Goal: Task Accomplishment & Management: Use online tool/utility

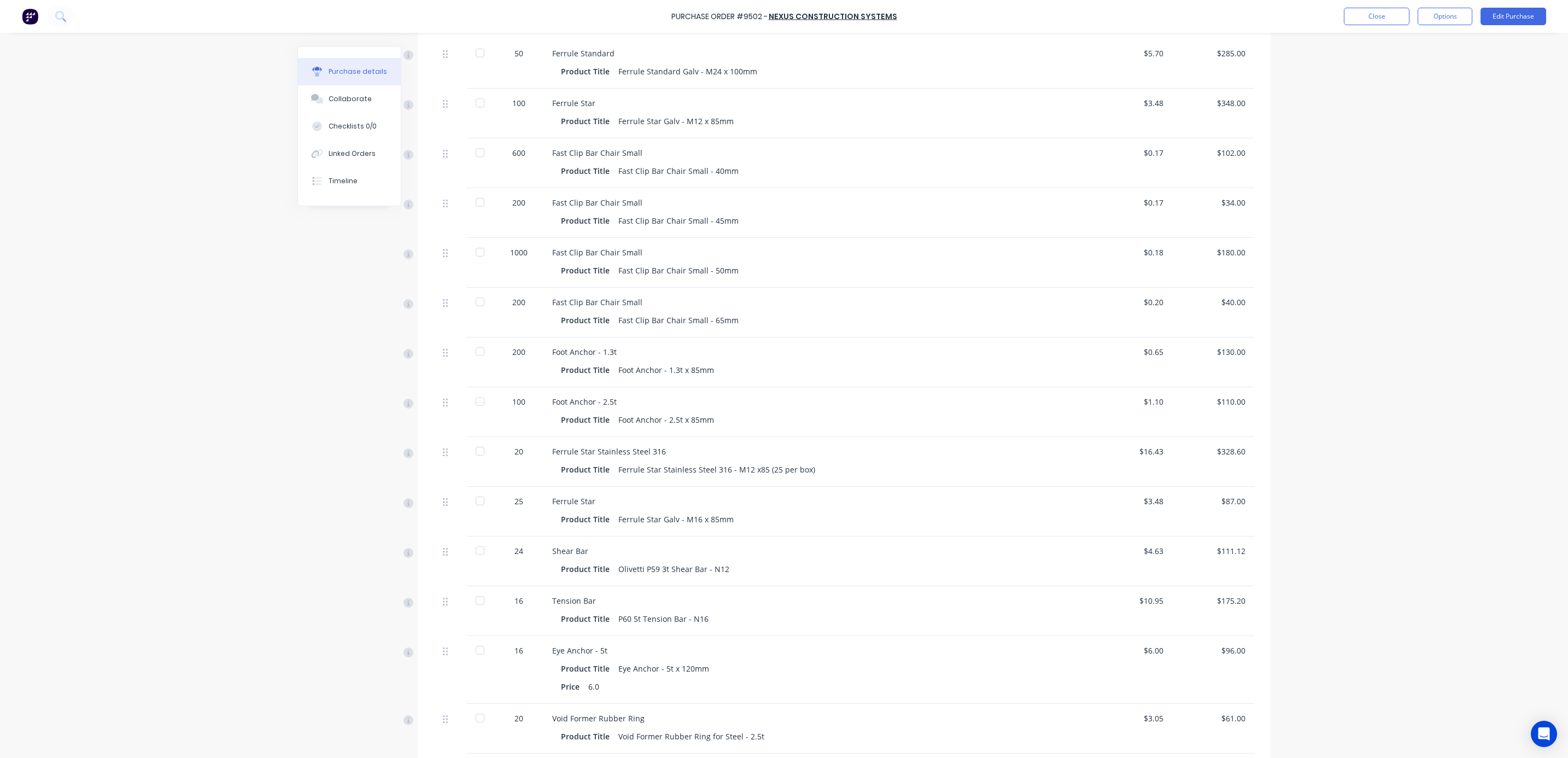
scroll to position [369, 0]
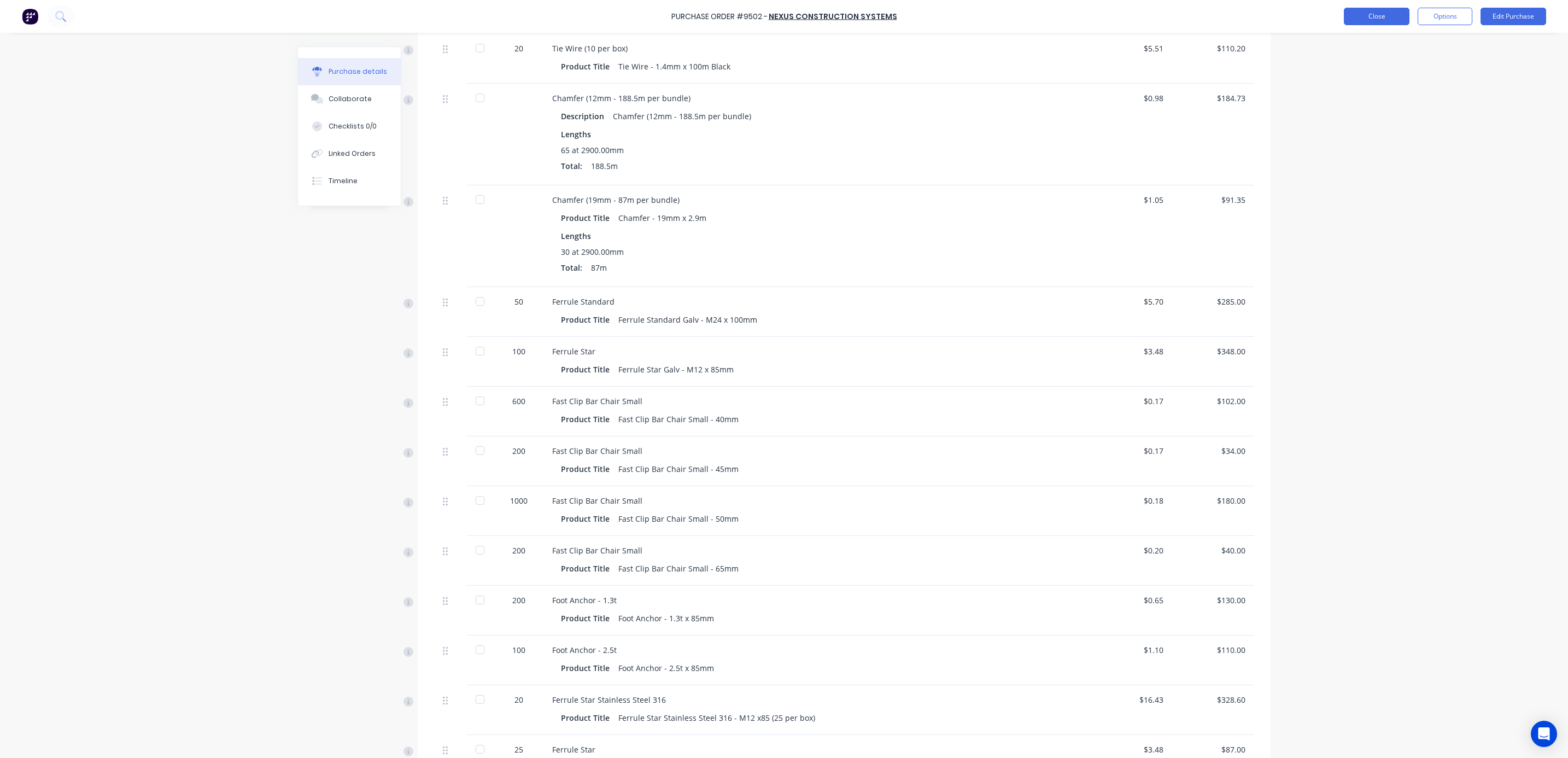
click at [1404, 12] on button "Close" at bounding box center [1377, 16] width 66 height 18
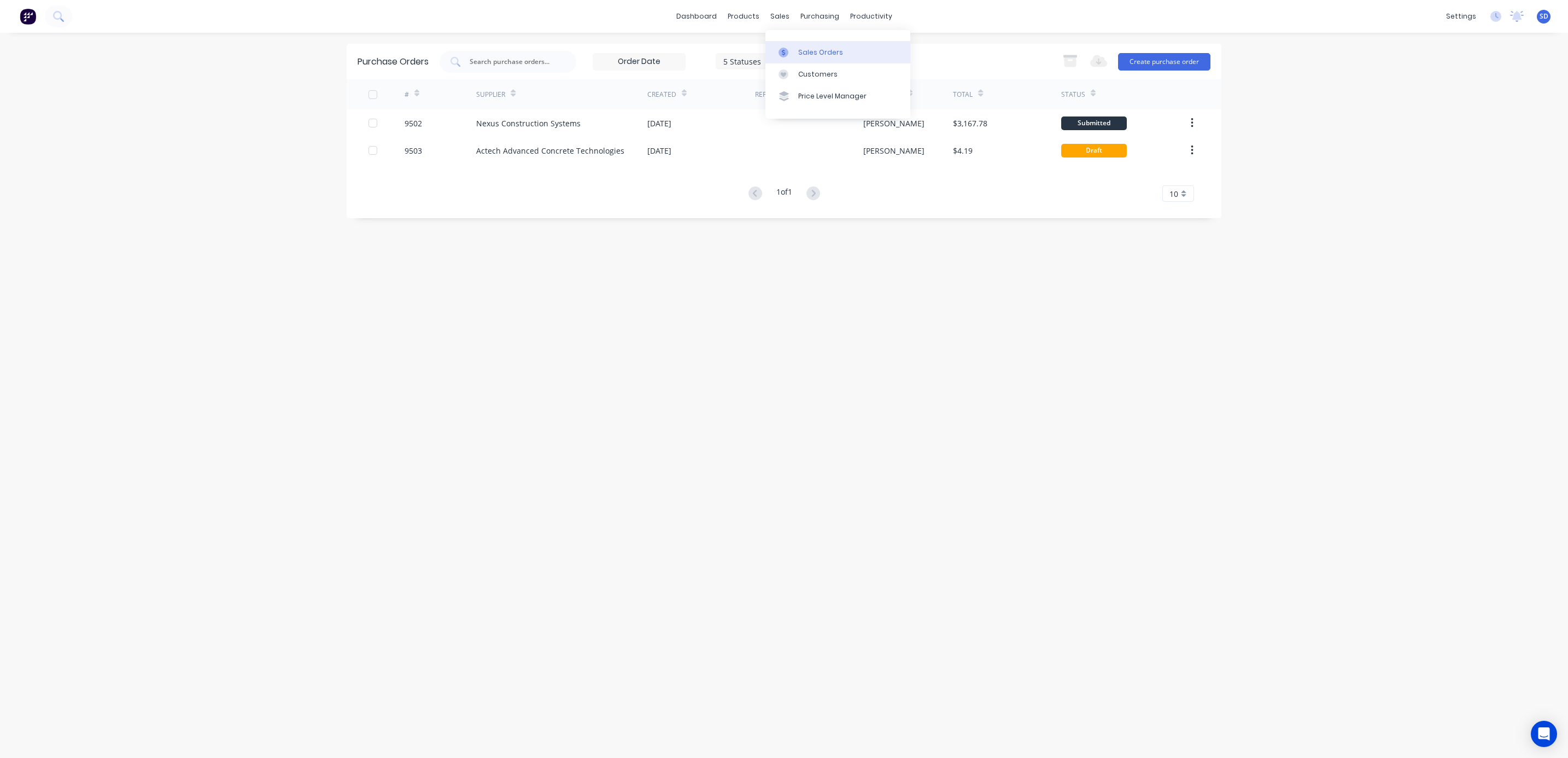
click at [812, 60] on link "Sales Orders" at bounding box center [838, 52] width 145 height 22
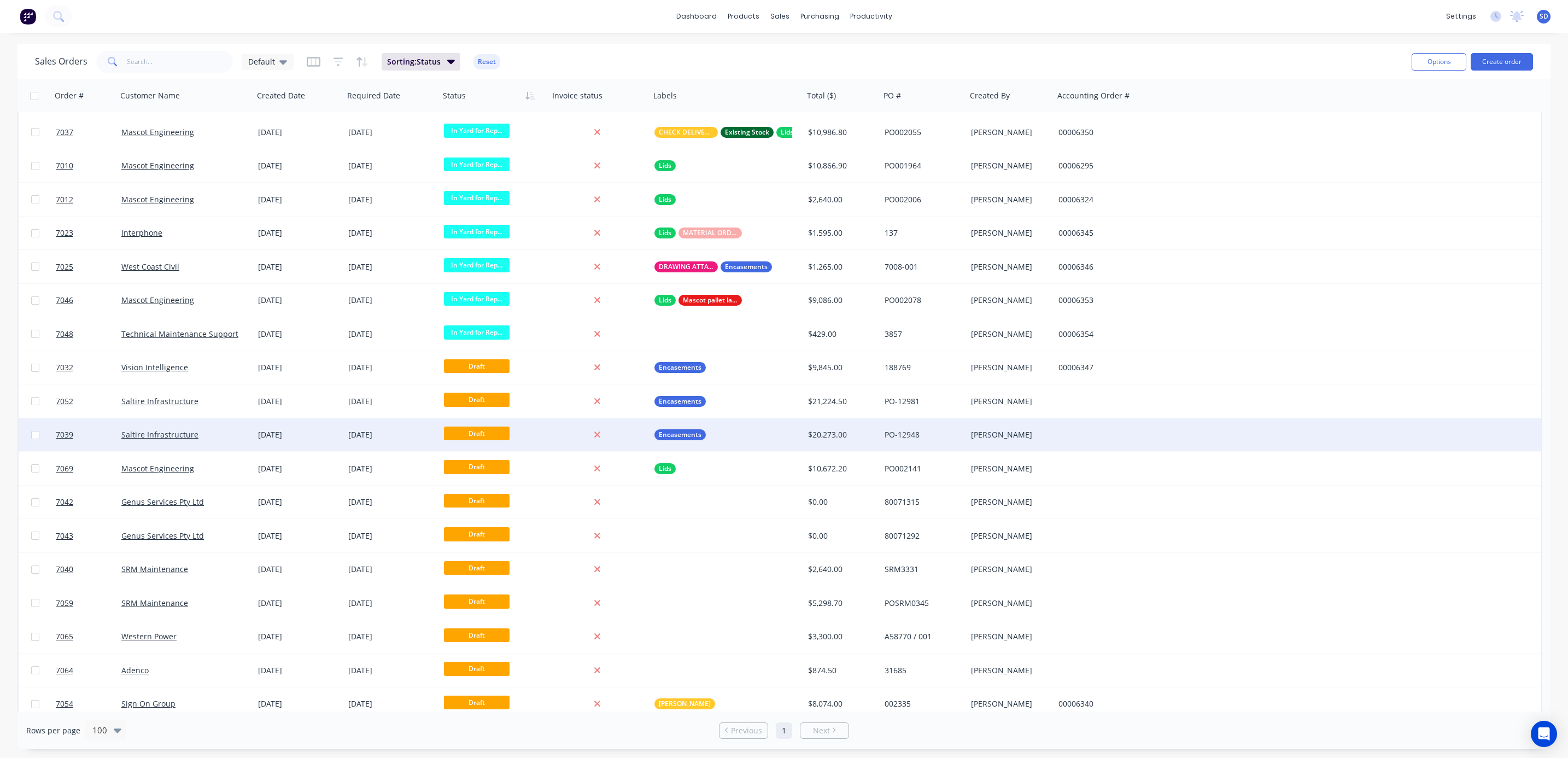
scroll to position [1519, 0]
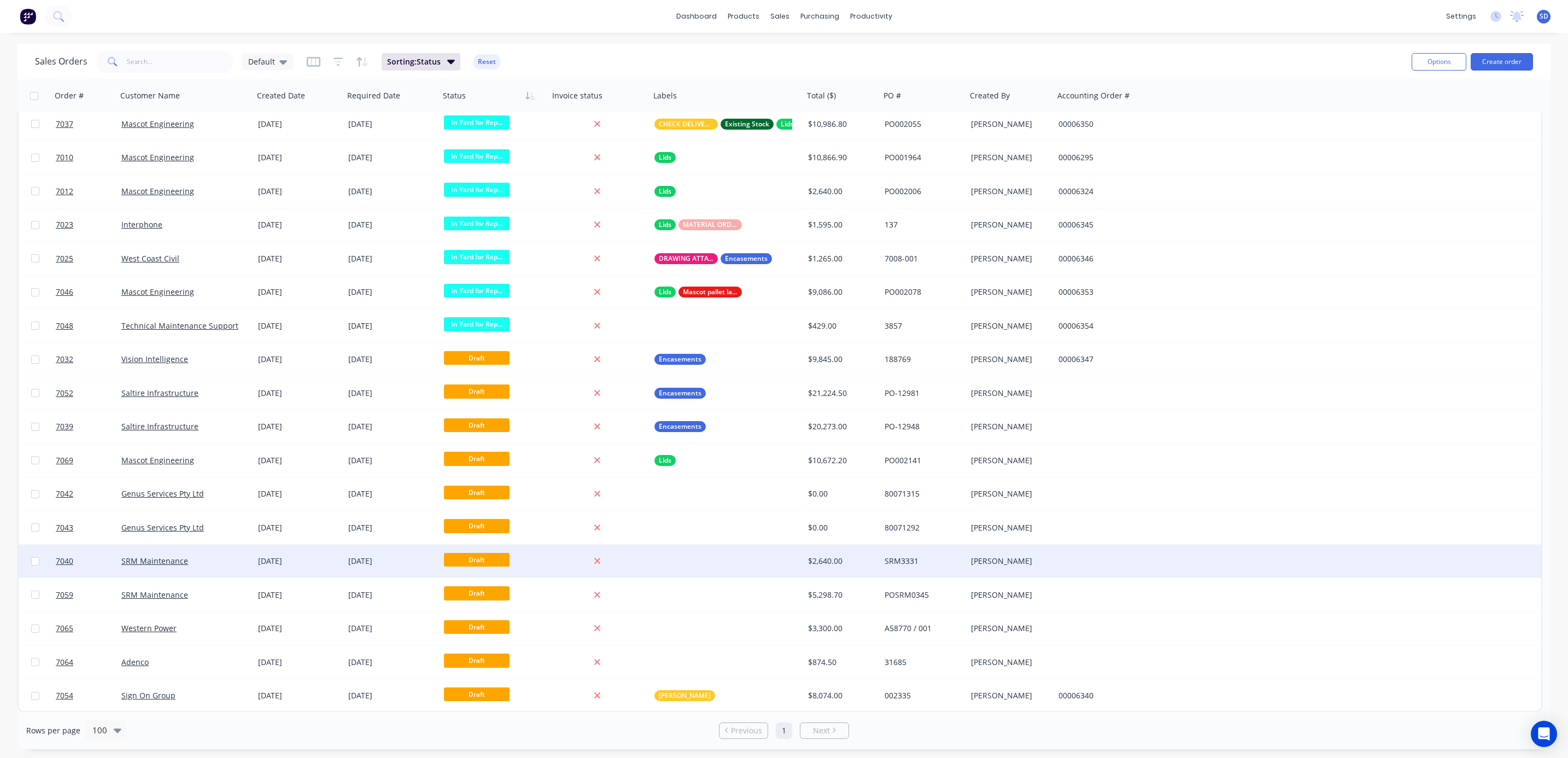
click at [218, 564] on div "SRM Maintenance" at bounding box center [182, 561] width 121 height 11
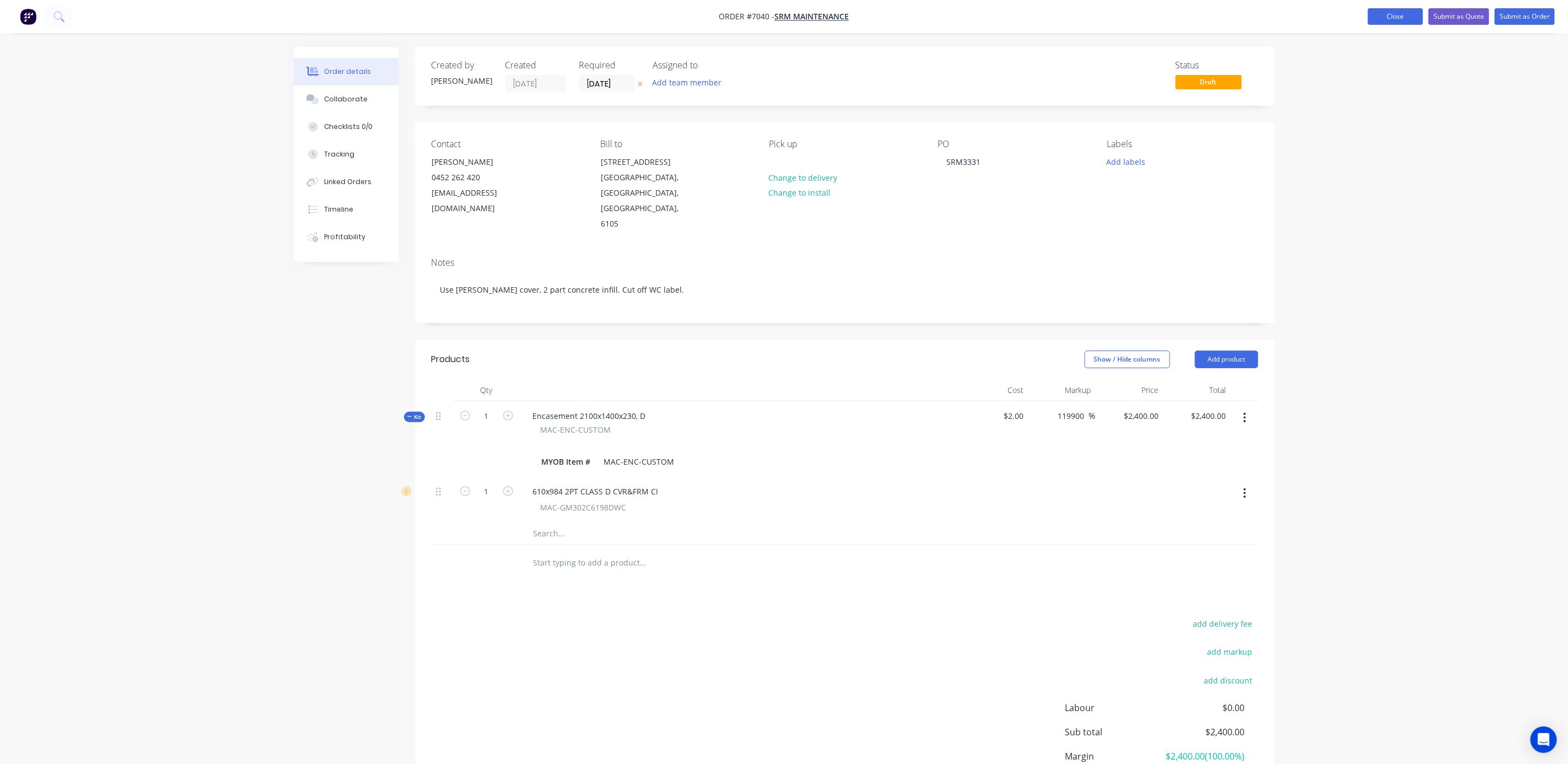
click at [1402, 20] on button "Close" at bounding box center [1396, 16] width 55 height 17
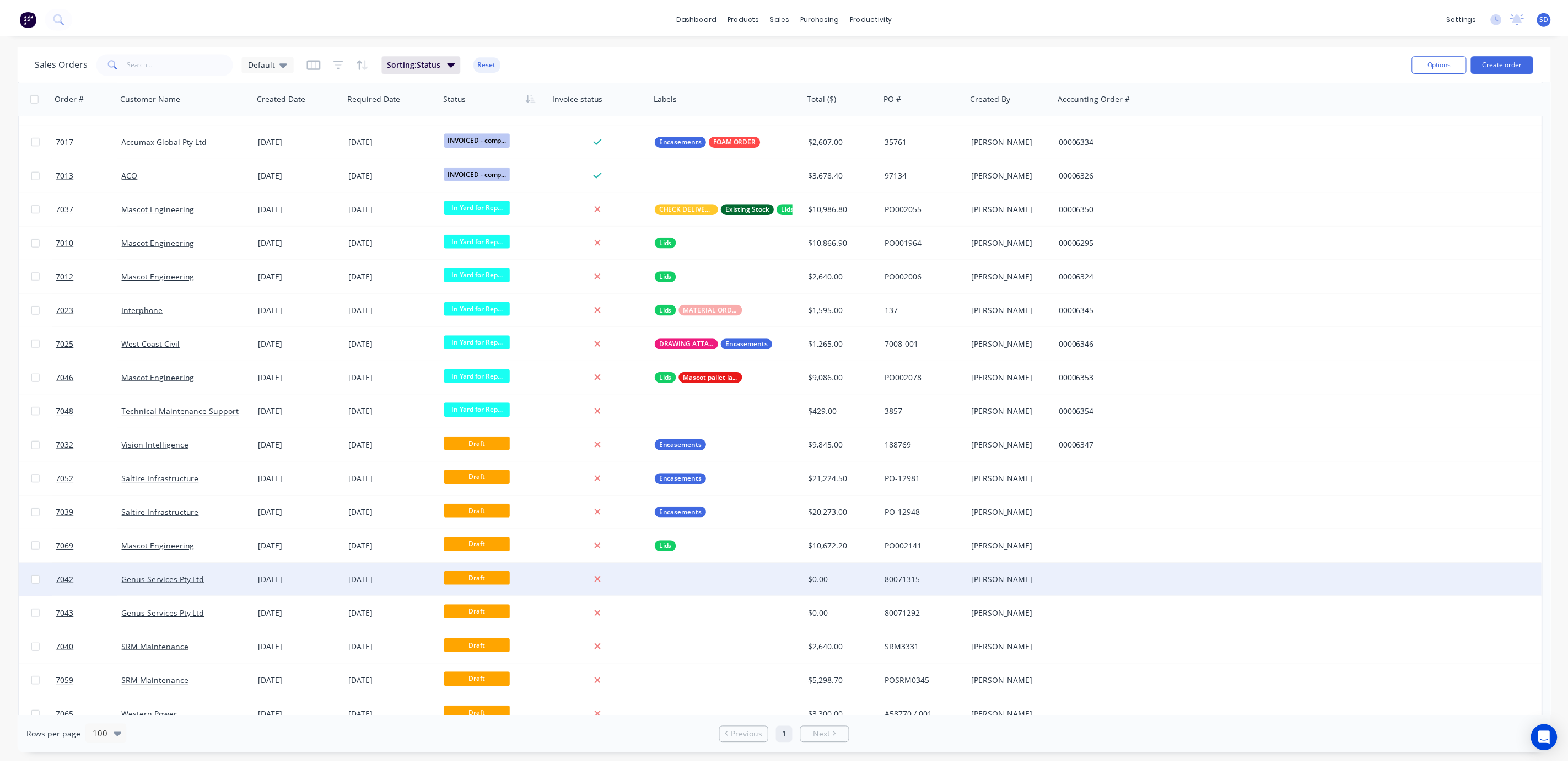
scroll to position [1531, 0]
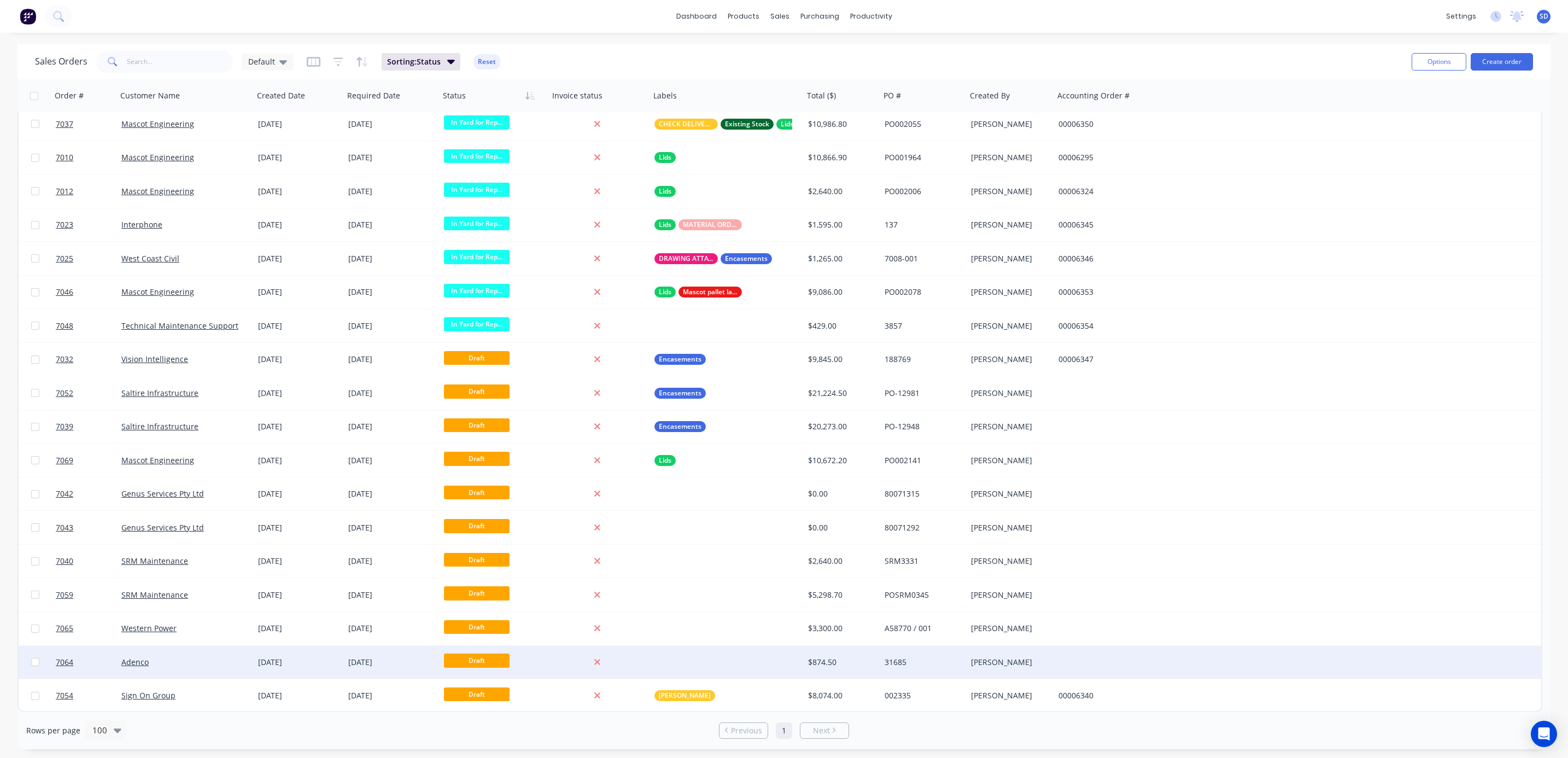
click at [168, 659] on div "Adenco" at bounding box center [182, 662] width 121 height 11
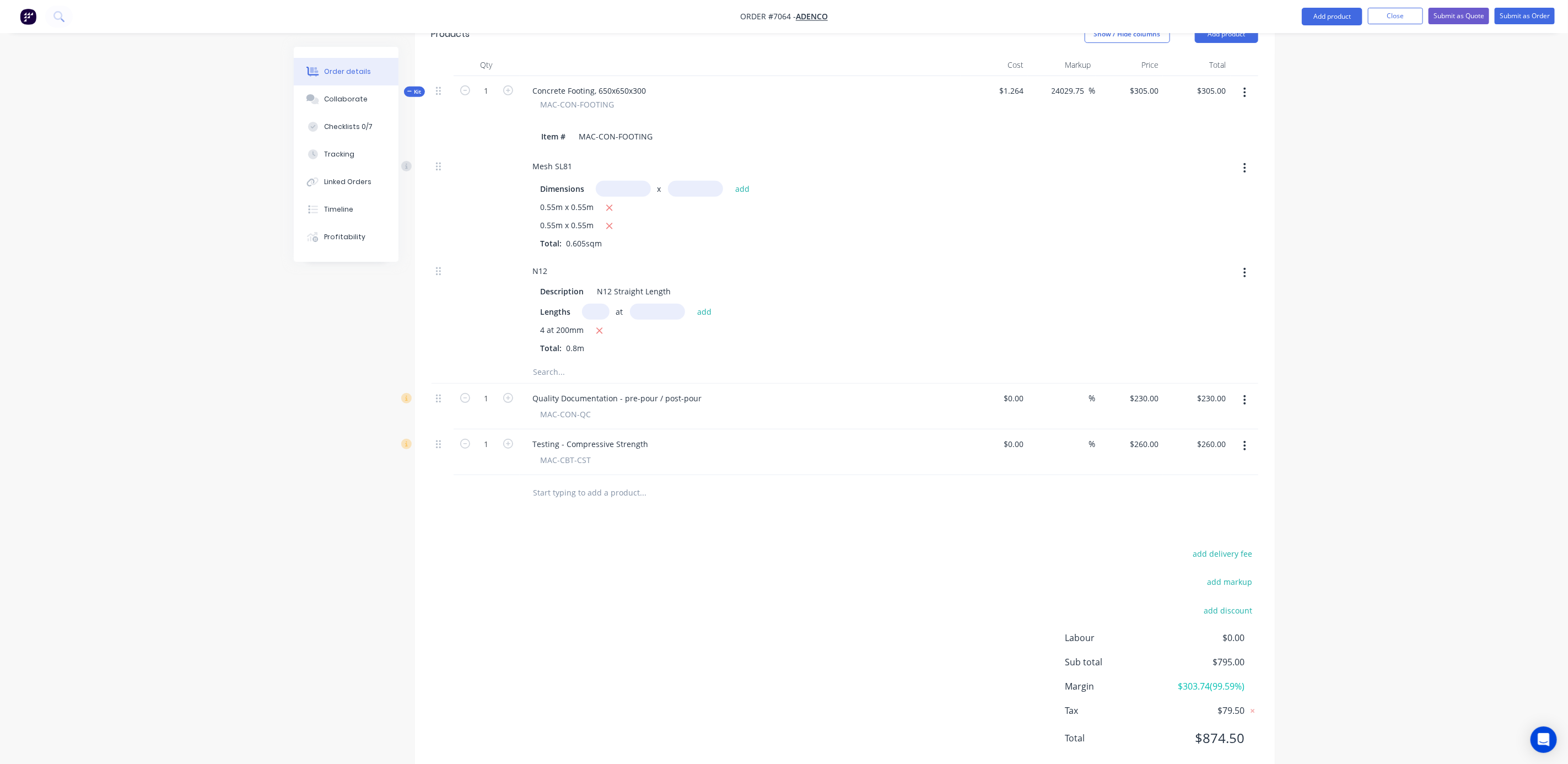
scroll to position [325, 0]
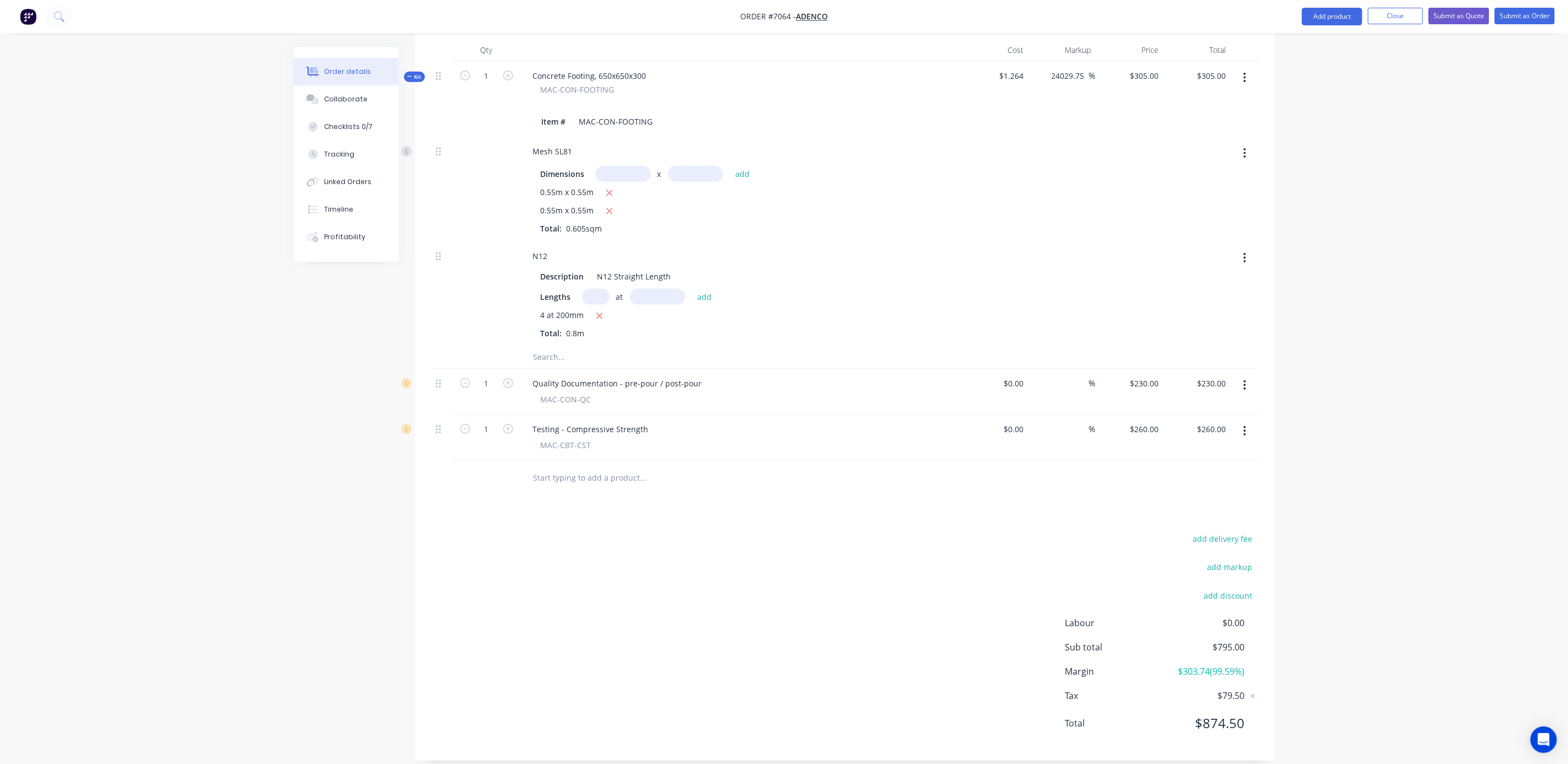
click at [1242, 375] on button "button" at bounding box center [1245, 385] width 26 height 20
click at [1183, 472] on div "Delete" at bounding box center [1206, 480] width 85 height 16
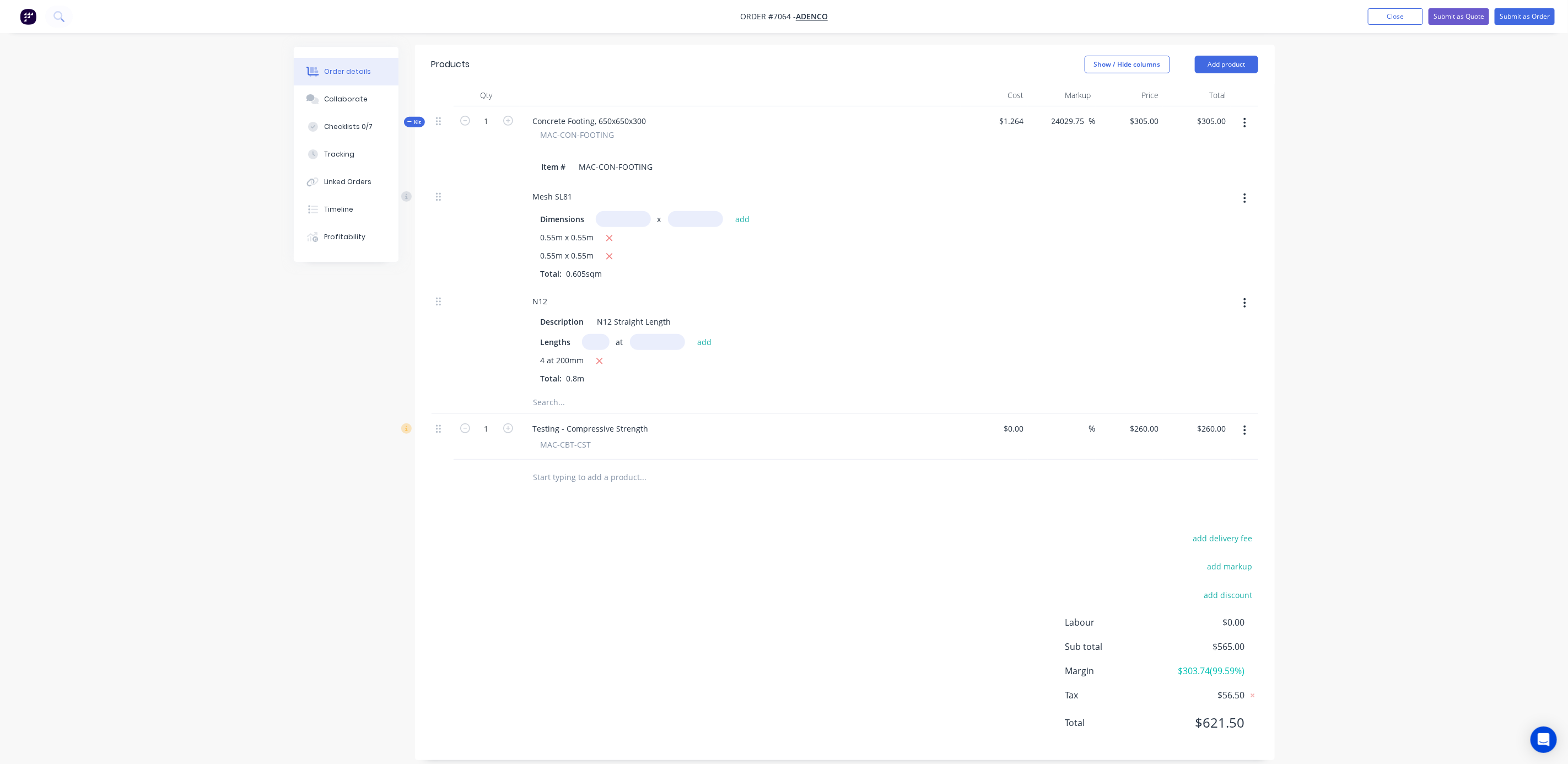
scroll to position [31, 0]
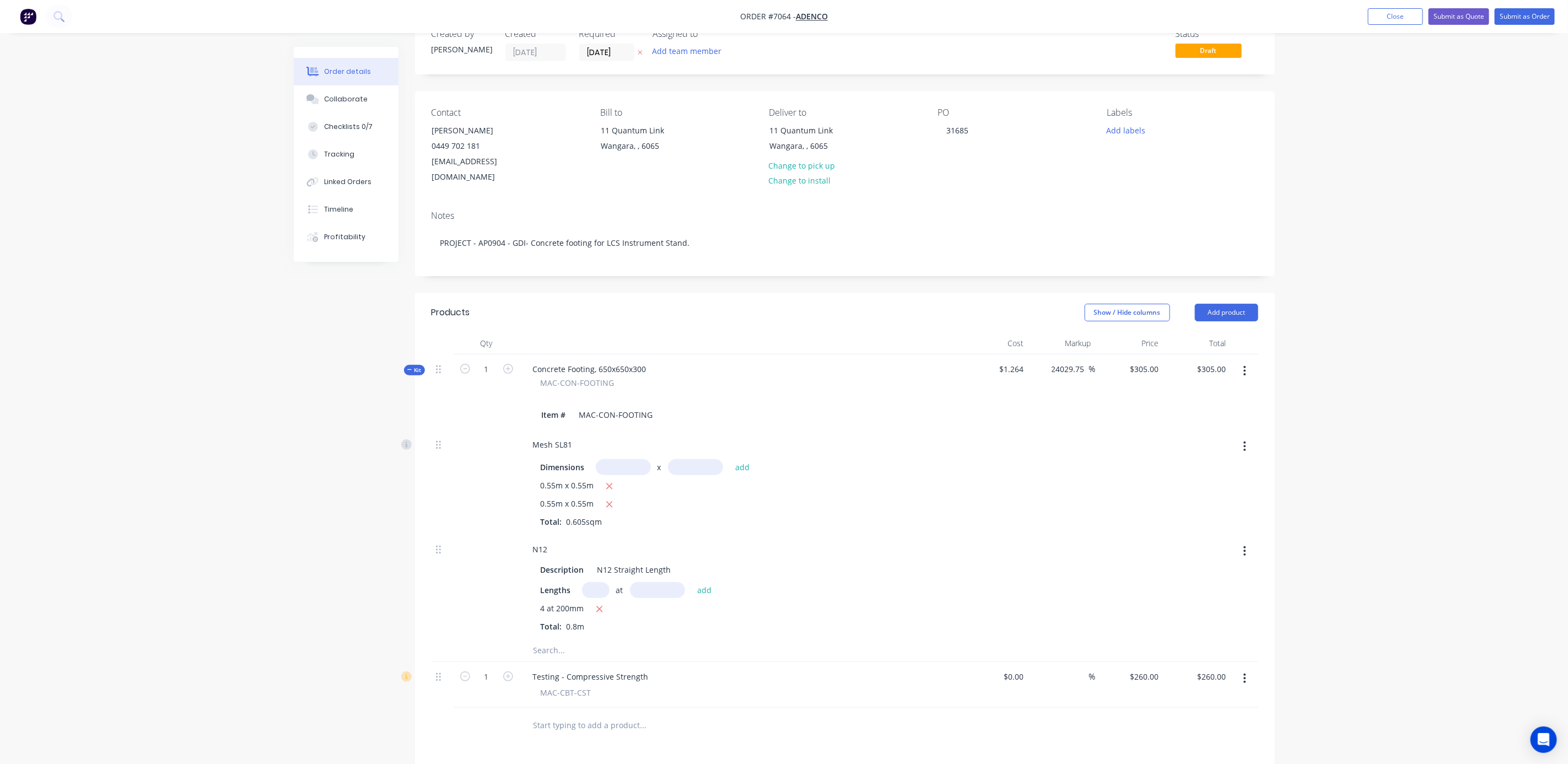
click at [1234, 275] on div "Created by [PERSON_NAME] Created [DATE] Required [DATE] Assigned to Add team me…" at bounding box center [845, 512] width 860 height 992
click at [1232, 304] on button "Add product" at bounding box center [1227, 313] width 63 height 18
click at [1206, 333] on div "Product catalogue" at bounding box center [1206, 340] width 85 height 16
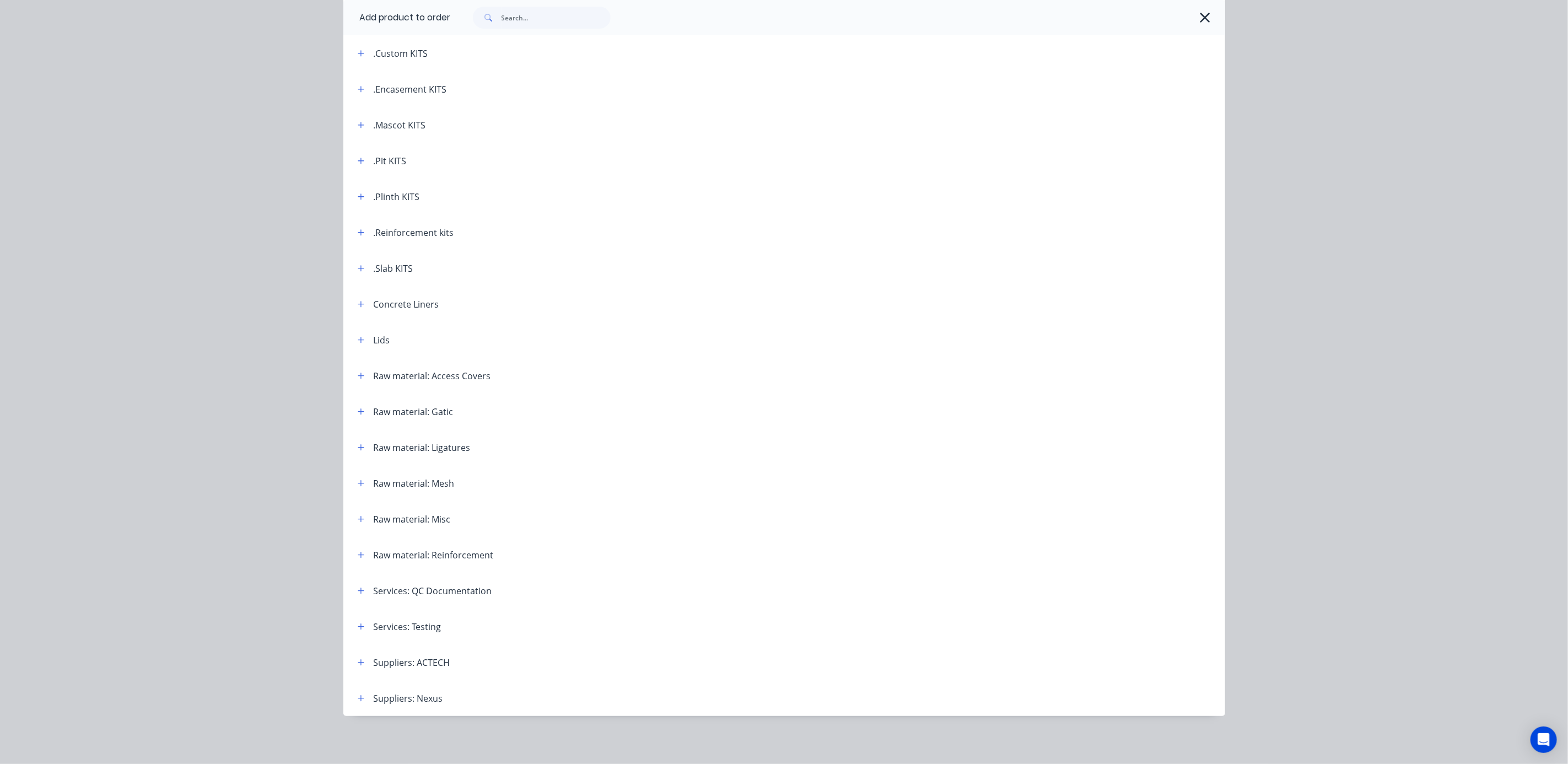
scroll to position [158, 0]
click at [389, 628] on div "Services: Testing" at bounding box center [408, 626] width 68 height 14
click at [354, 629] on button "button" at bounding box center [361, 626] width 14 height 14
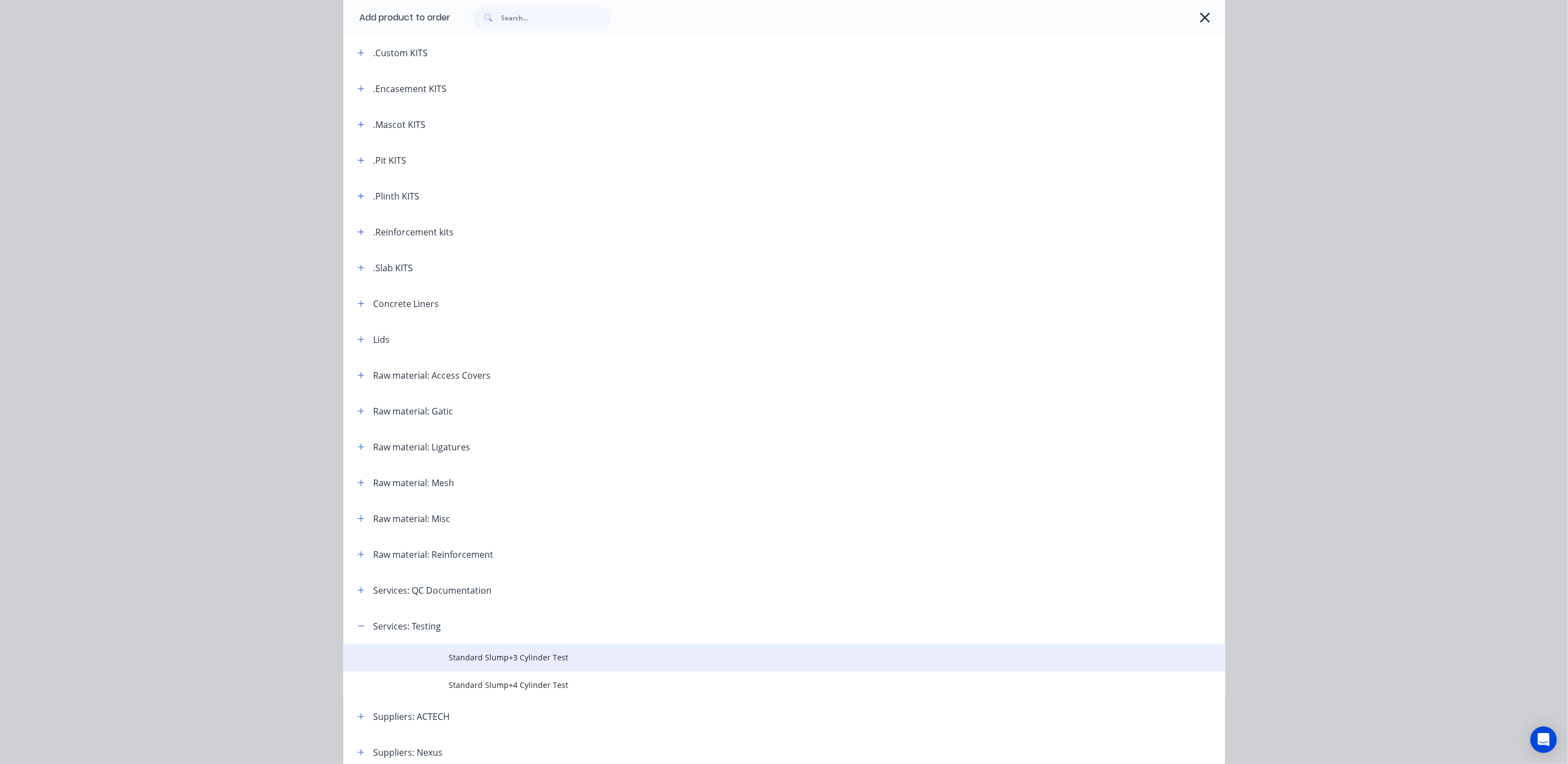
click at [508, 660] on span "Standard Slump+3 Cylinder Test" at bounding box center [759, 657] width 621 height 12
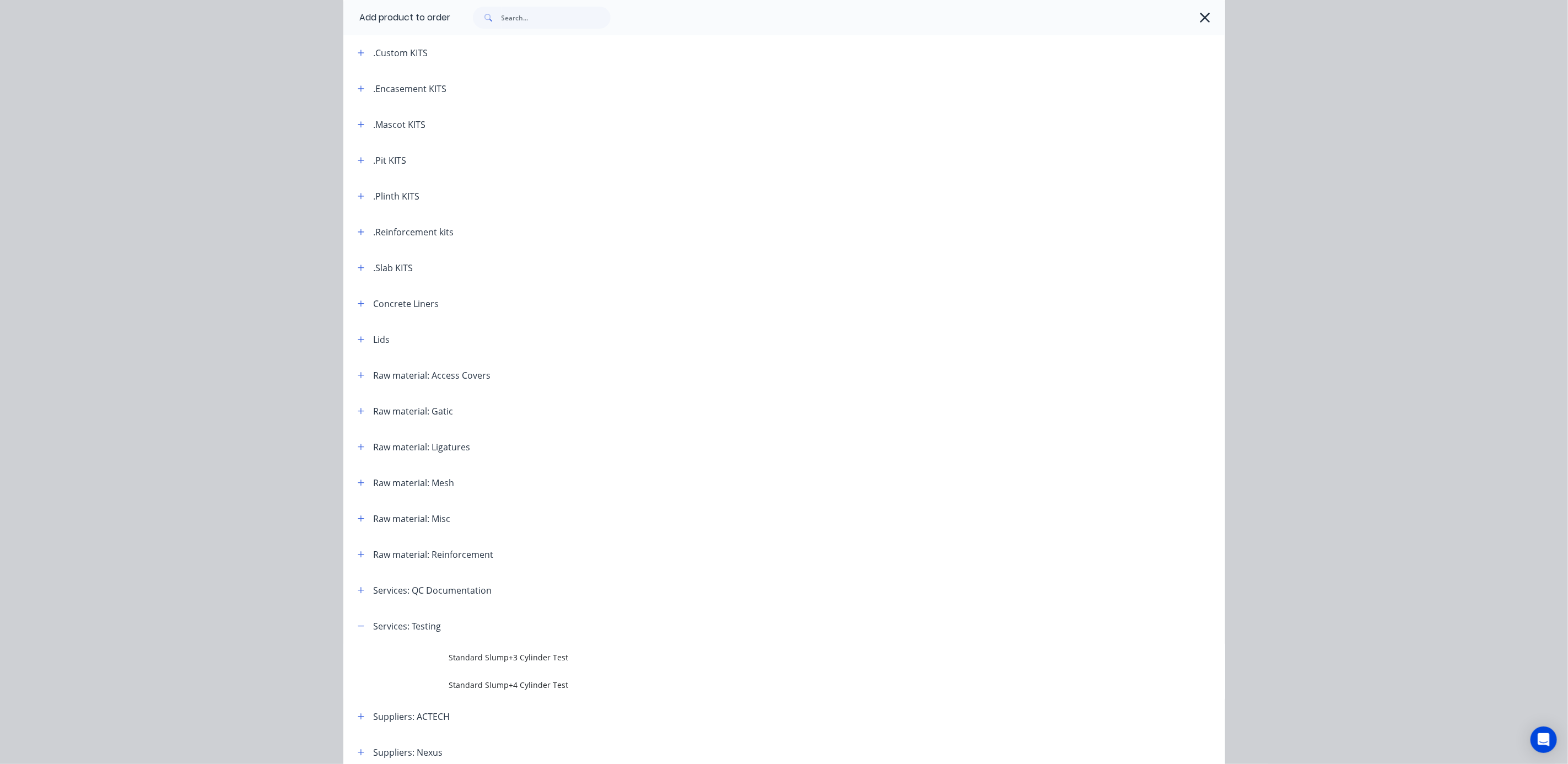
scroll to position [0, 0]
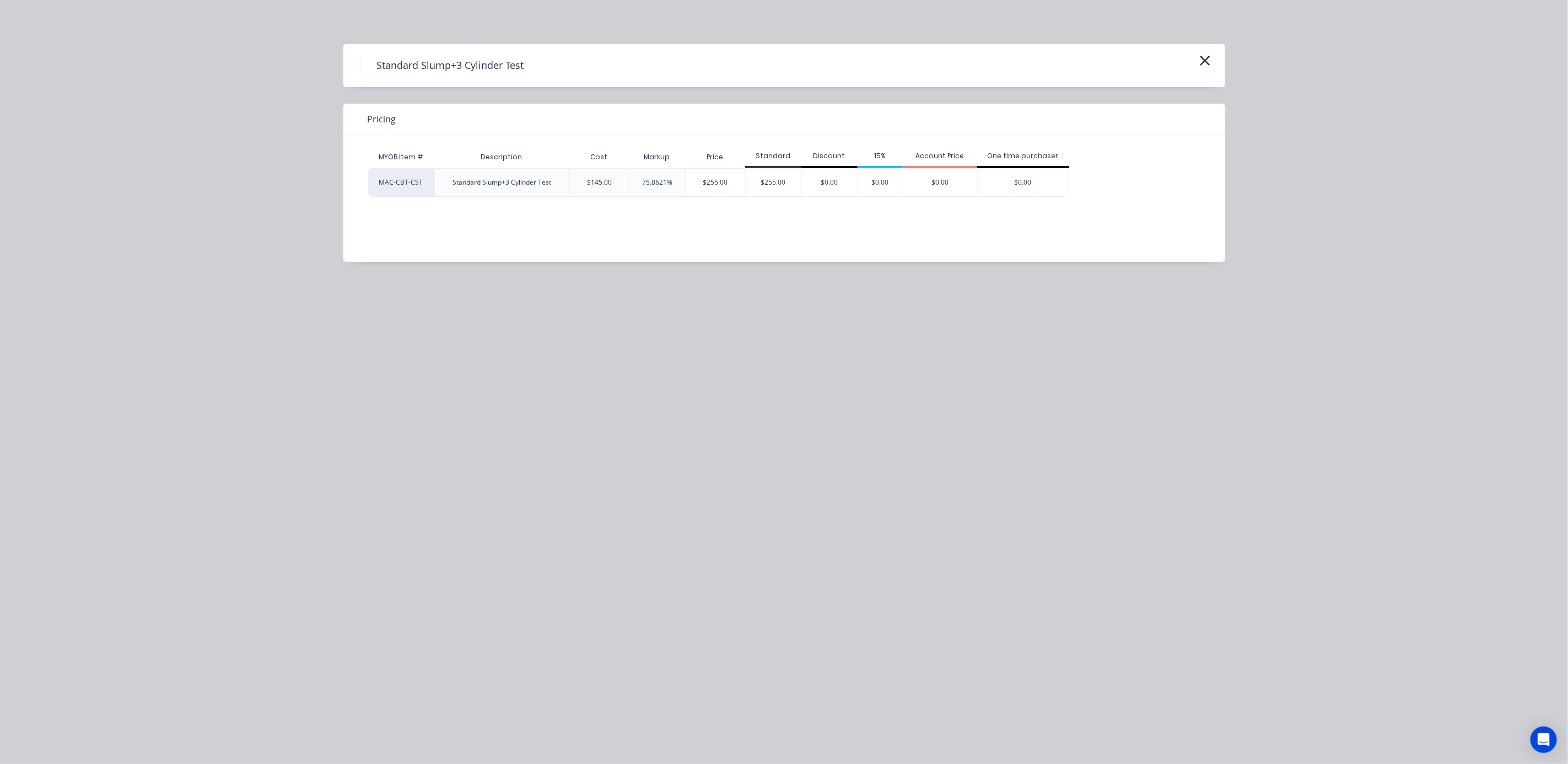
click at [1189, 65] on div "Standard Slump+3 Cylinder Test" at bounding box center [784, 66] width 849 height 21
click at [1203, 65] on icon "button" at bounding box center [1205, 60] width 12 height 15
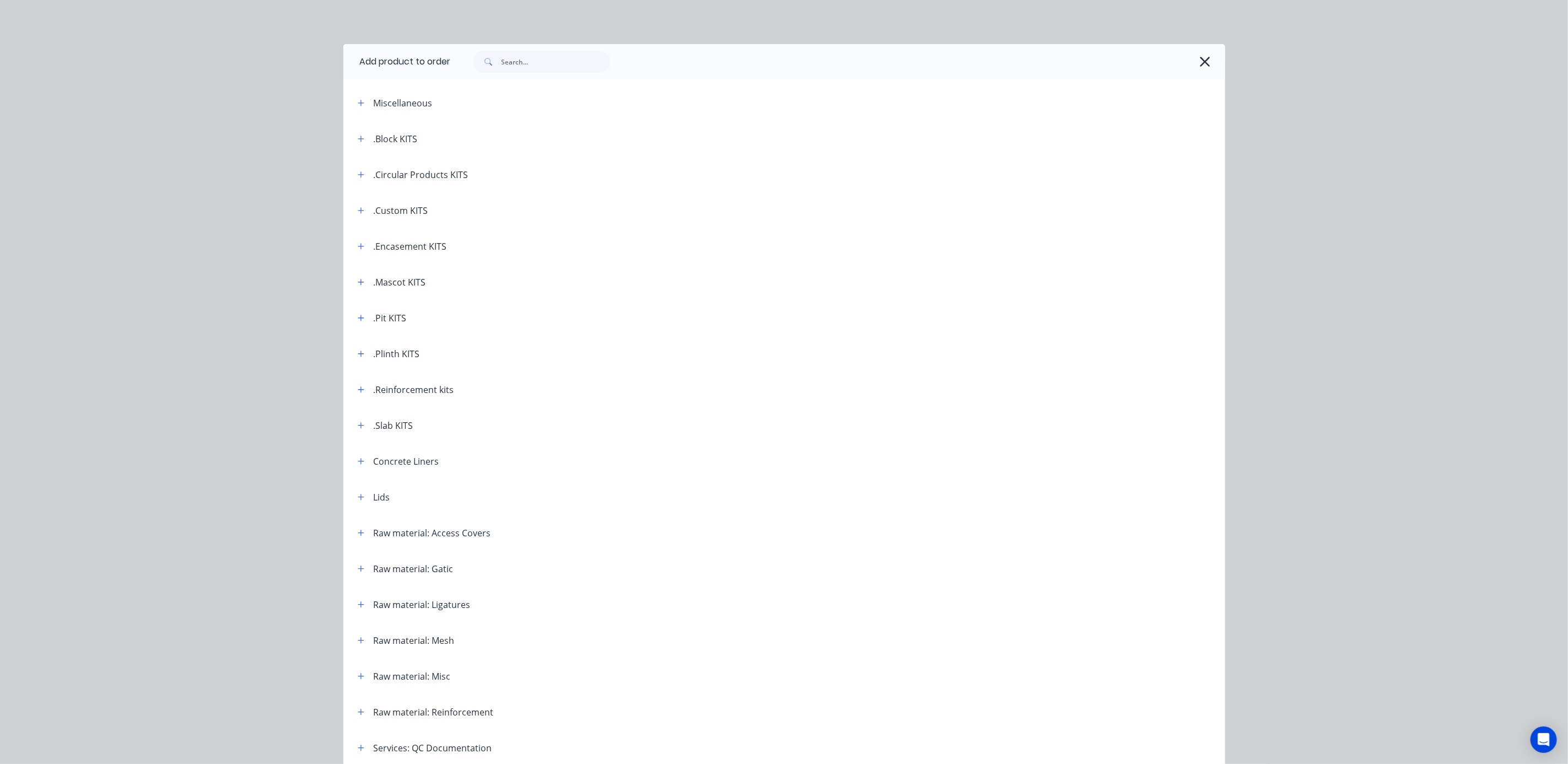
scroll to position [212, 0]
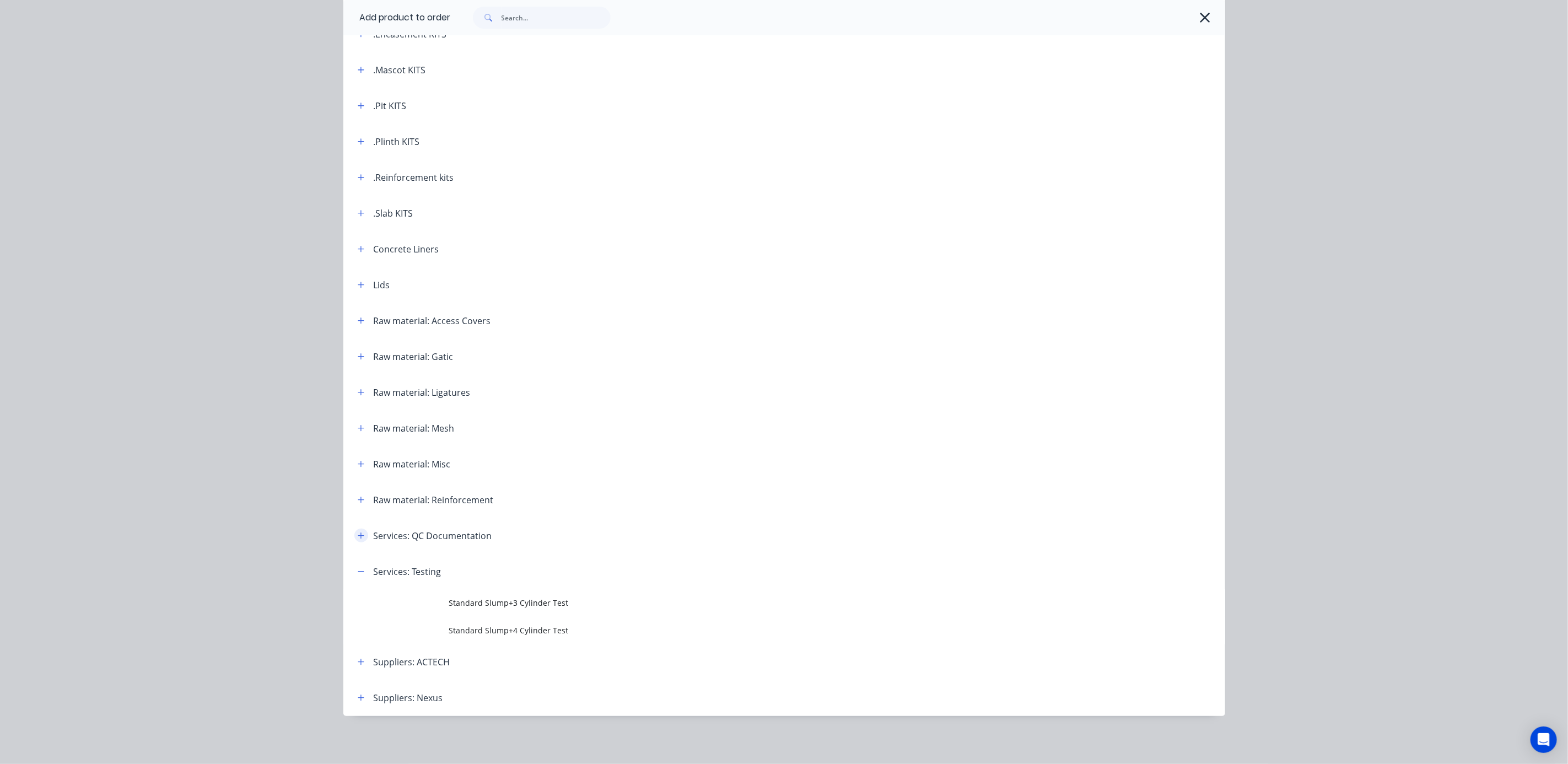
click at [357, 538] on icon "button" at bounding box center [361, 536] width 7 height 8
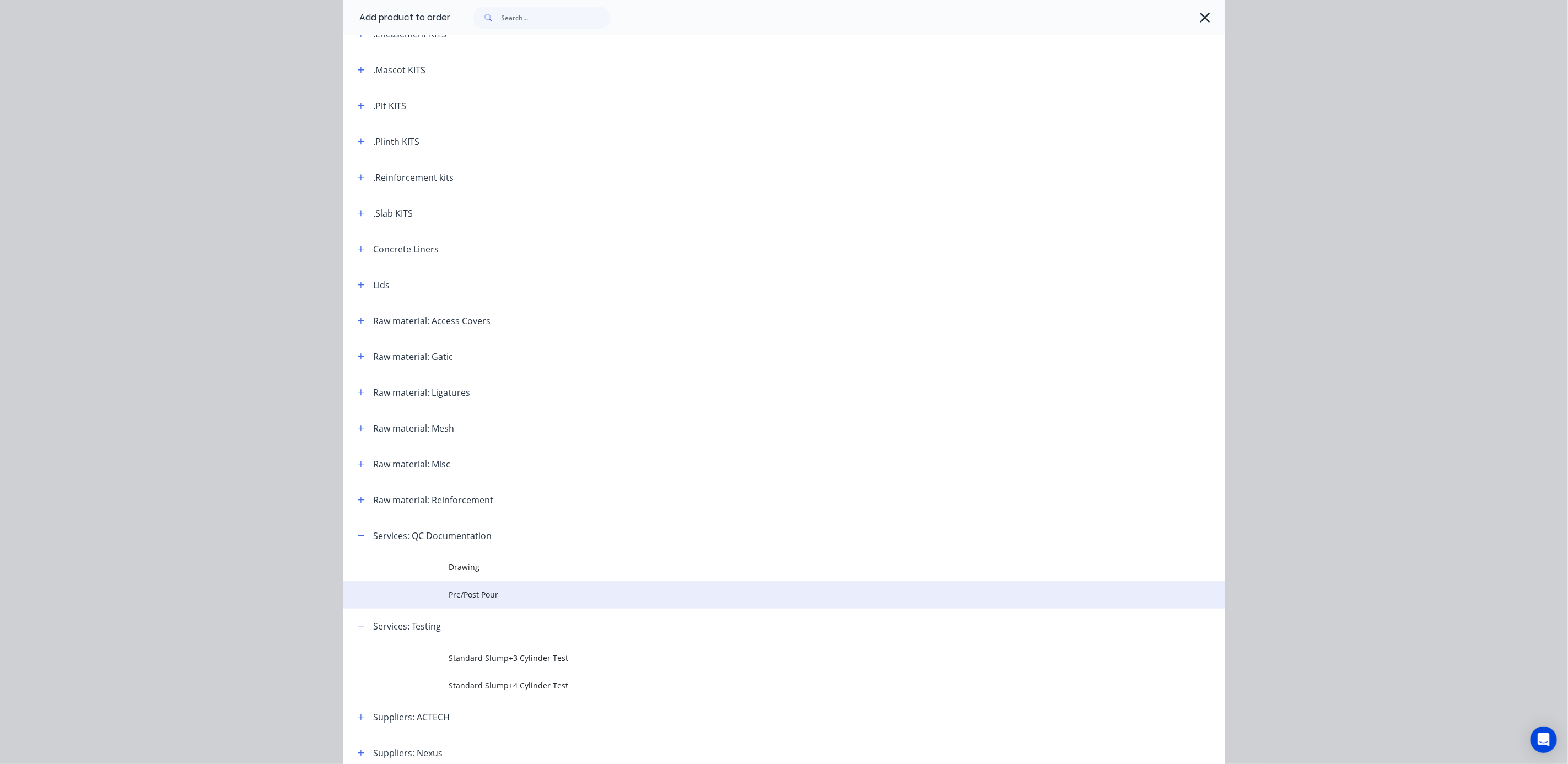
click at [463, 589] on span "Pre/Post Pour" at bounding box center [759, 594] width 621 height 12
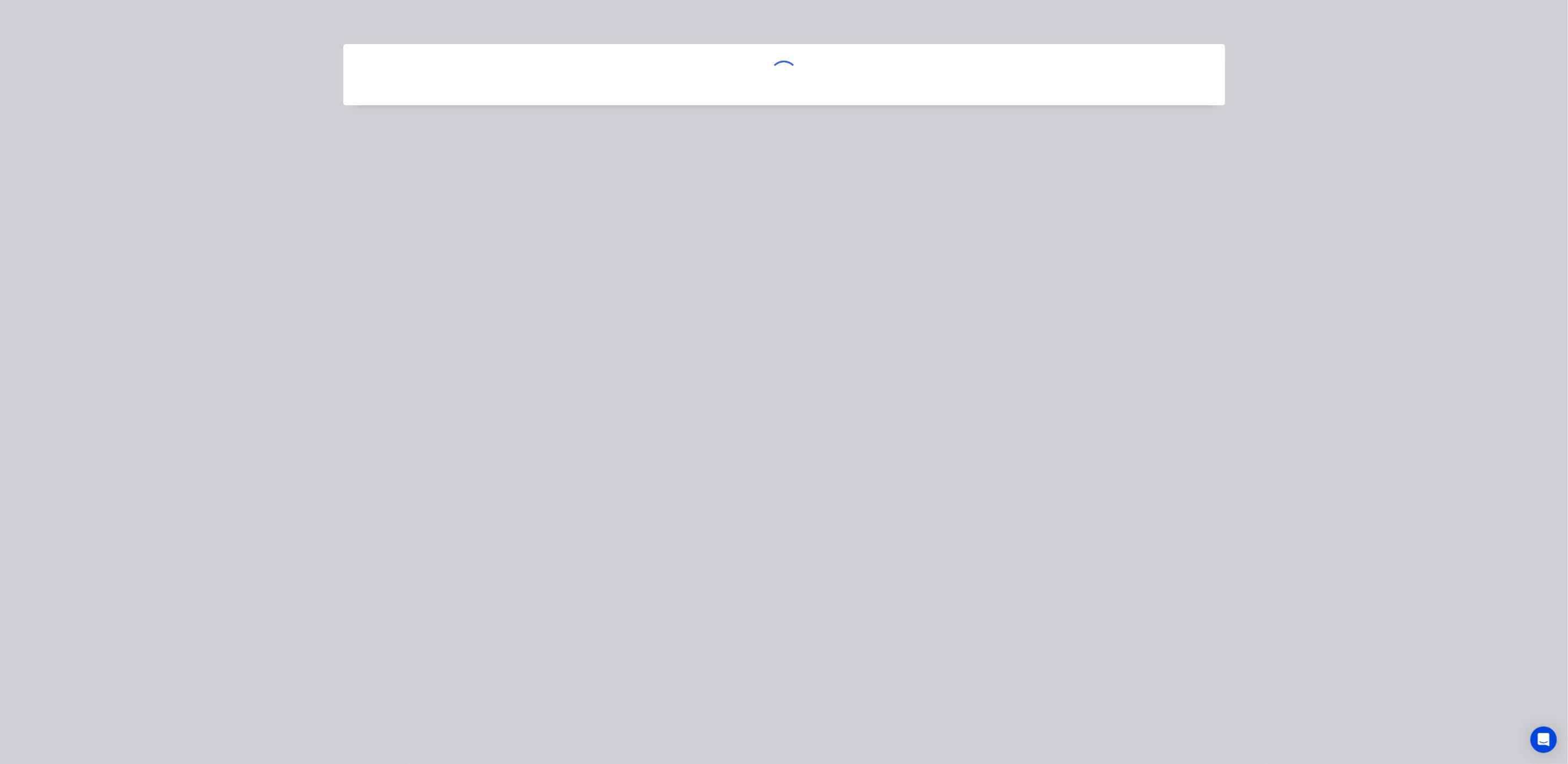
scroll to position [0, 0]
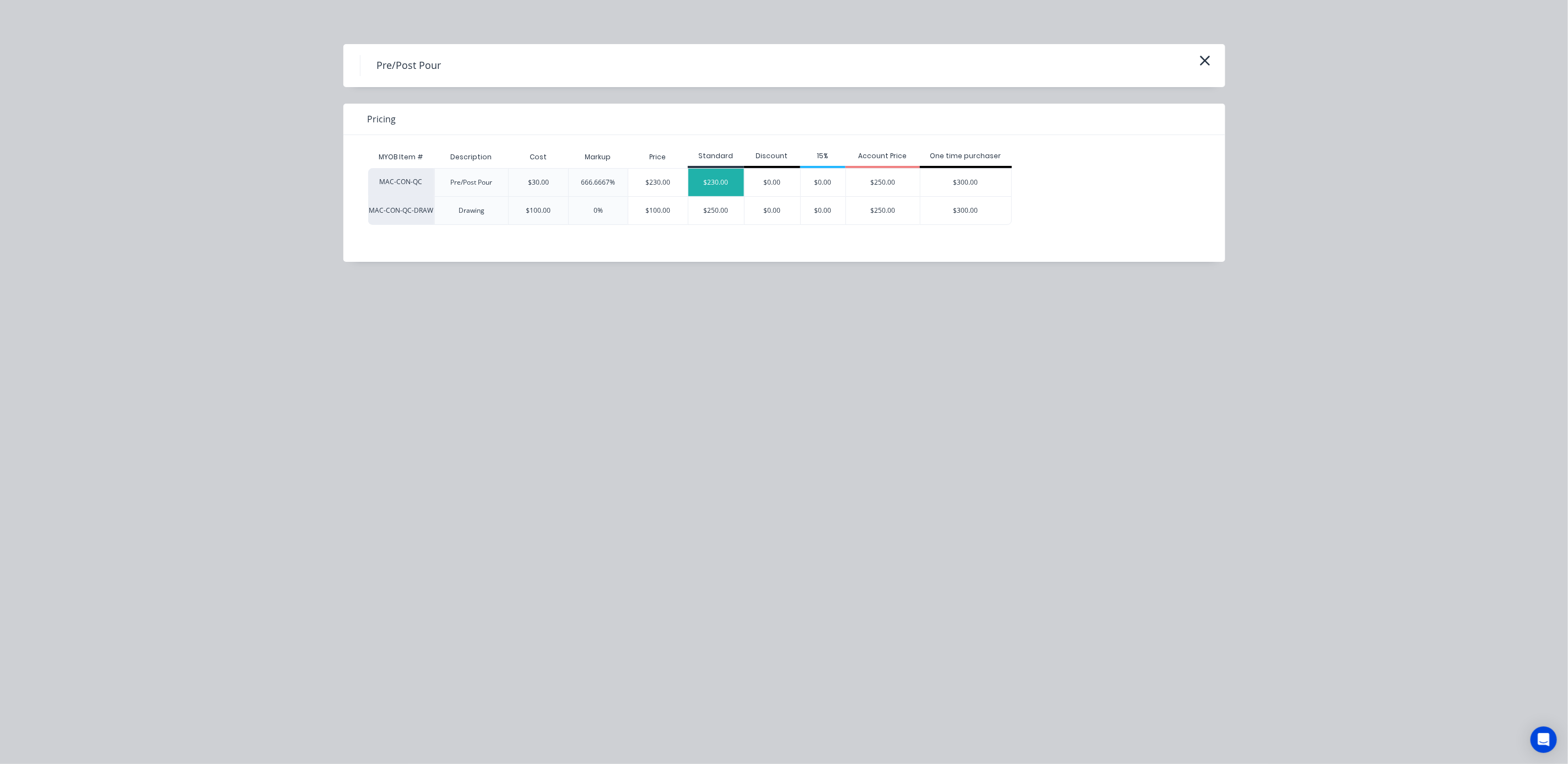
click at [724, 185] on div "$230.00" at bounding box center [716, 182] width 56 height 28
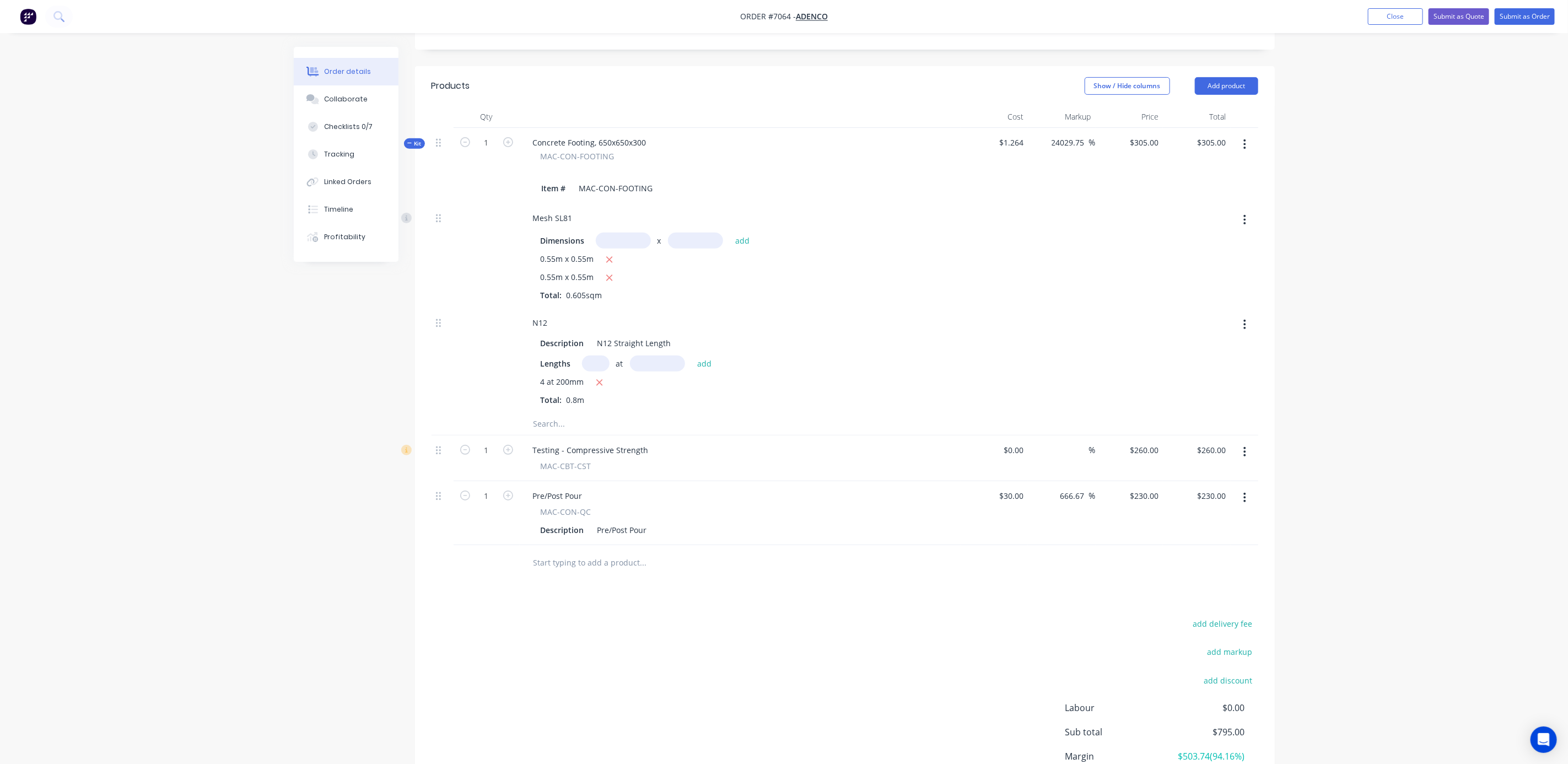
scroll to position [279, 0]
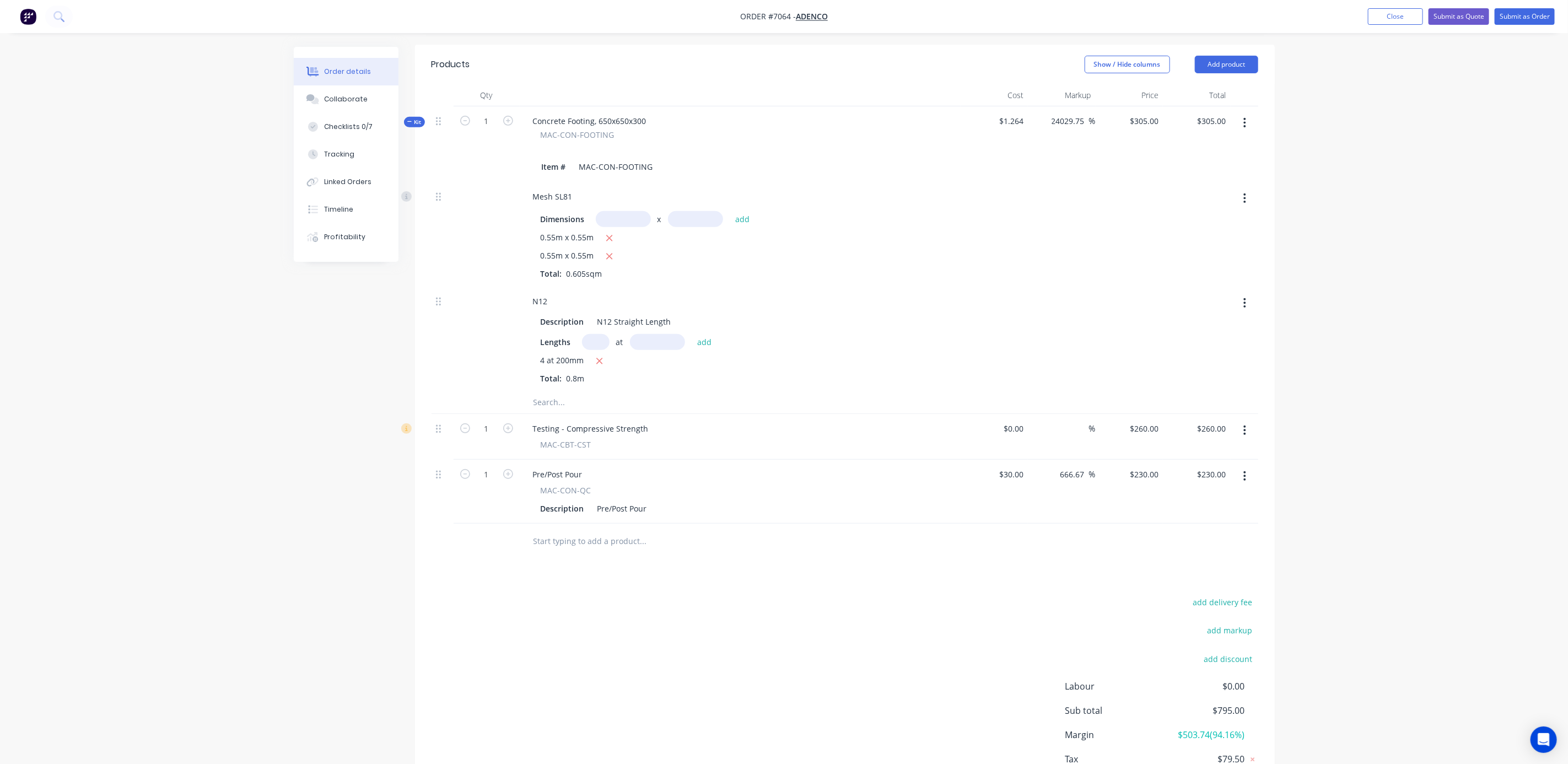
click at [1237, 421] on button "button" at bounding box center [1245, 431] width 26 height 20
click at [1192, 518] on div "Delete" at bounding box center [1206, 526] width 85 height 16
click at [1249, 56] on button "Add product" at bounding box center [1227, 64] width 63 height 18
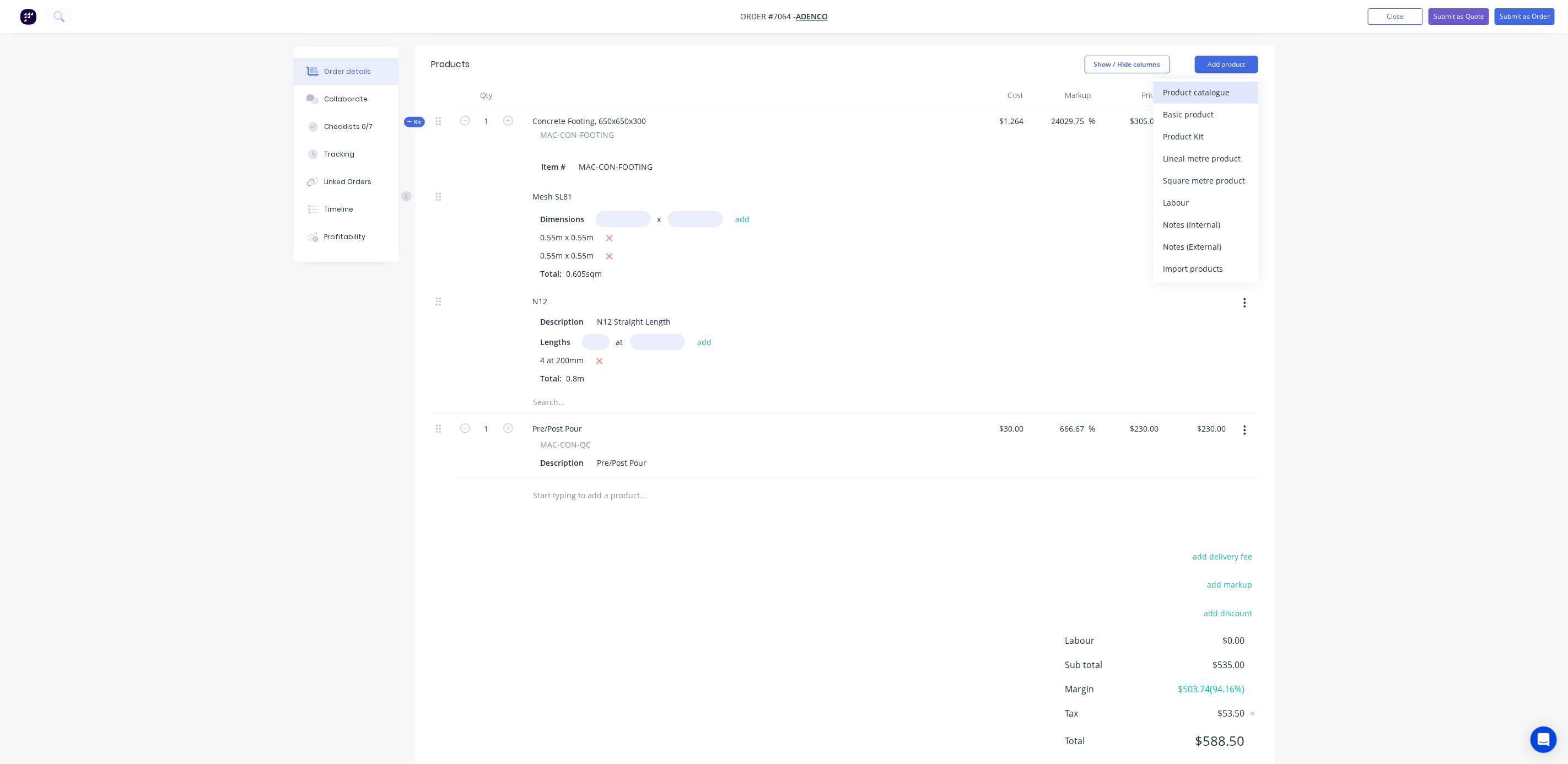
click at [1226, 84] on div "Product catalogue" at bounding box center [1206, 92] width 85 height 16
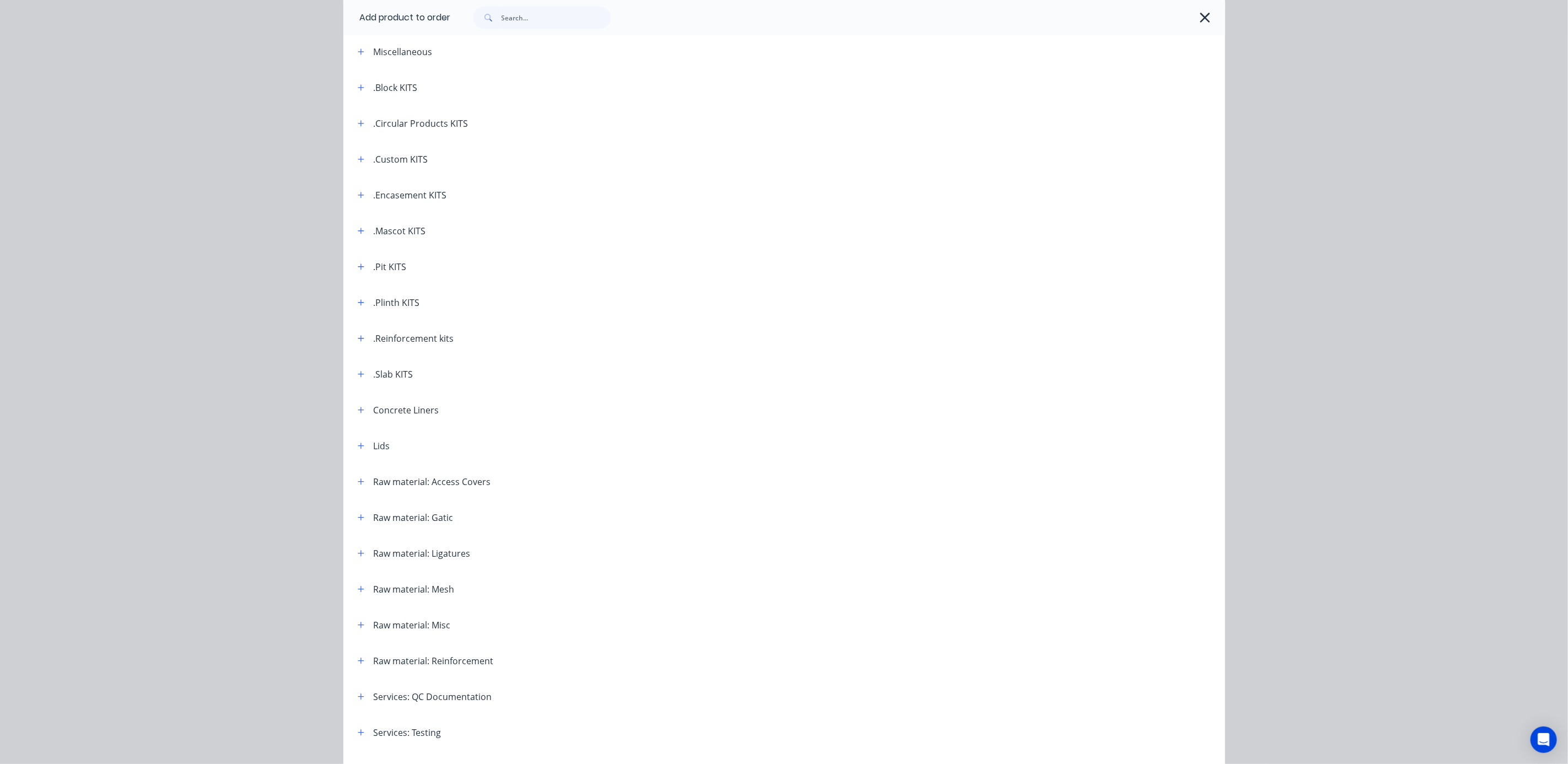
scroll to position [158, 0]
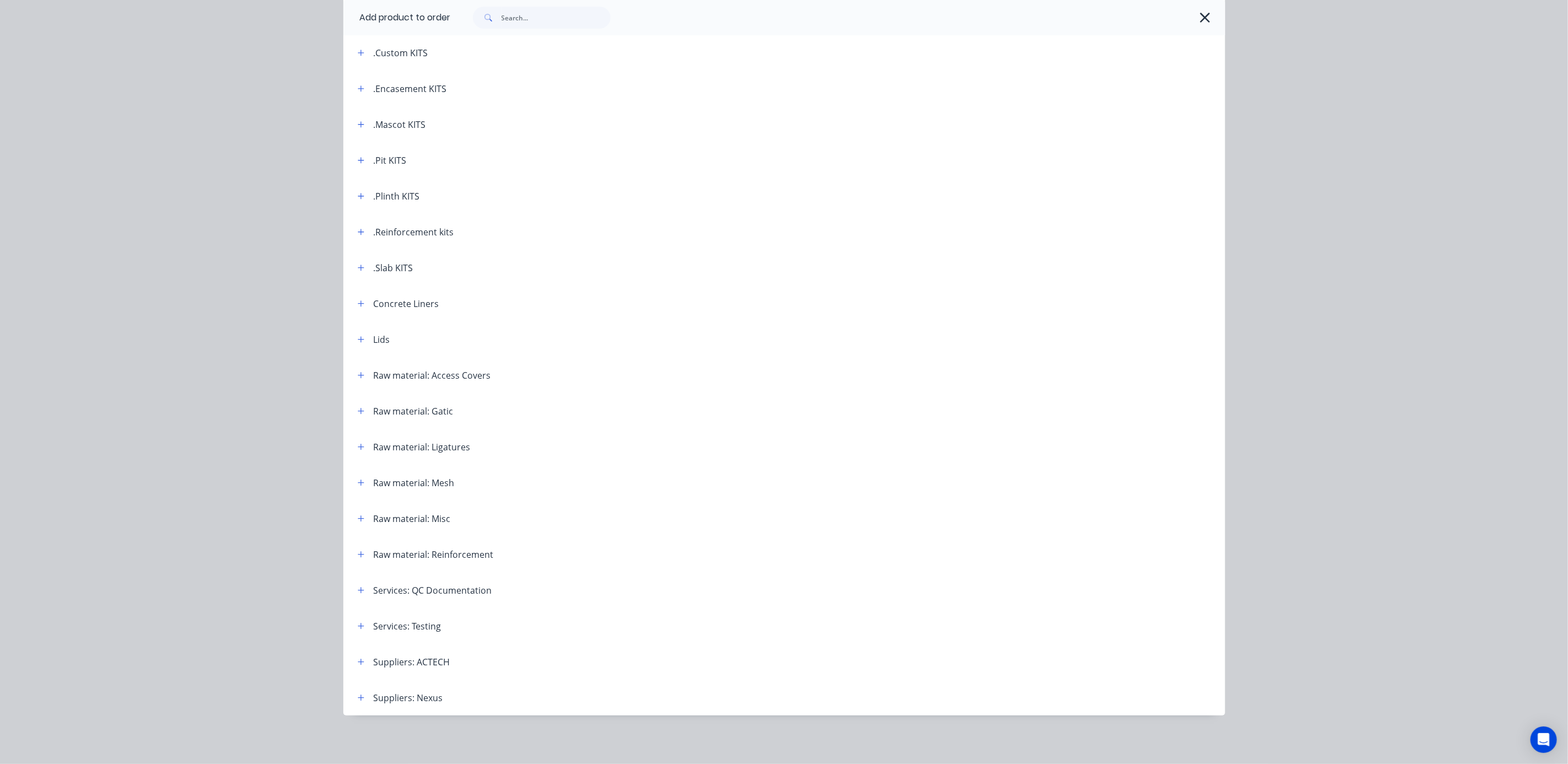
click at [361, 620] on span at bounding box center [361, 626] width 14 height 14
click at [357, 626] on icon "button" at bounding box center [361, 626] width 7 height 8
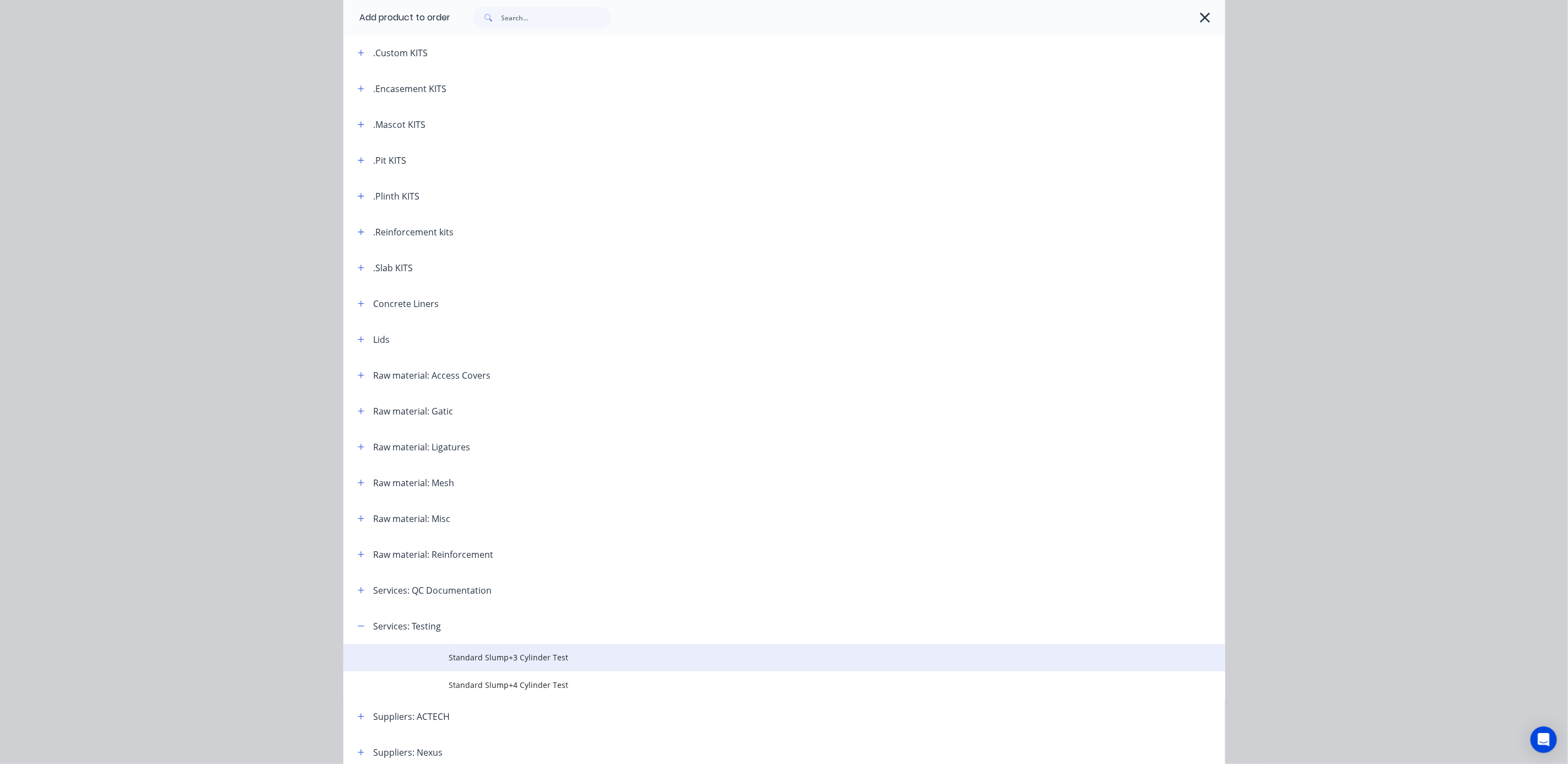
click at [486, 657] on span "Standard Slump+3 Cylinder Test" at bounding box center [759, 657] width 621 height 12
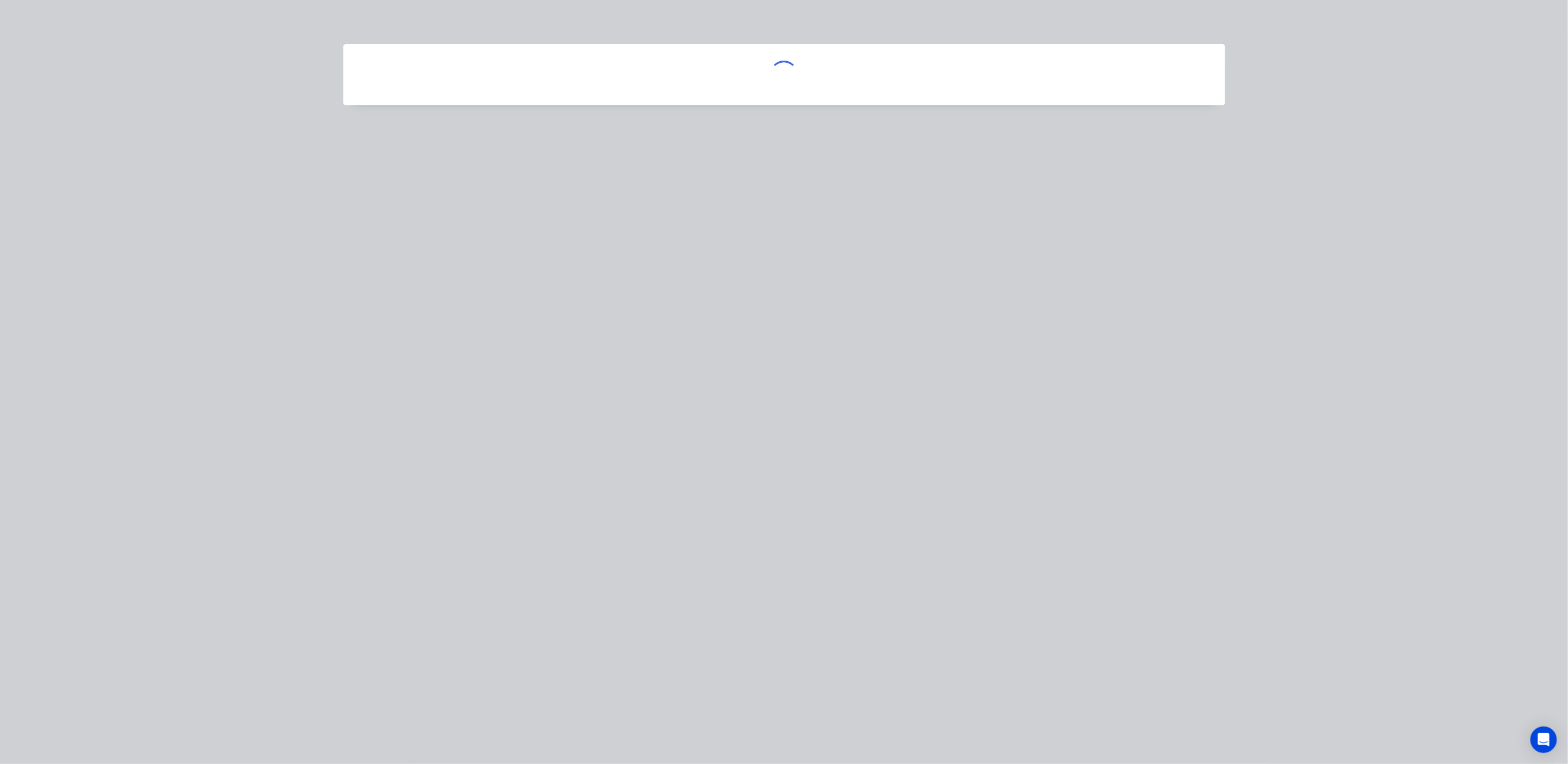
scroll to position [0, 0]
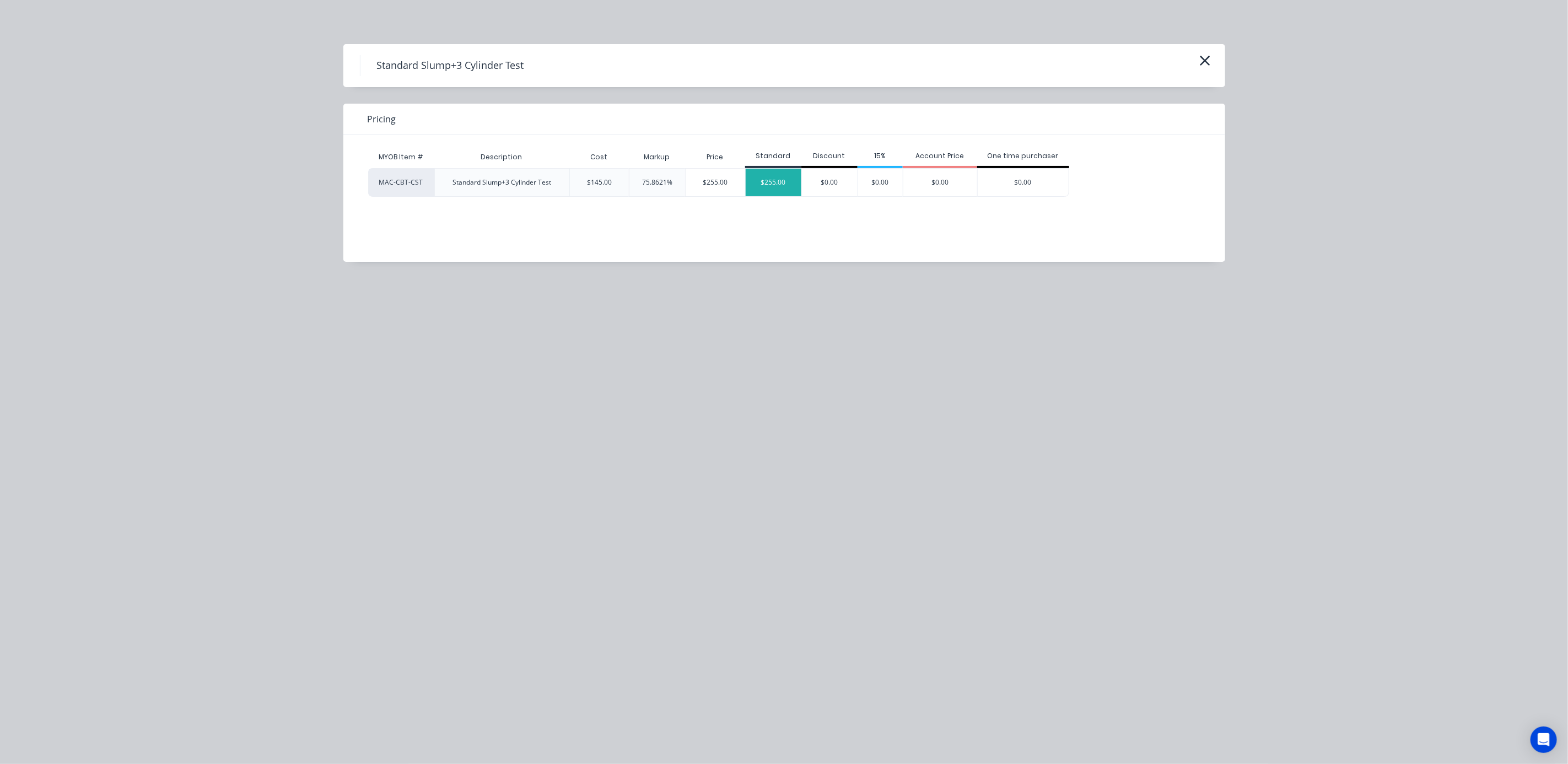
click at [773, 189] on div "$255.00" at bounding box center [773, 182] width 56 height 28
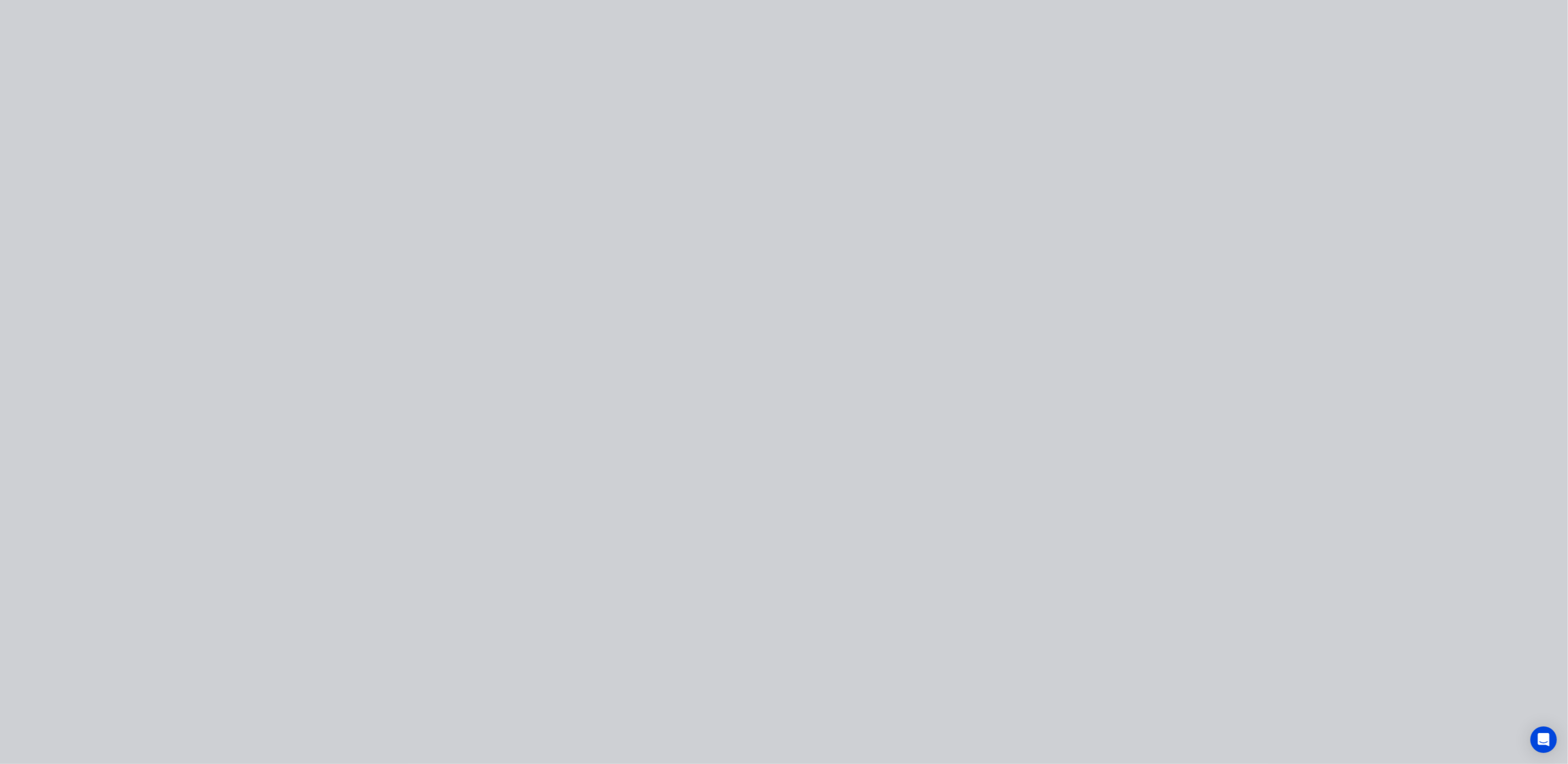
type input "$145.00"
type input "75.86"
type input "$255.00"
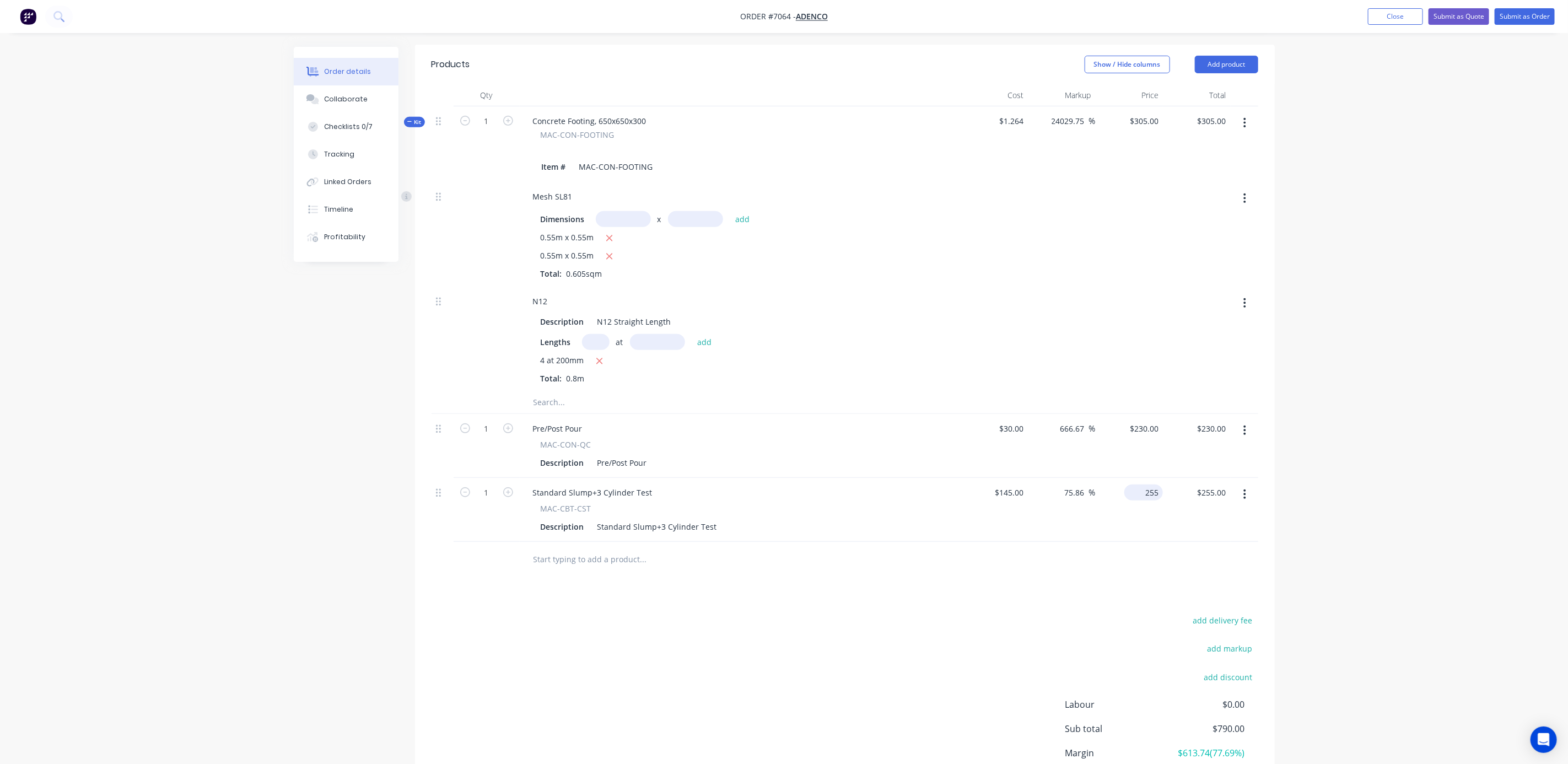
click at [1143, 485] on div "255 $255.00" at bounding box center [1144, 493] width 39 height 16
type input "260"
type input "79.31"
type input "$260.00"
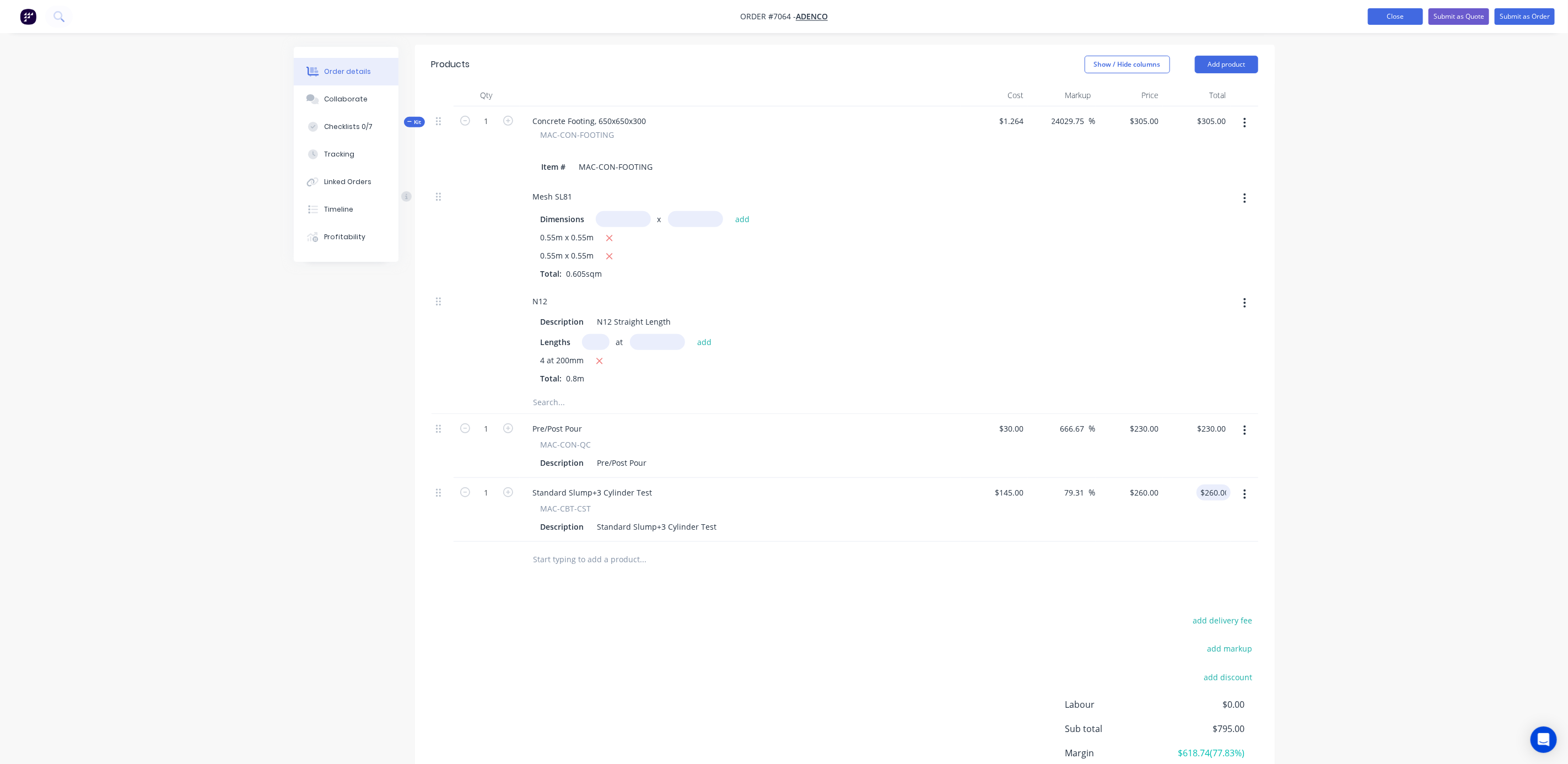
click at [1387, 17] on button "Close" at bounding box center [1396, 16] width 55 height 17
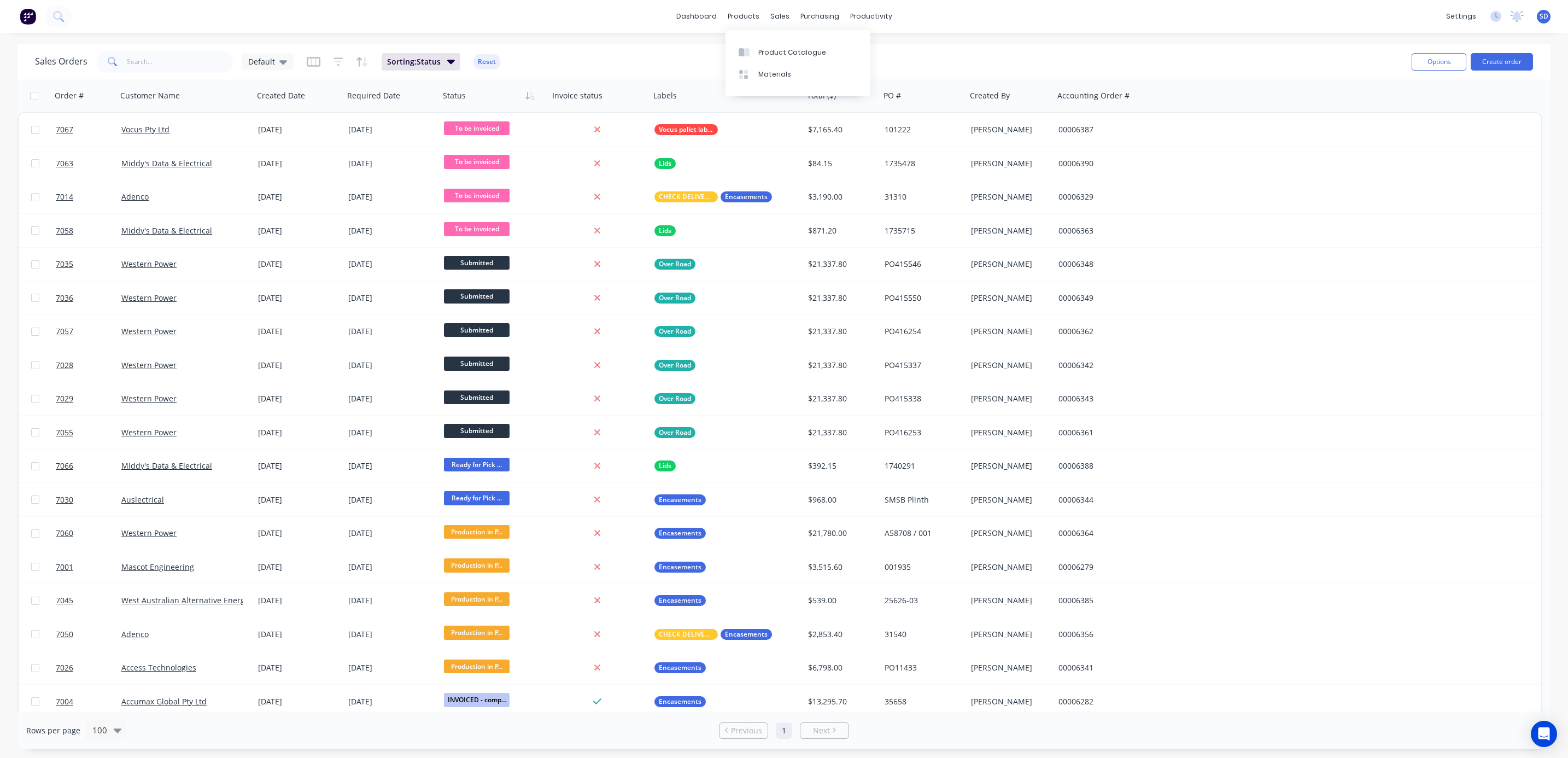
drag, startPoint x: 751, startPoint y: 22, endPoint x: 755, endPoint y: 38, distance: 16.5
click at [751, 22] on div "products" at bounding box center [744, 16] width 43 height 16
click at [761, 51] on div "Product Catalogue" at bounding box center [792, 52] width 68 height 10
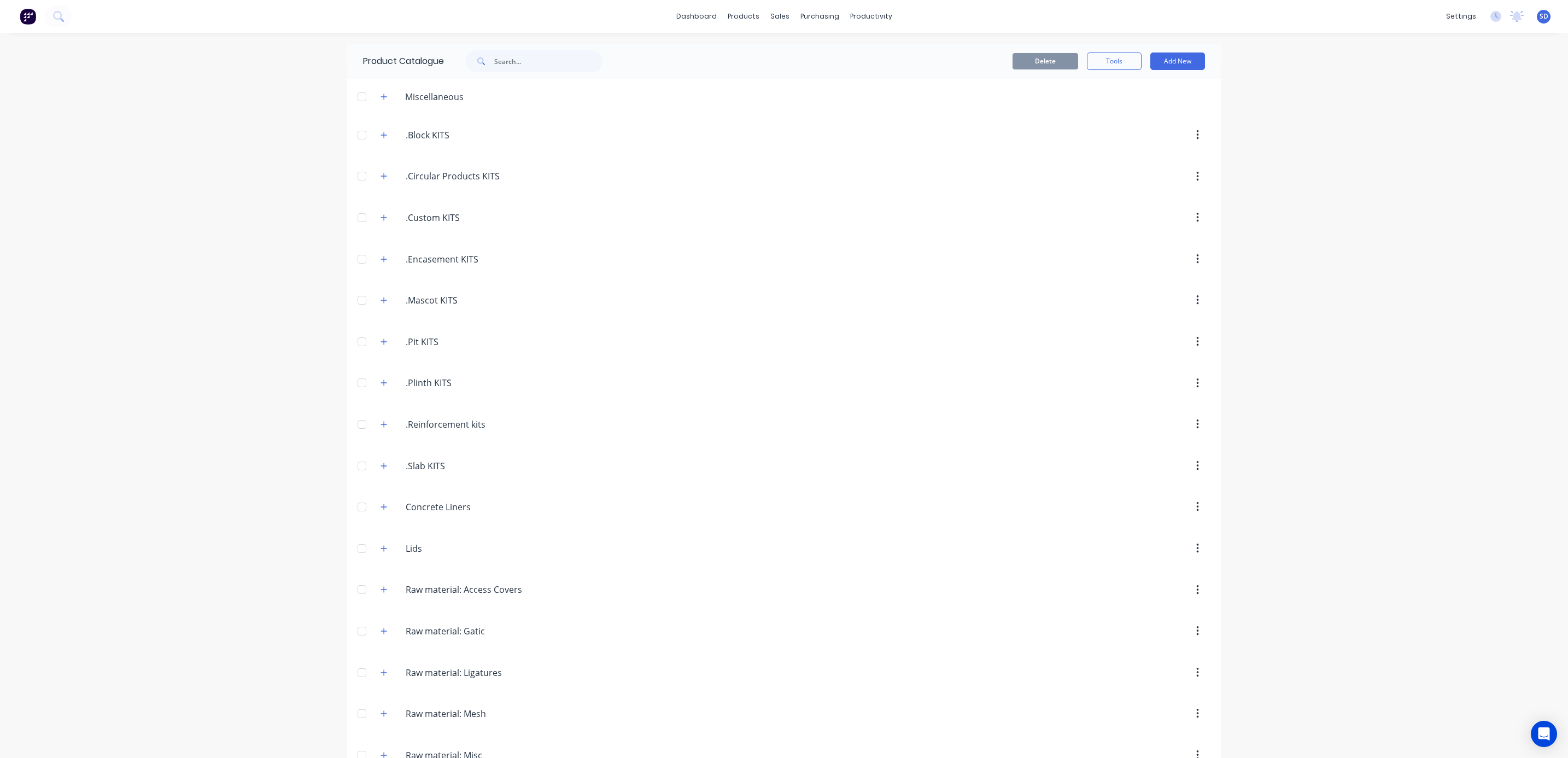
scroll to position [247, 0]
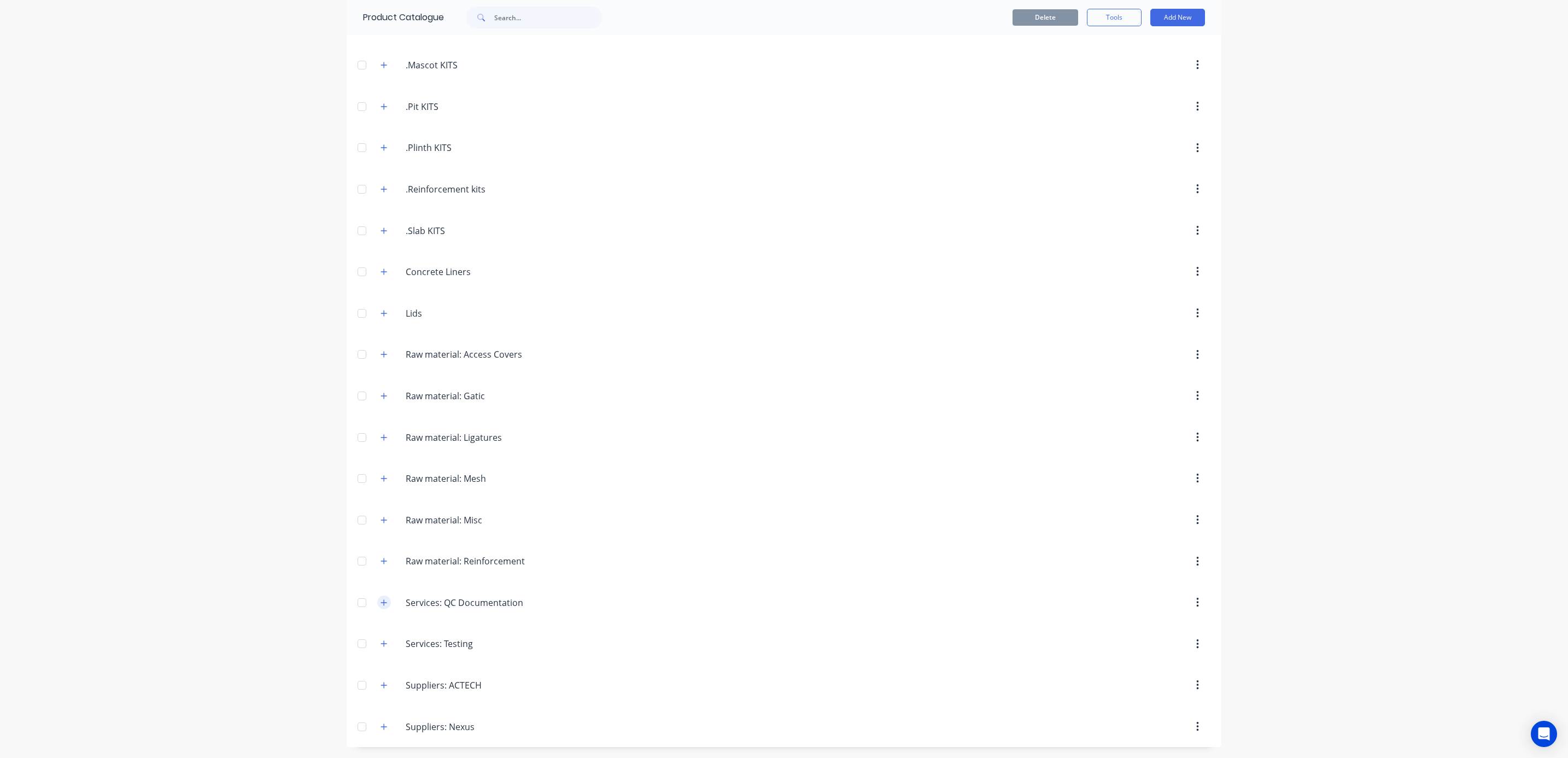
click at [381, 599] on icon "button" at bounding box center [384, 603] width 7 height 8
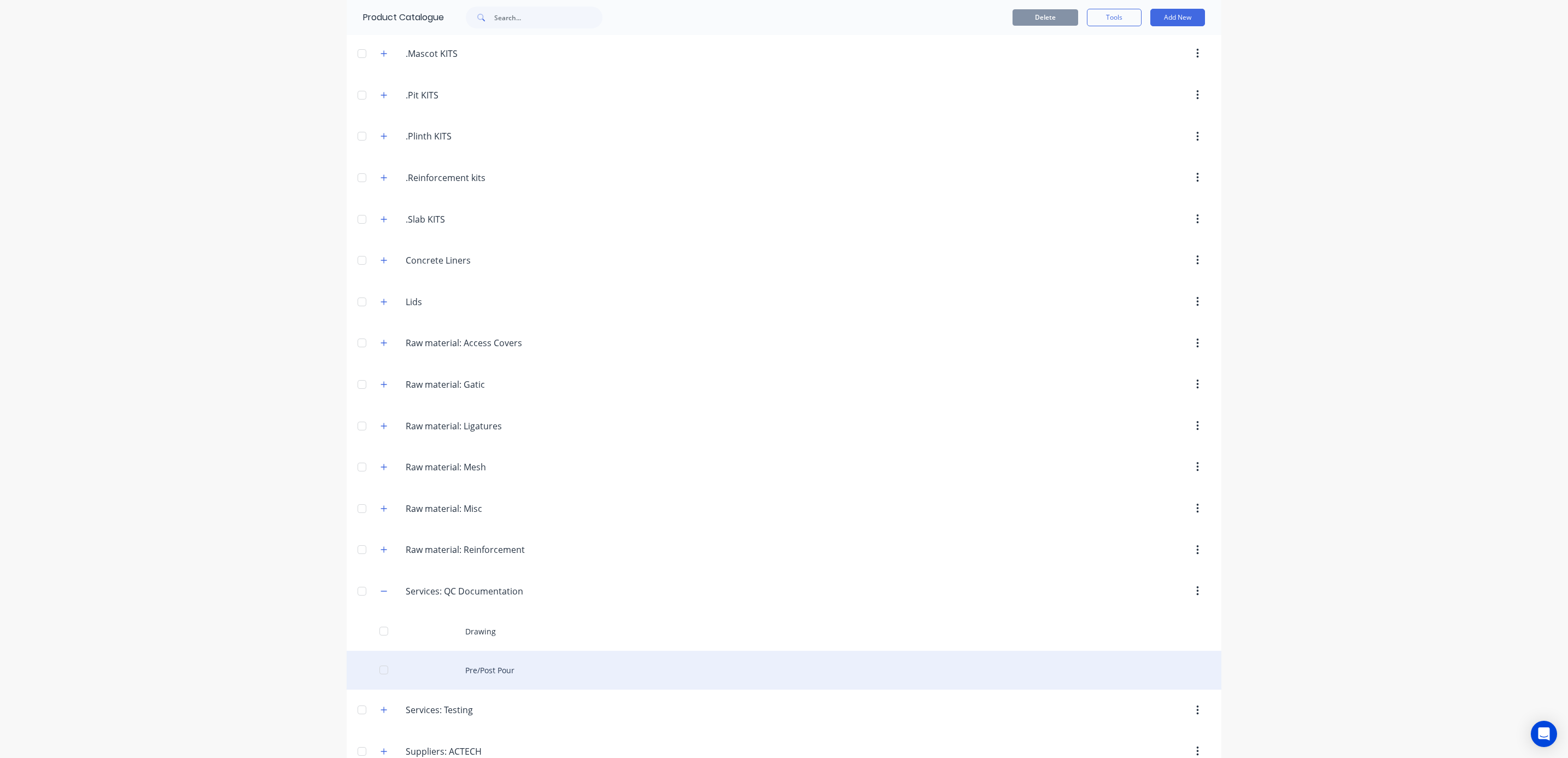
click at [491, 683] on div "Pre/Post Pour" at bounding box center [784, 670] width 875 height 39
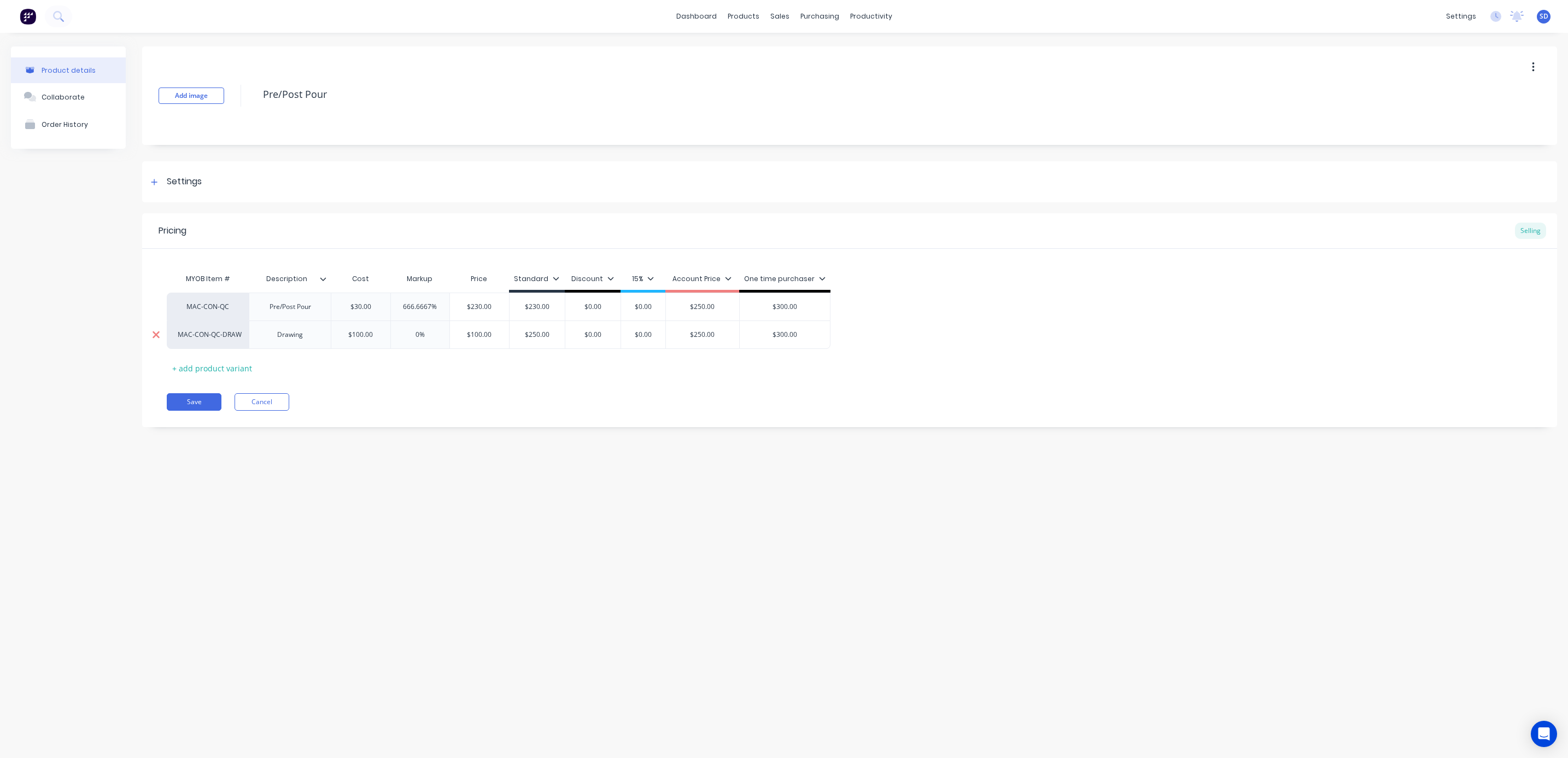
click at [158, 340] on icon at bounding box center [156, 335] width 8 height 11
click at [202, 375] on button "Save" at bounding box center [194, 374] width 55 height 18
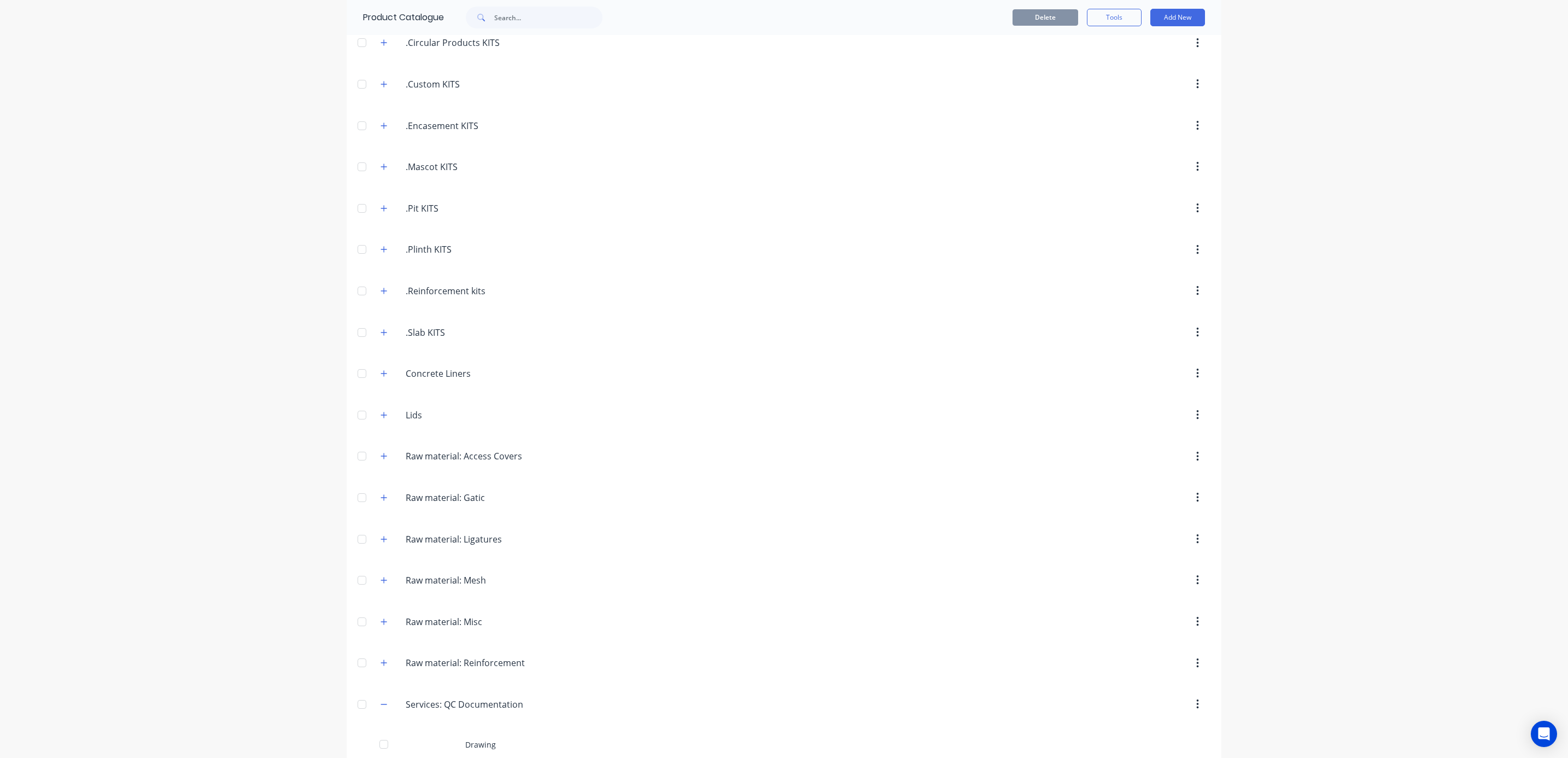
scroll to position [324, 0]
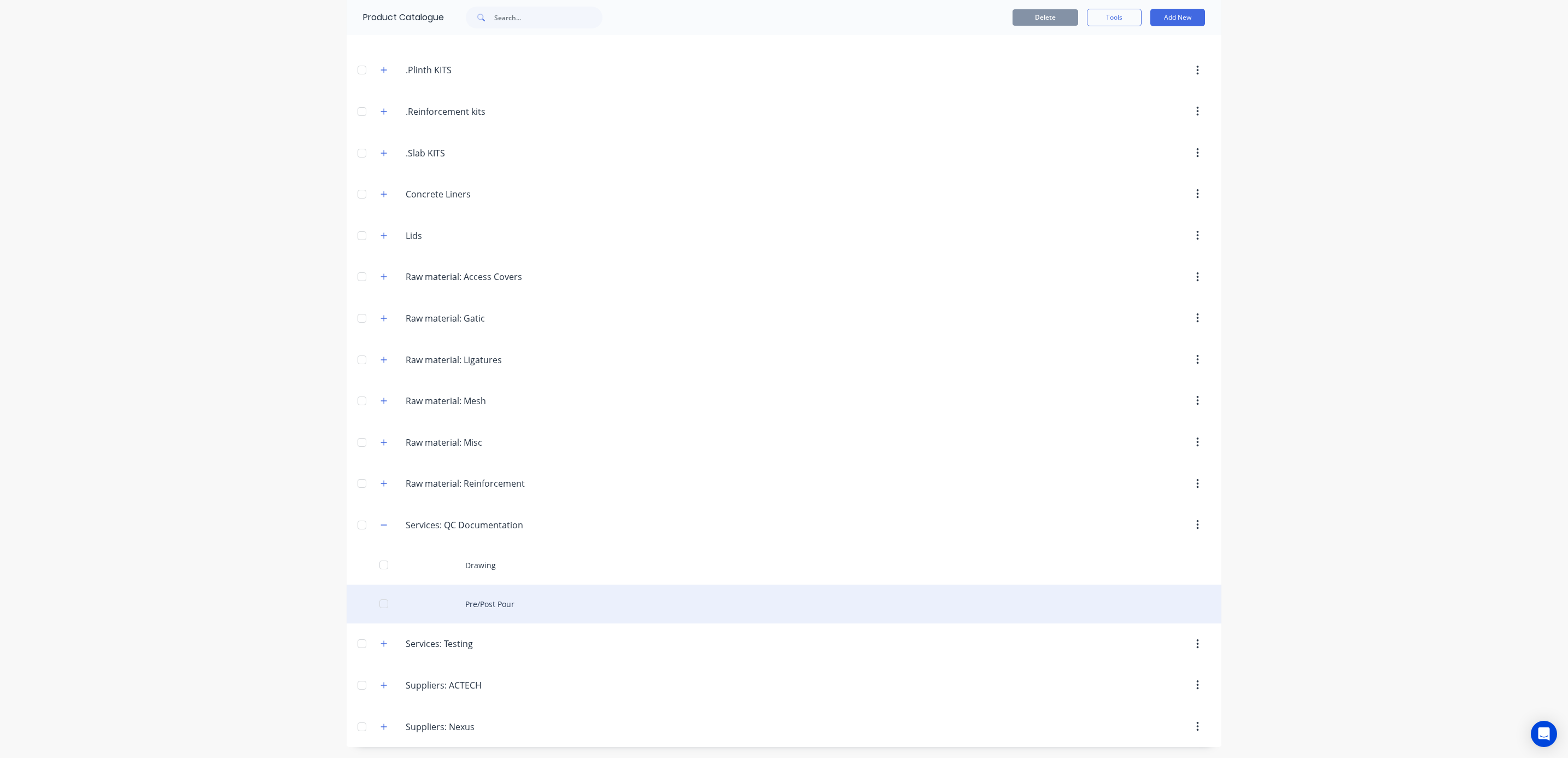
click at [461, 601] on div "Pre/Post Pour" at bounding box center [784, 604] width 875 height 39
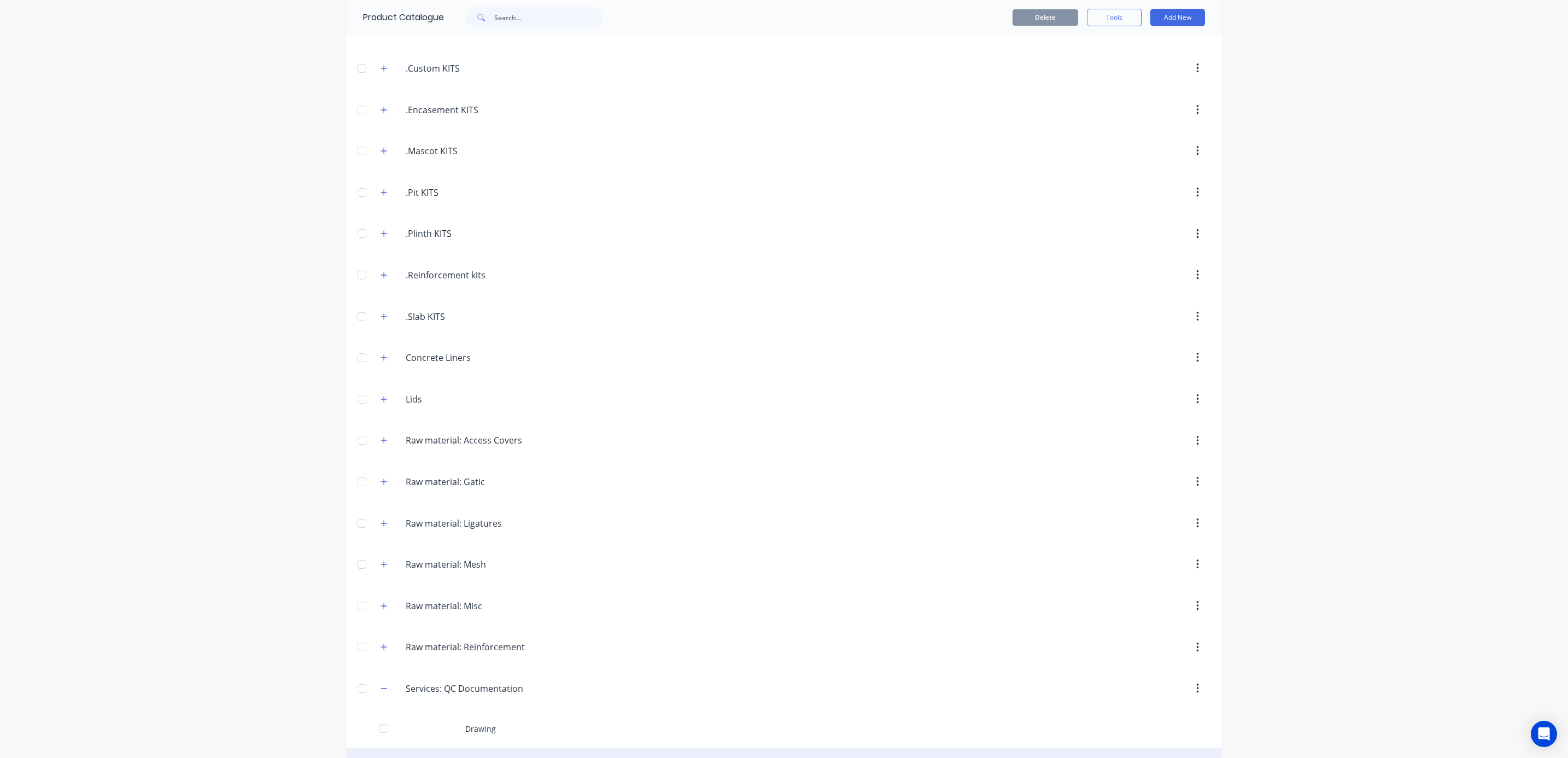
scroll to position [324, 0]
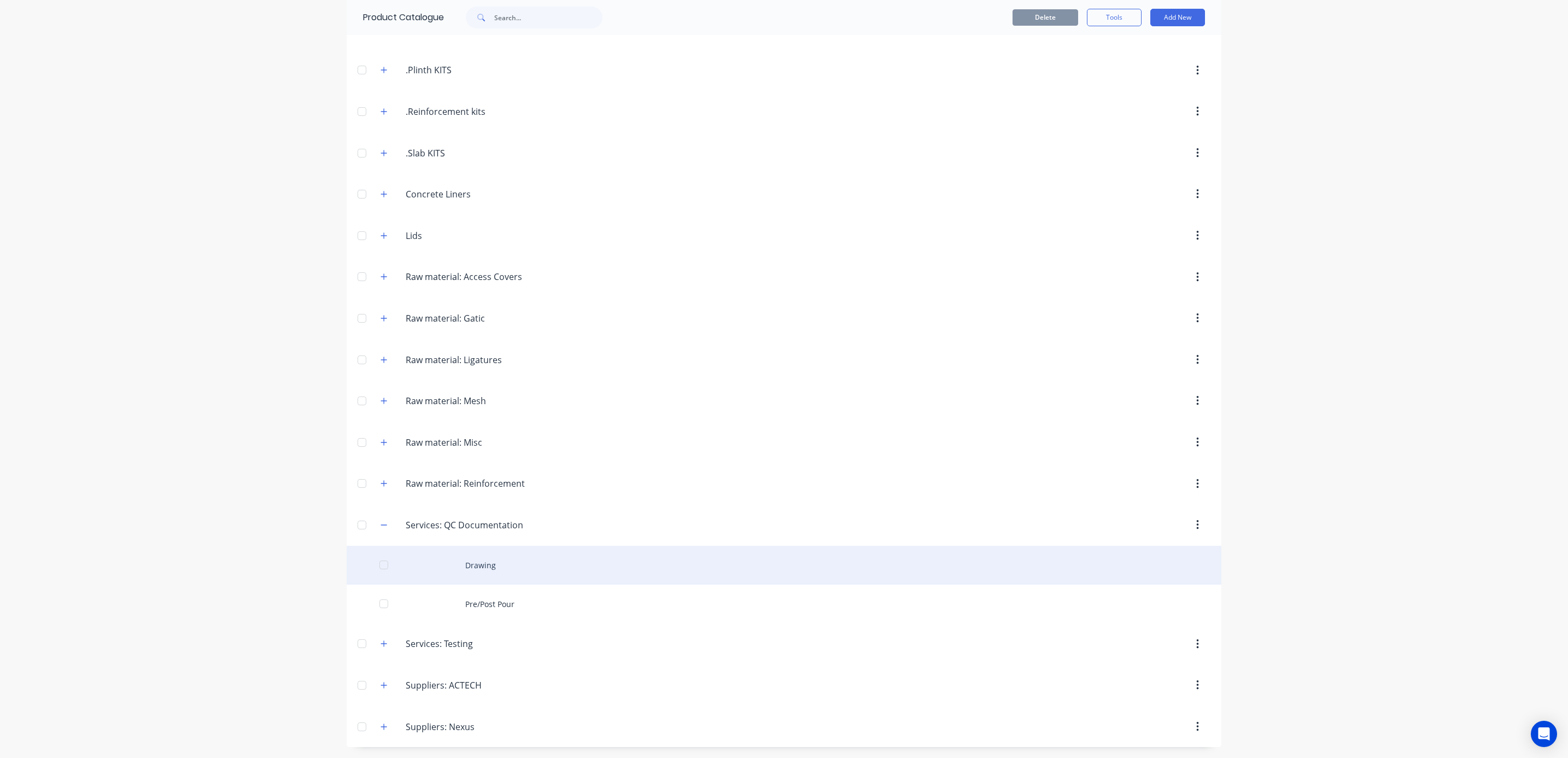
click at [451, 563] on div "Drawing" at bounding box center [784, 565] width 875 height 39
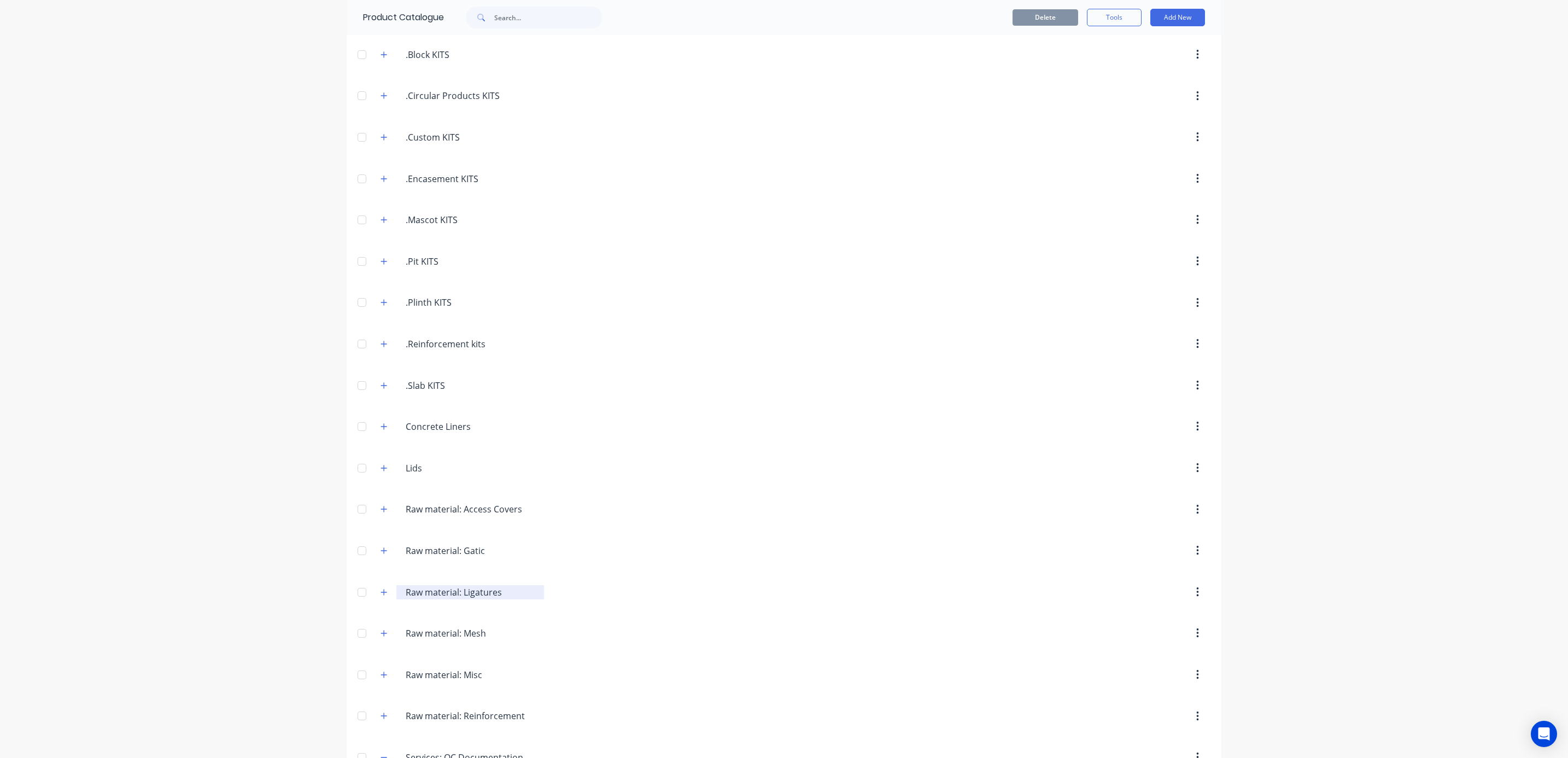
scroll to position [324, 0]
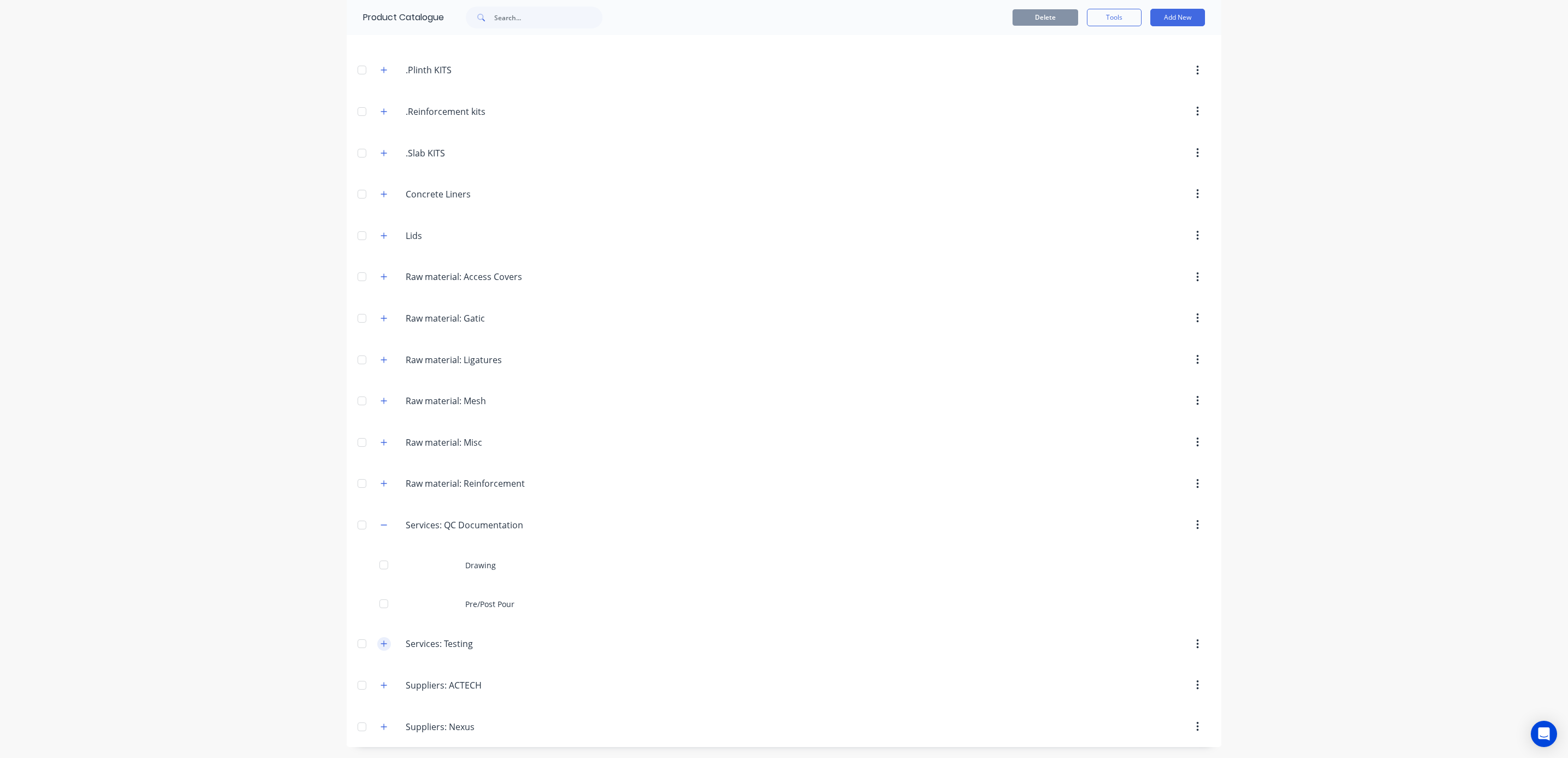
click at [381, 645] on icon "button" at bounding box center [384, 643] width 7 height 8
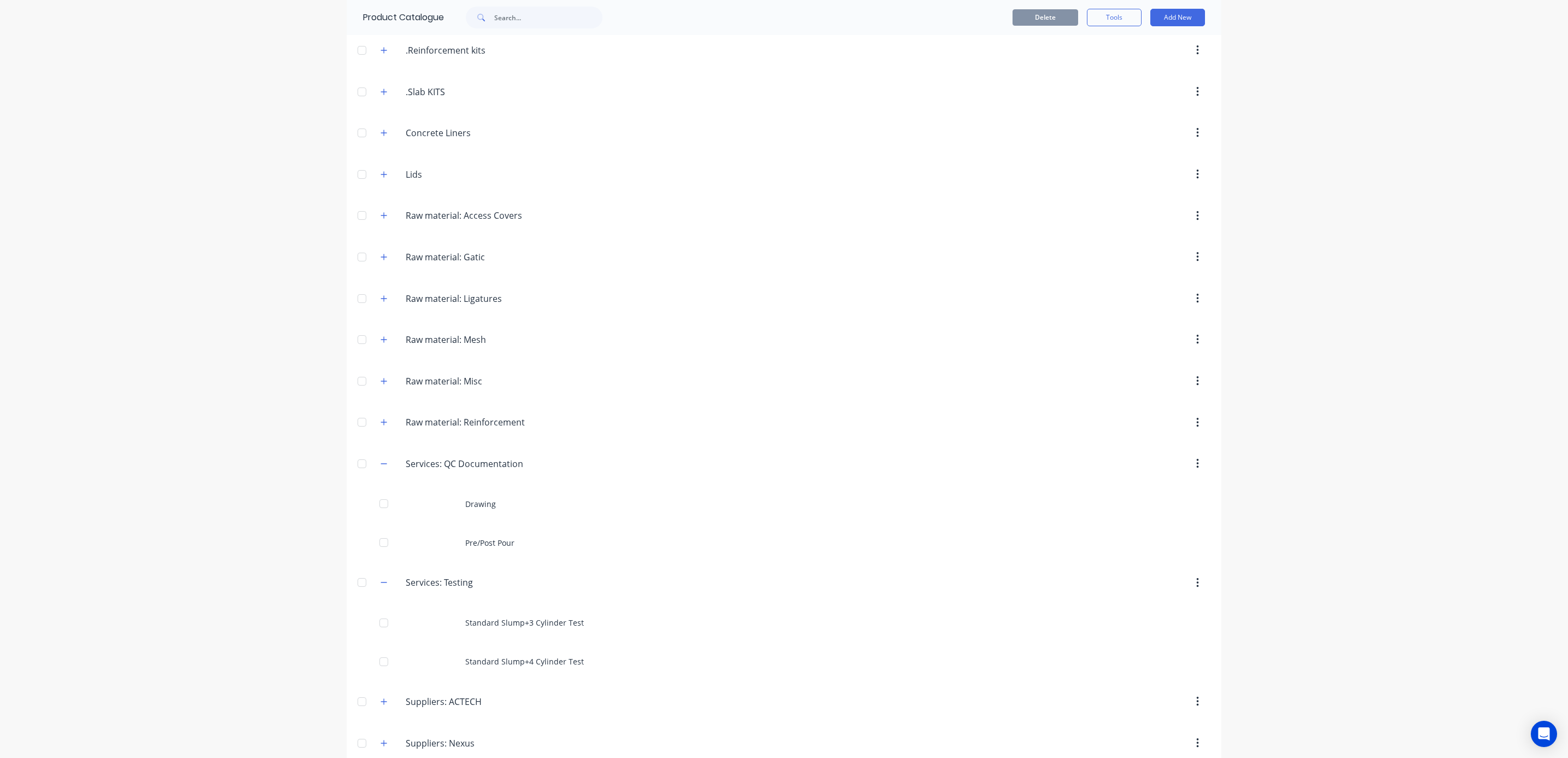
scroll to position [402, 0]
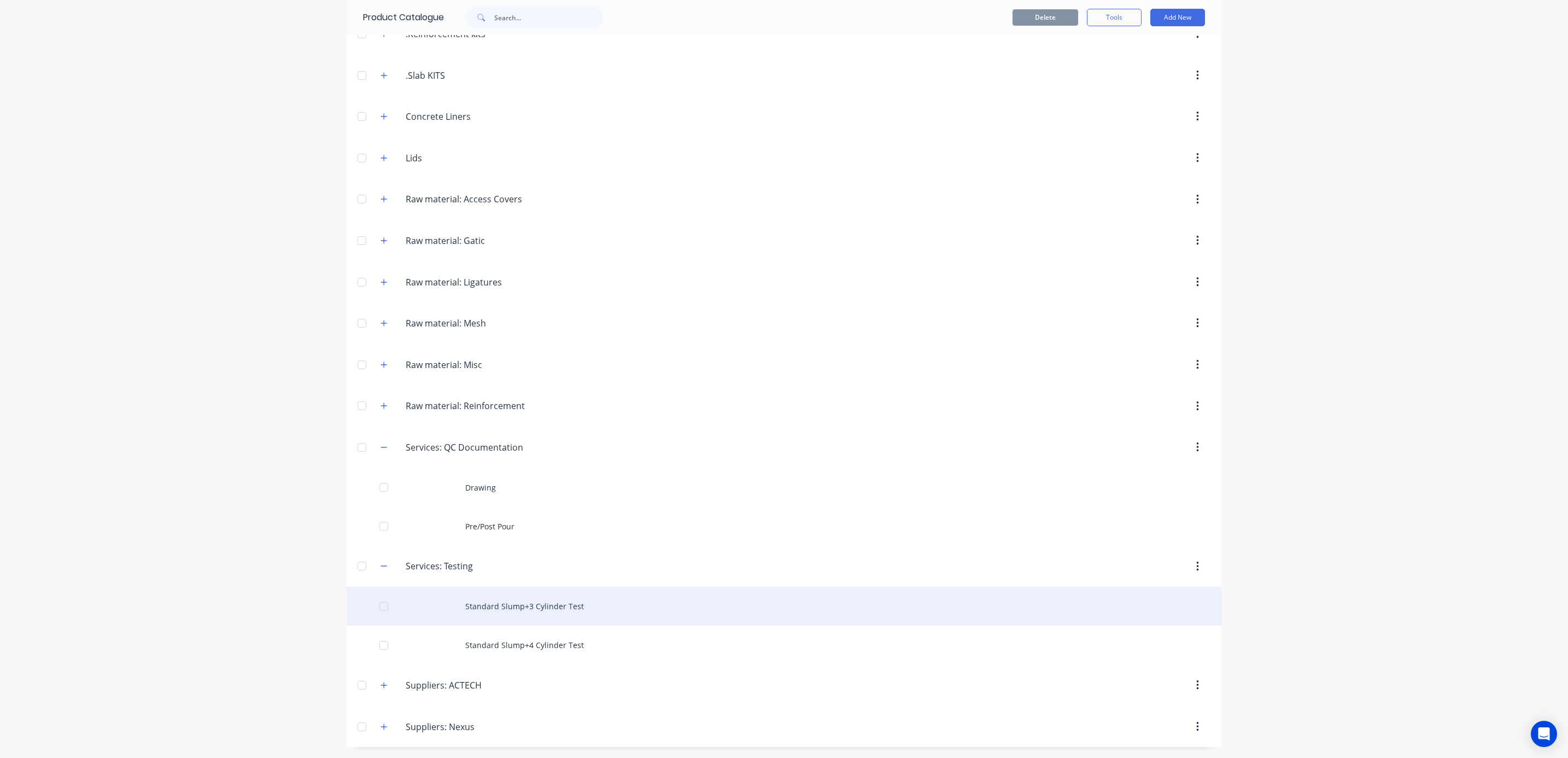
click at [549, 612] on div "Standard Slump+3 Cylinder Test" at bounding box center [784, 606] width 875 height 39
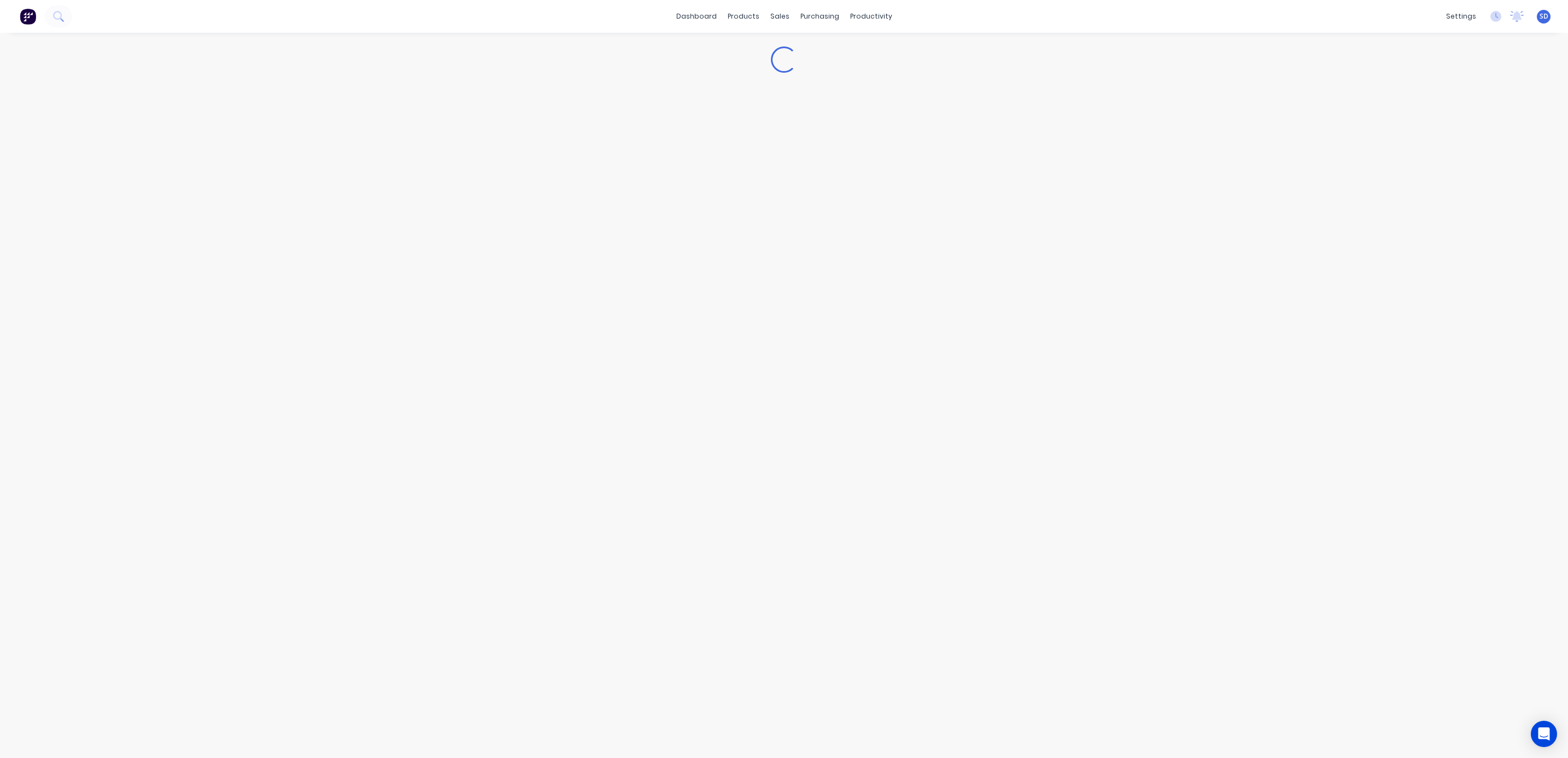
type textarea "x"
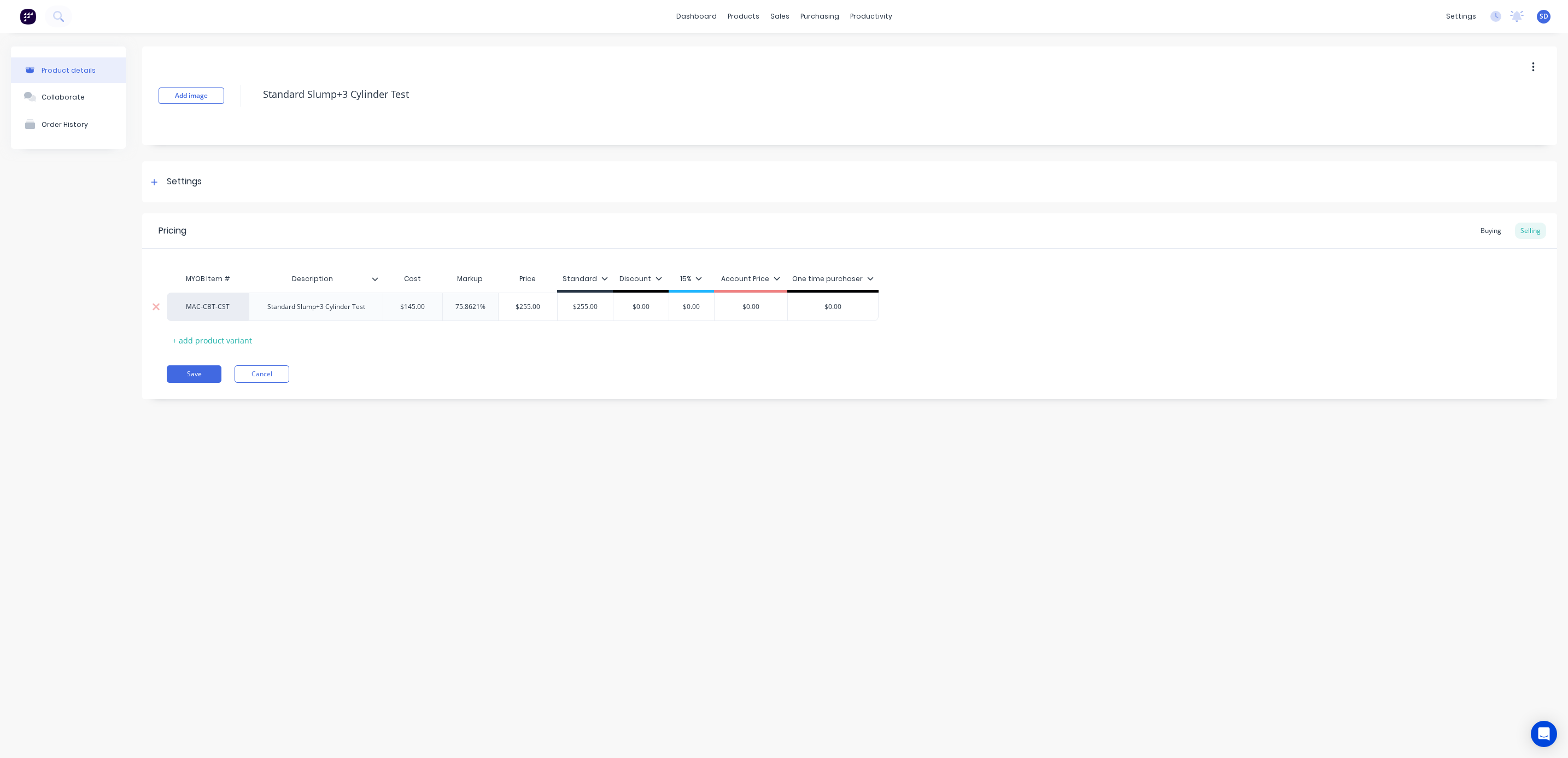
type input "$255.00"
drag, startPoint x: 602, startPoint y: 304, endPoint x: 574, endPoint y: 304, distance: 28.0
click at [574, 304] on input "$255.00" at bounding box center [585, 306] width 55 height 10
type textarea "x"
type input "2"
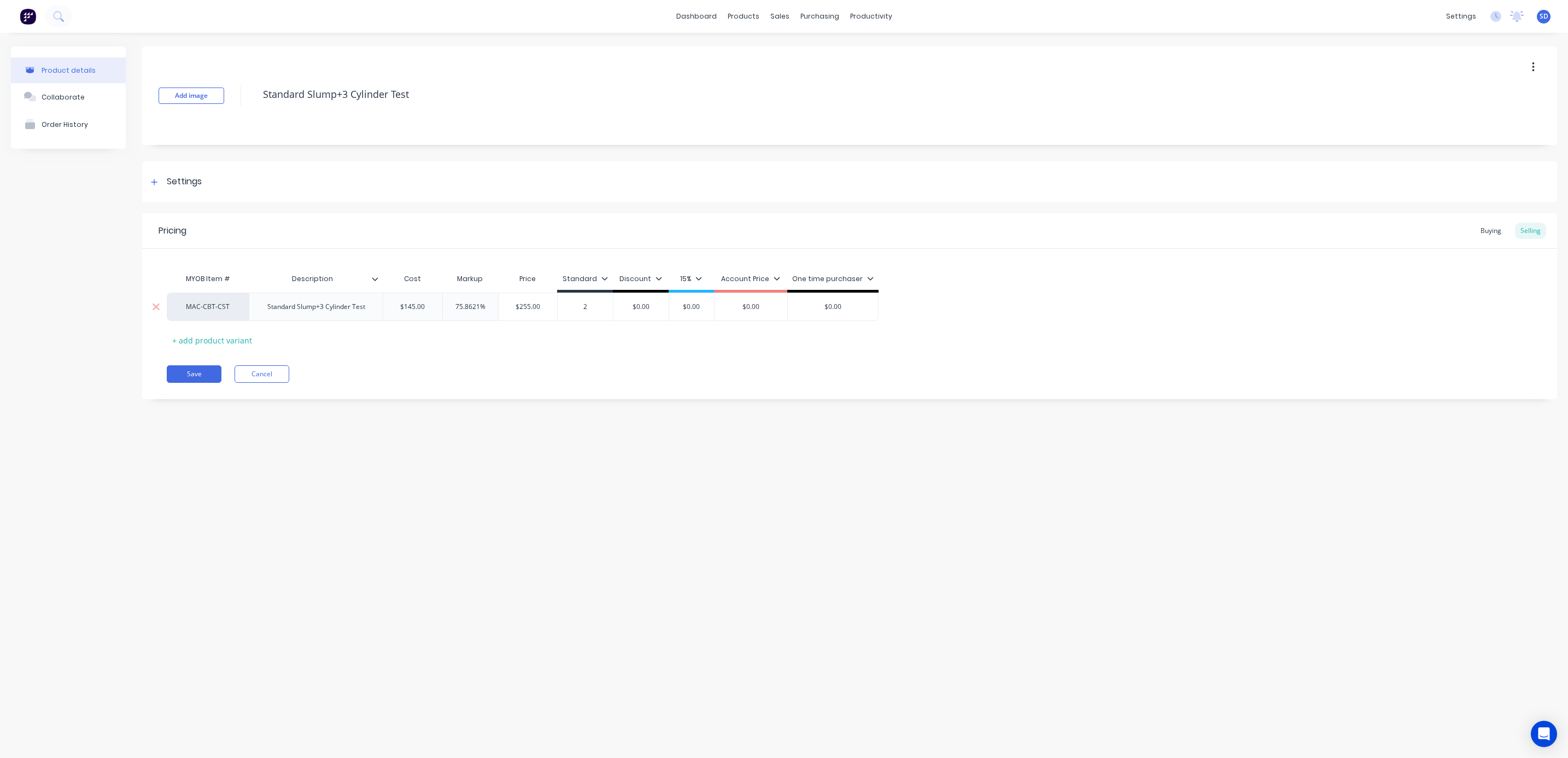
type textarea "x"
type input "26"
type textarea "x"
type input "260"
type input "$0.00"
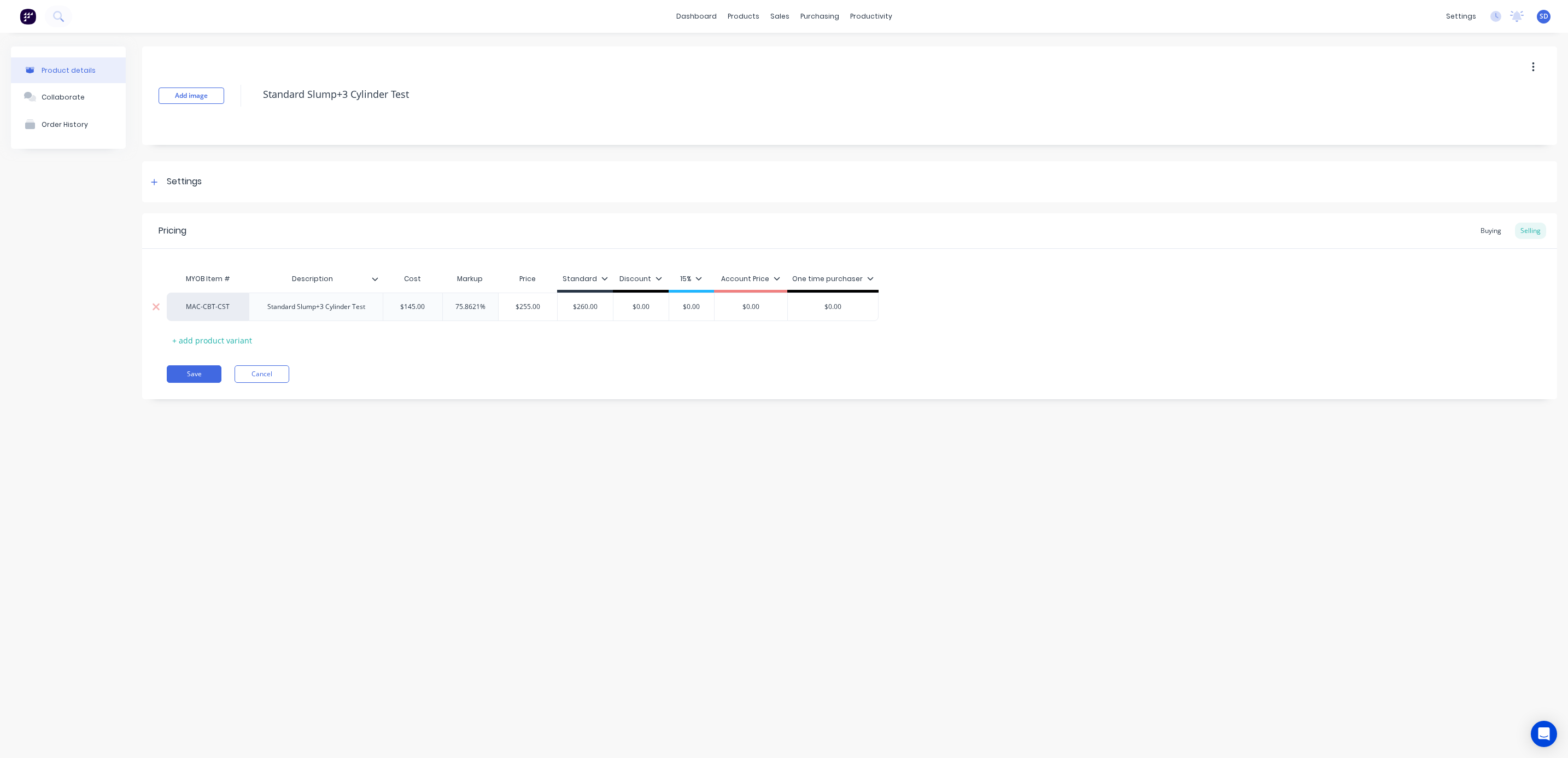
type textarea "x"
type input "$0.002"
type textarea "x"
type input "$0.0025"
type textarea "x"
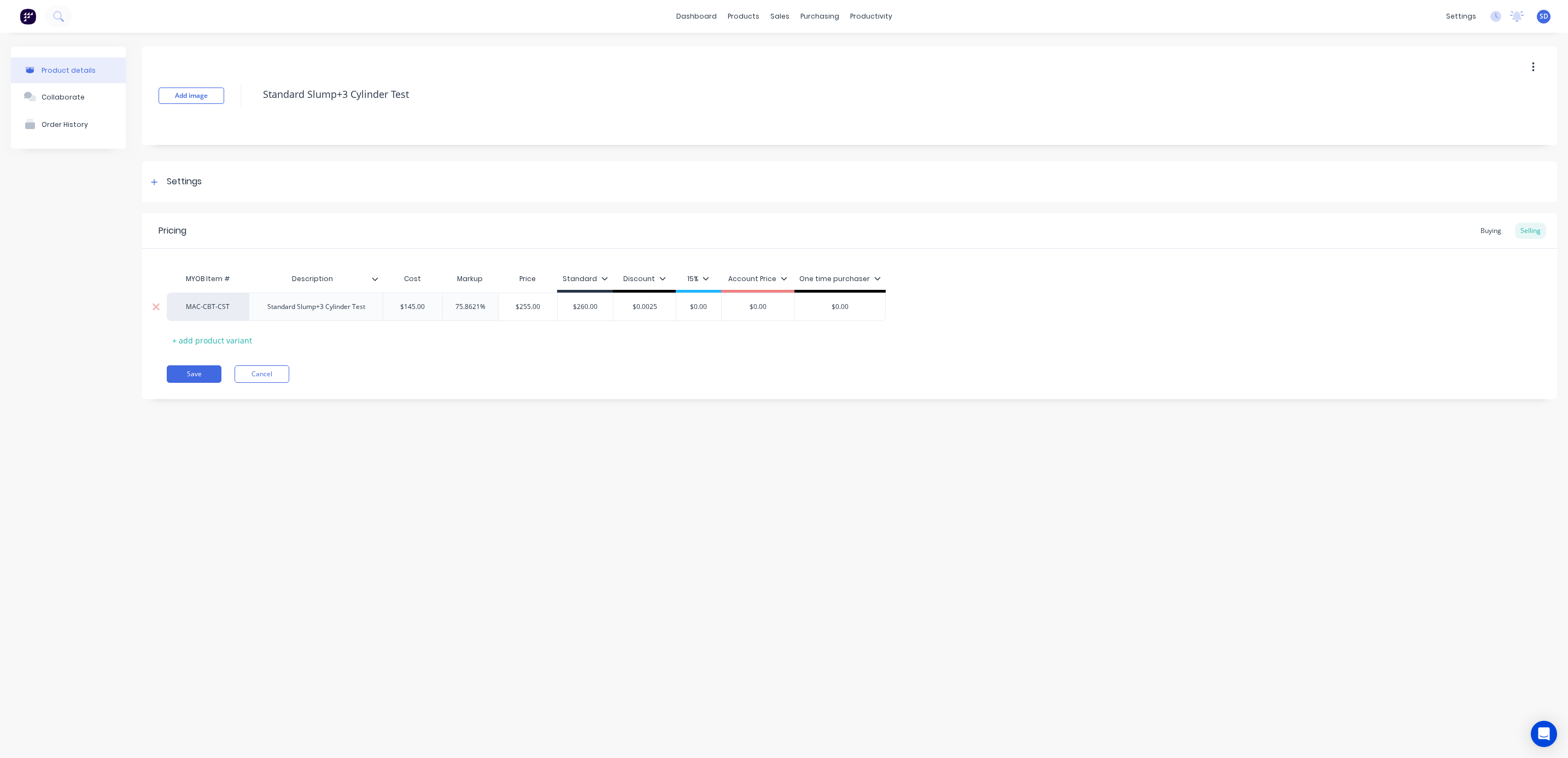
type input "$0.00255"
drag, startPoint x: 621, startPoint y: 302, endPoint x: 688, endPoint y: 302, distance: 67.0
click at [688, 302] on div "MAC-CBT-CST Standard Slump+3 Cylinder Test $145.00 75.8621% $255.00 $260.00 260…" at bounding box center [526, 306] width 719 height 29
type textarea "x"
type input "2"
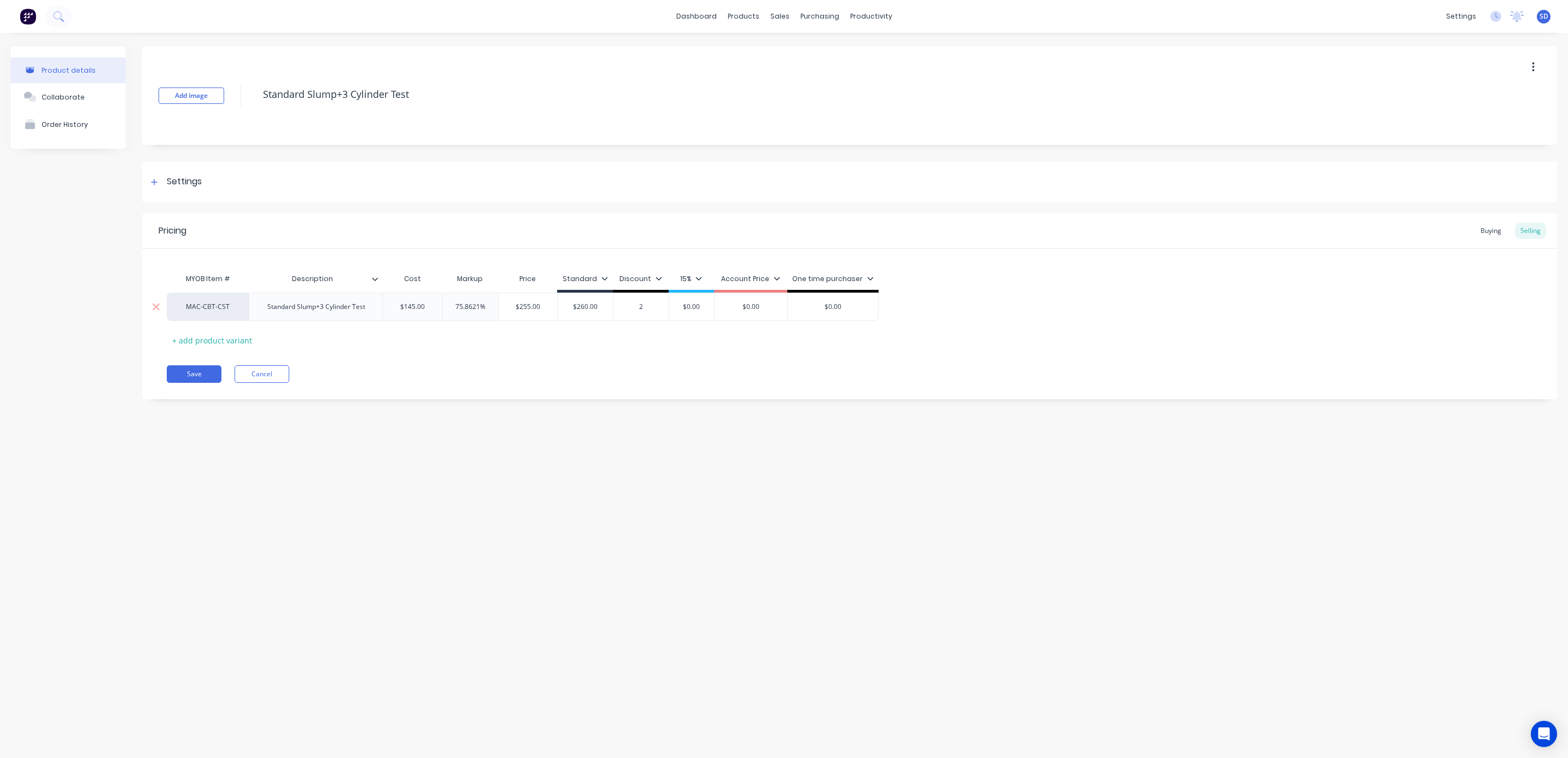
type textarea "x"
type input "25"
type textarea "x"
type input "255"
type input "$0.00"
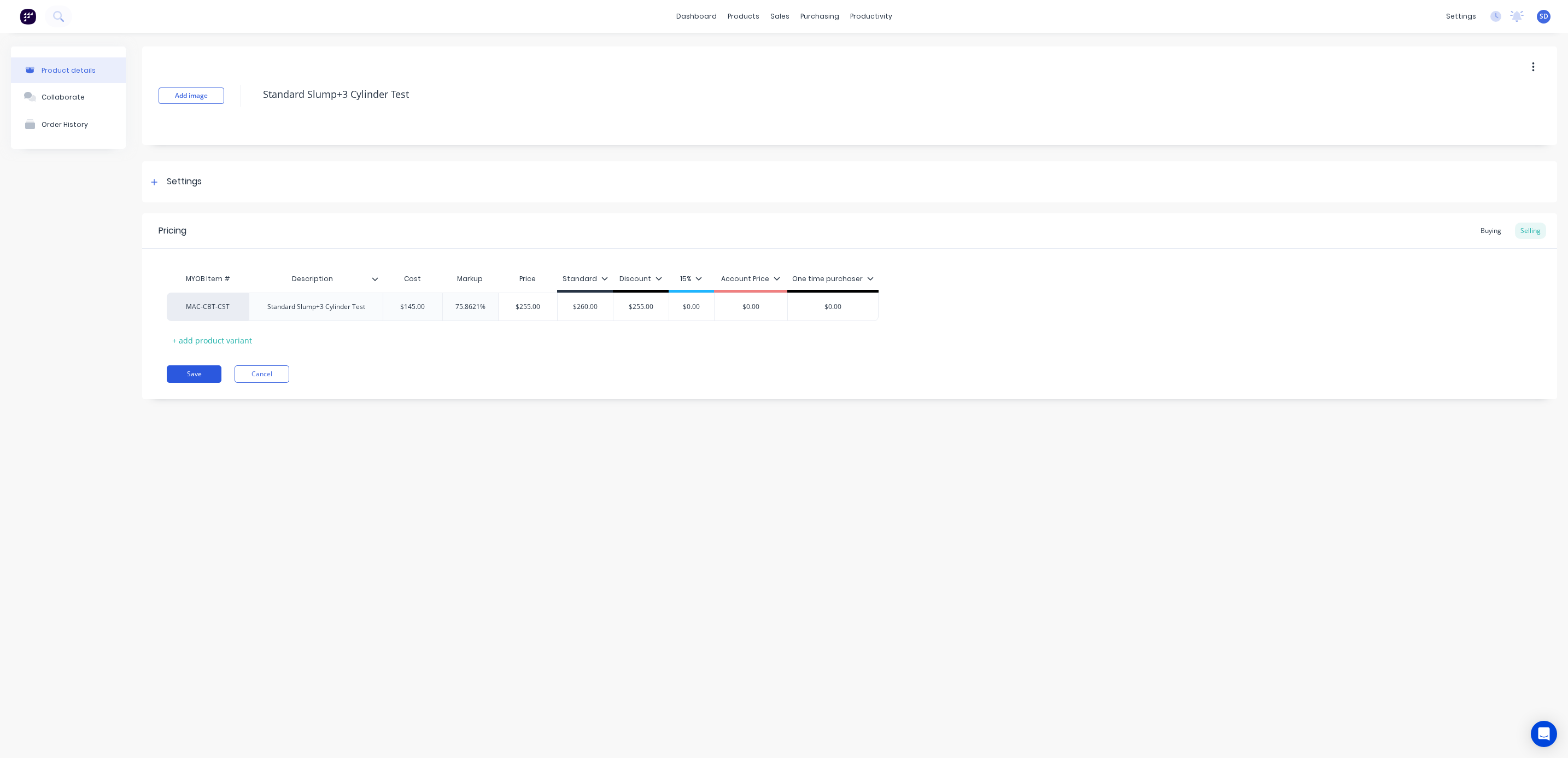
click at [189, 375] on button "Save" at bounding box center [194, 374] width 55 height 18
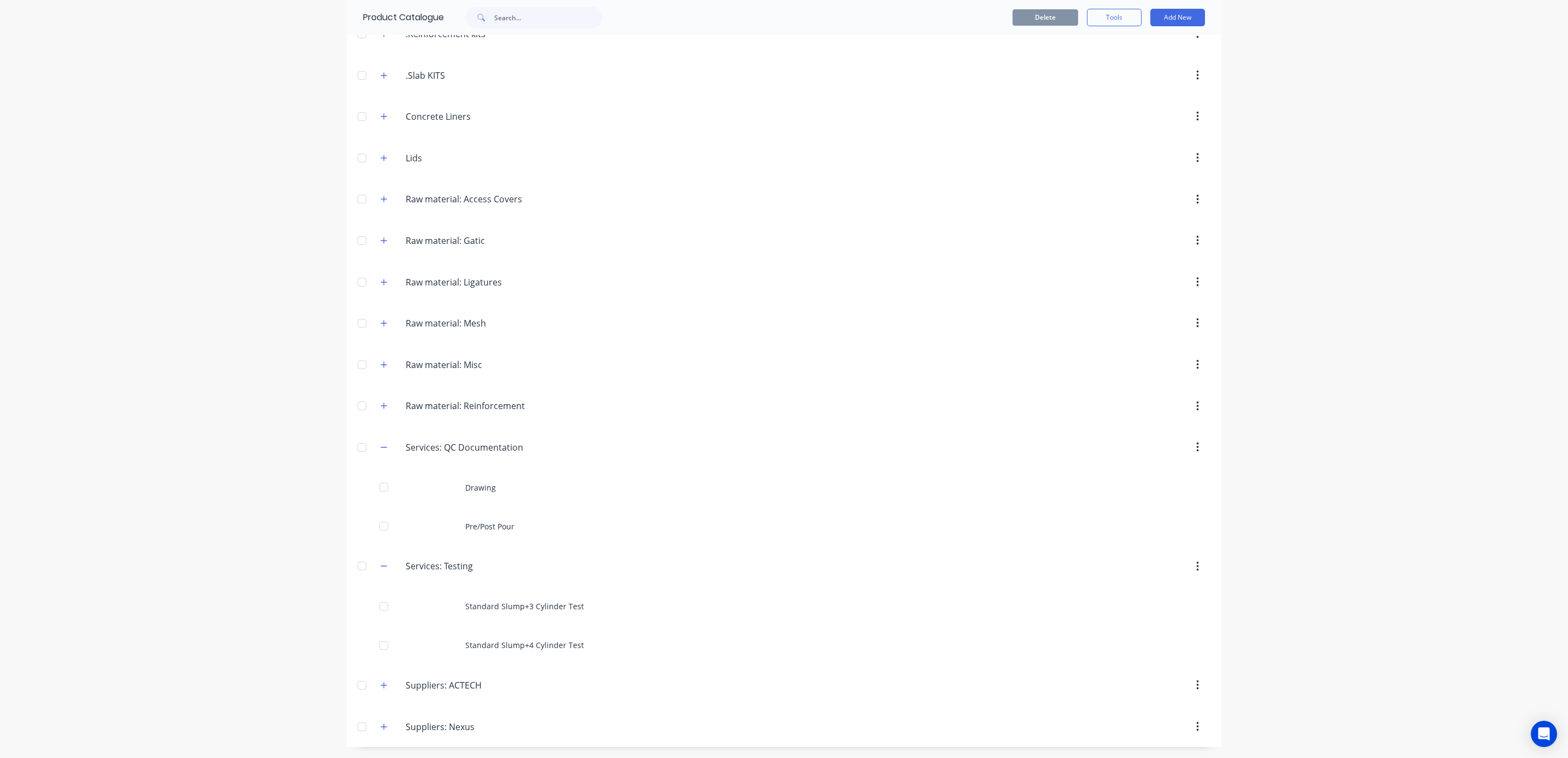
scroll to position [402, 0]
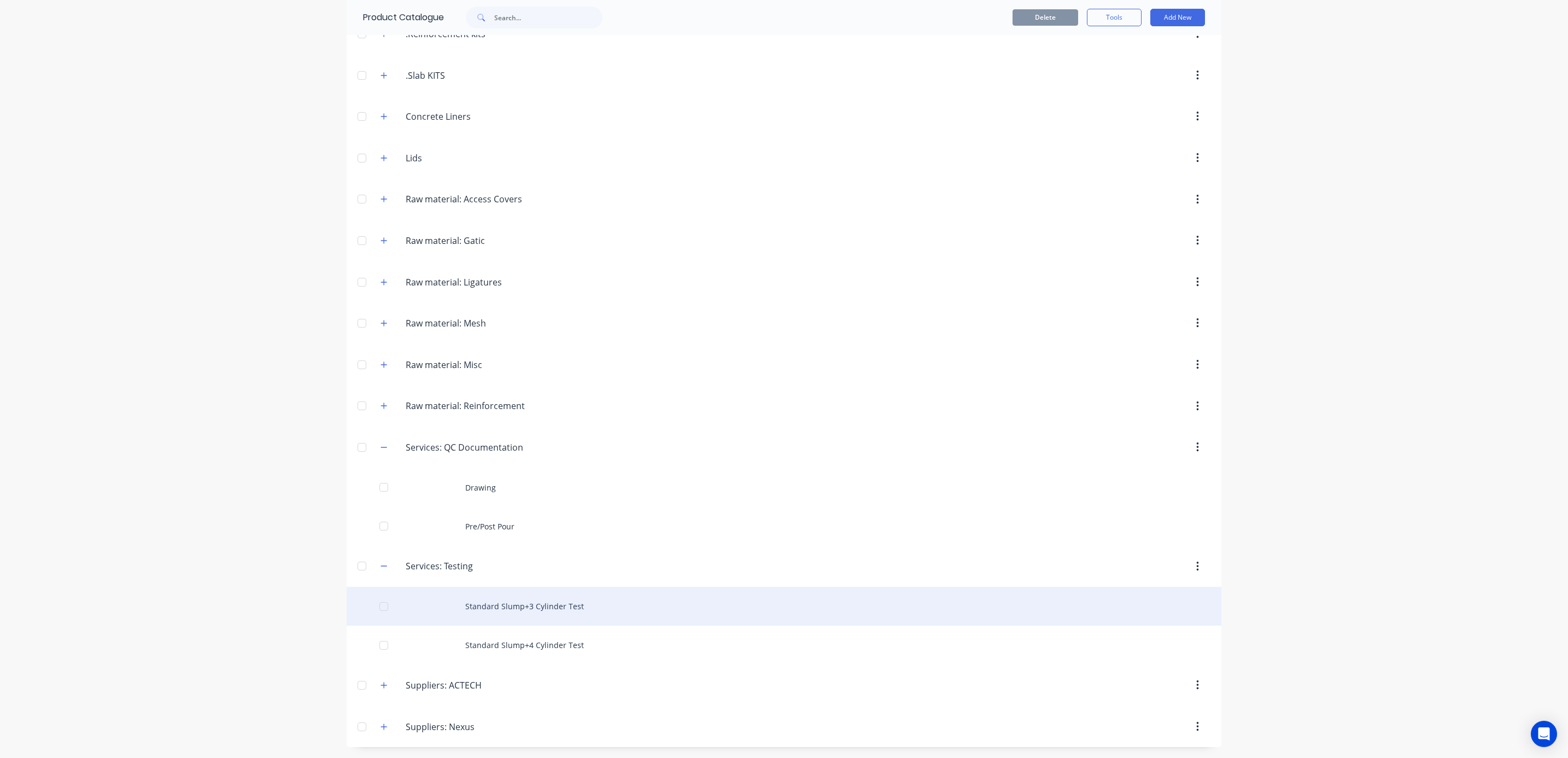
click at [531, 602] on div "Standard Slump+3 Cylinder Test" at bounding box center [784, 606] width 875 height 39
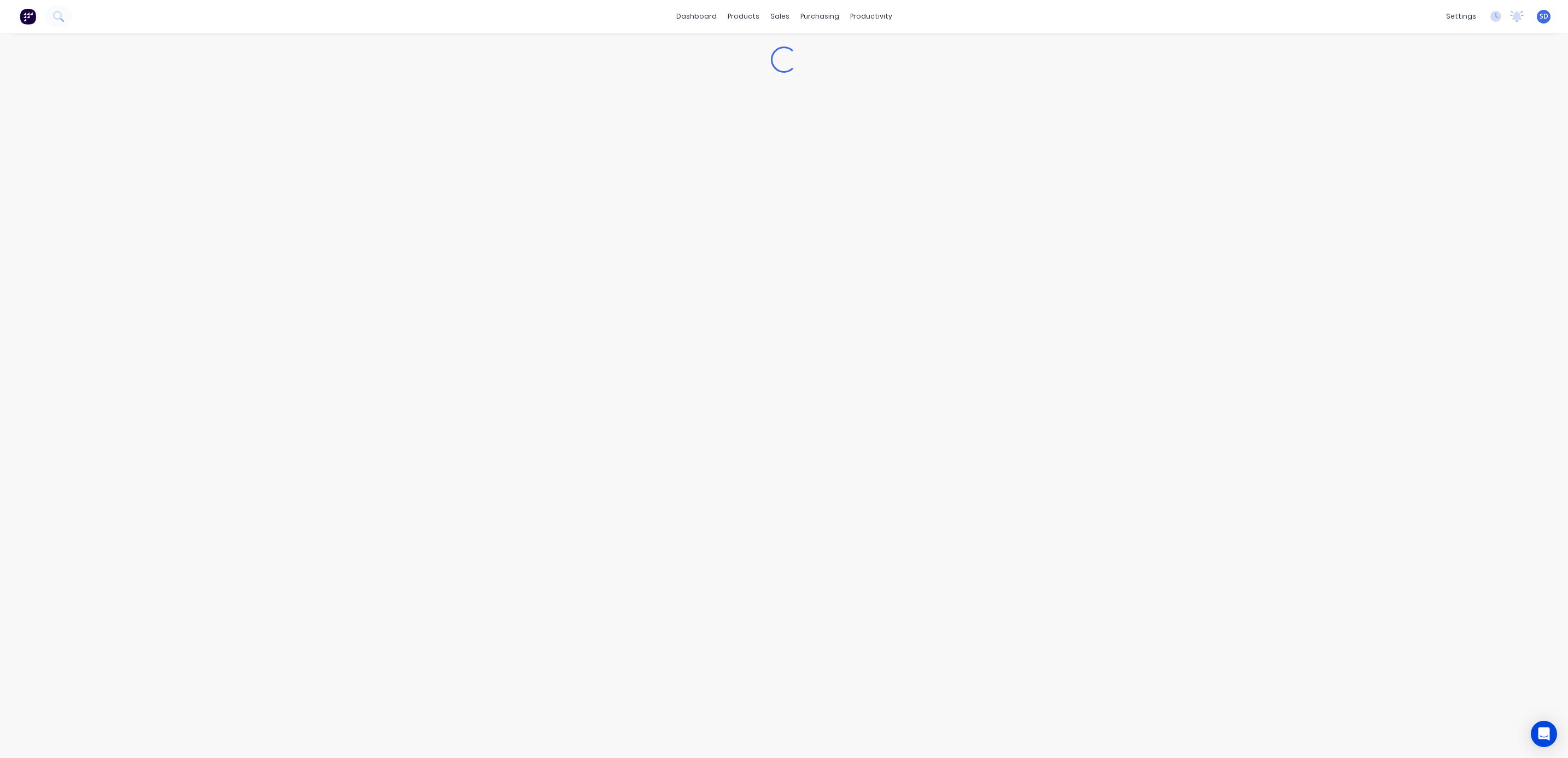
type textarea "x"
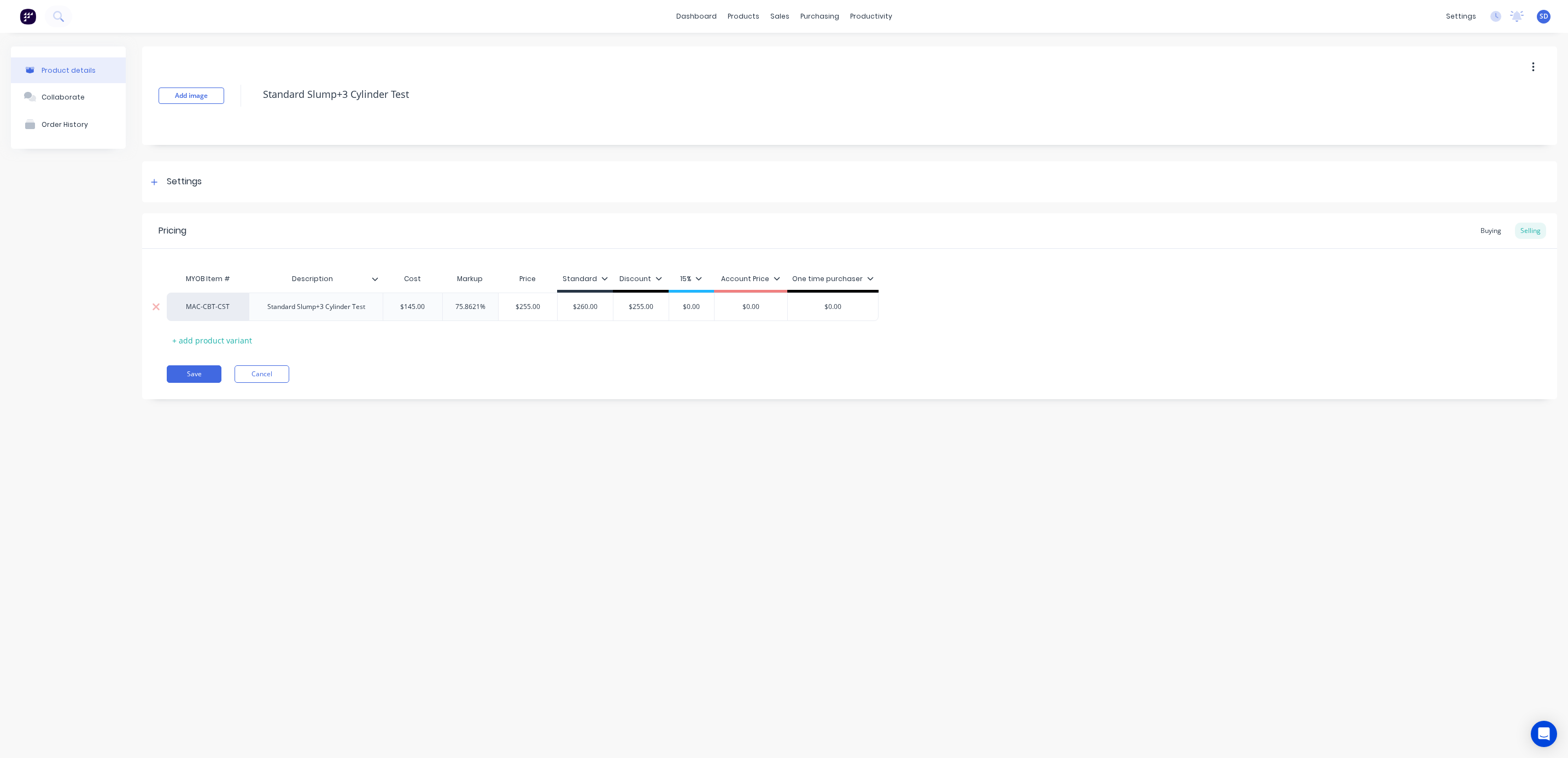
type input "$0.00"
click at [699, 303] on input "$0.00" at bounding box center [691, 306] width 55 height 10
click at [701, 280] on icon at bounding box center [699, 278] width 7 height 7
click at [892, 492] on div "Product details Collaborate Order History Add image Standard Slump+3 Cylinder T…" at bounding box center [784, 384] width 1568 height 703
click at [268, 380] on button "Cancel" at bounding box center [262, 374] width 55 height 18
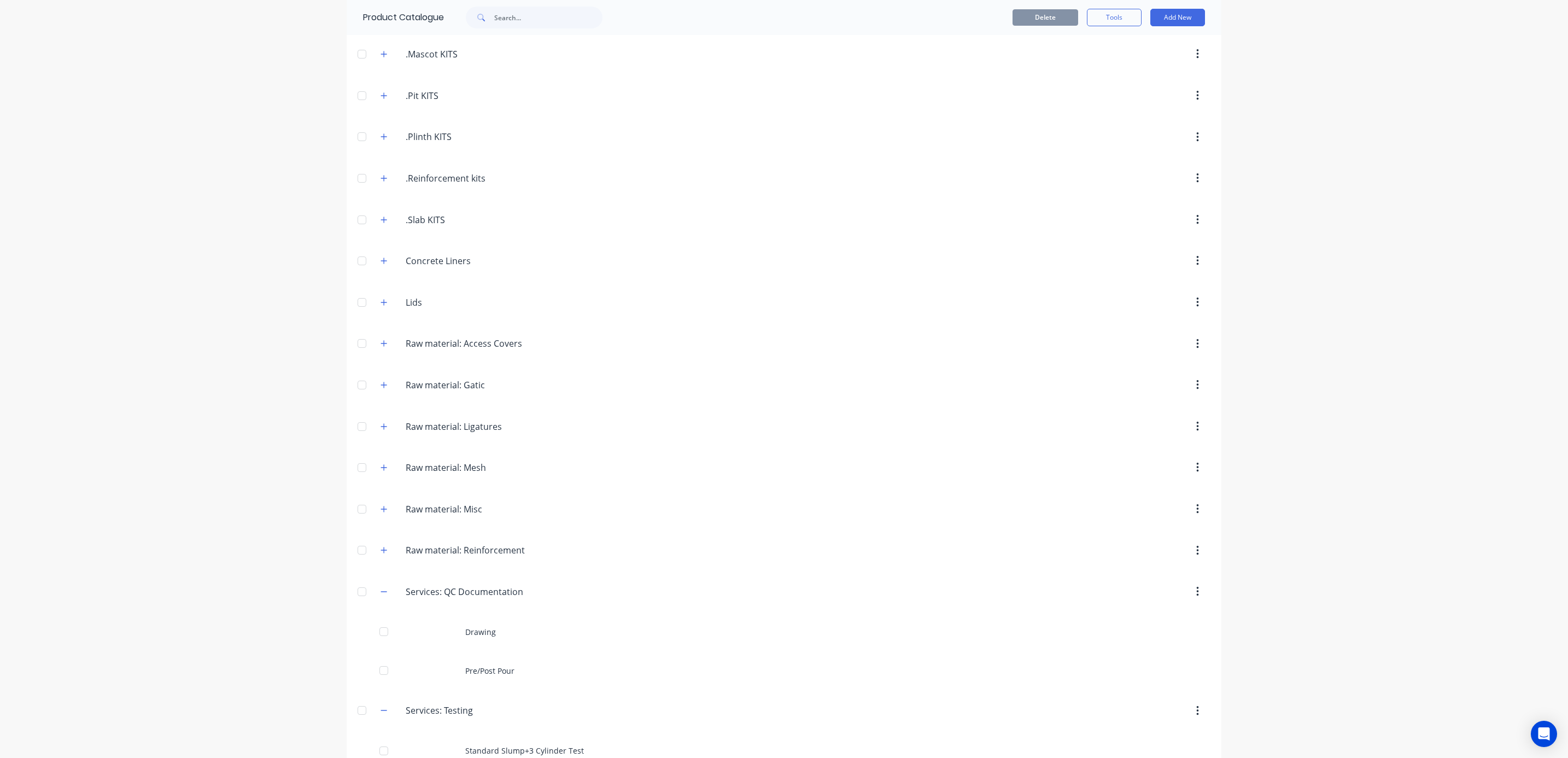
scroll to position [328, 0]
click at [381, 516] on button "button" at bounding box center [384, 509] width 13 height 13
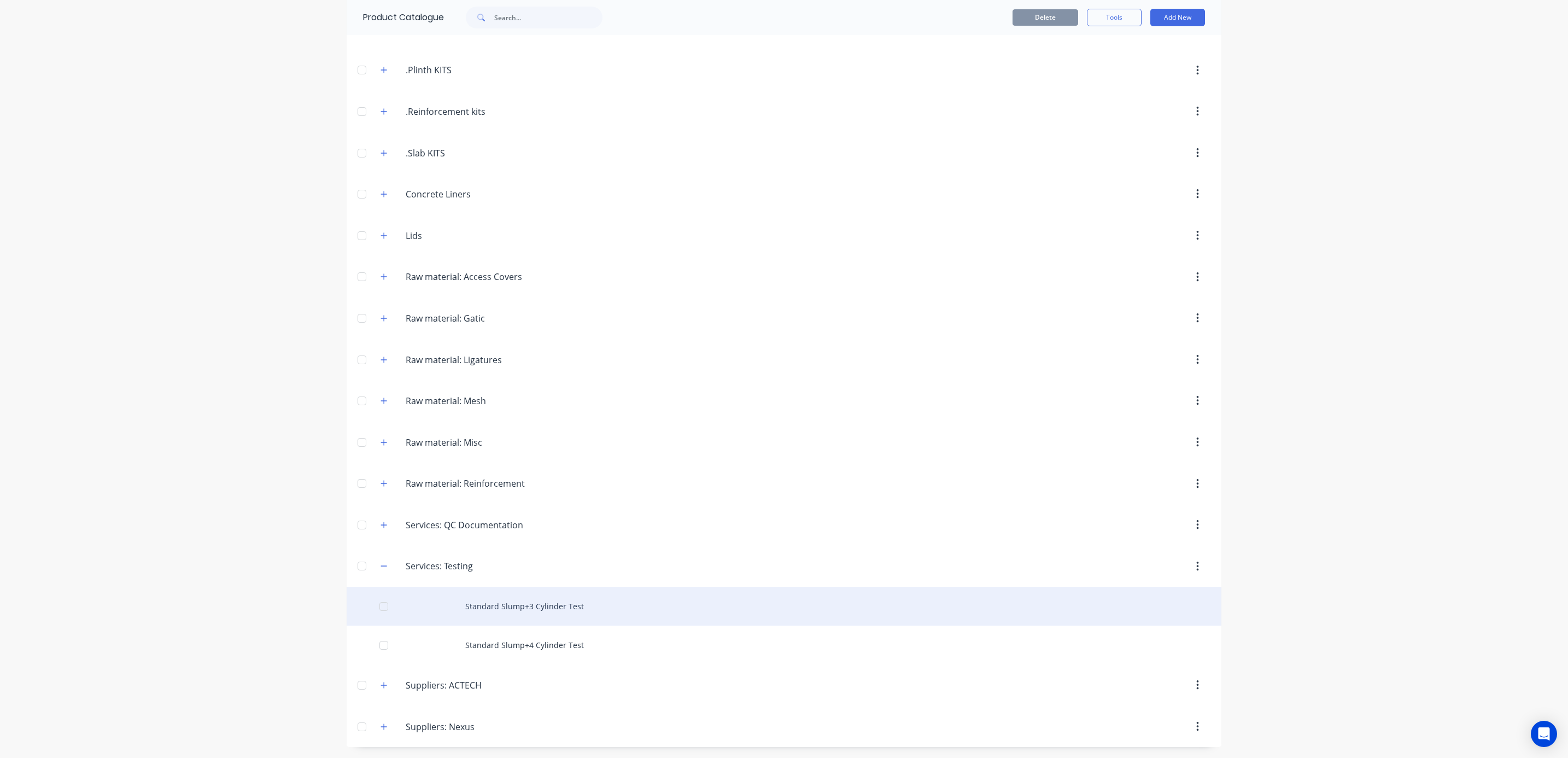
scroll to position [324, 0]
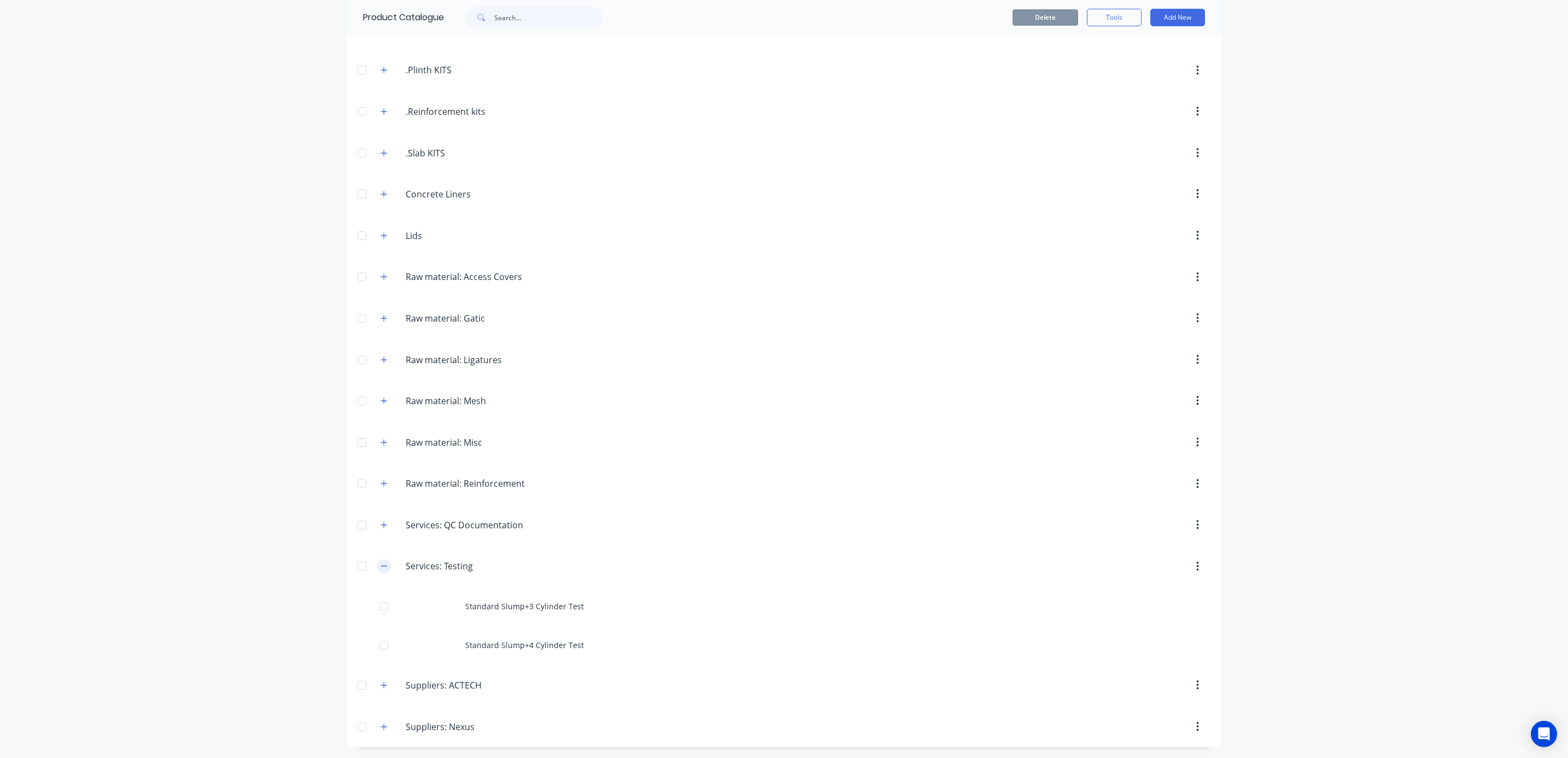
click at [378, 569] on button "button" at bounding box center [384, 566] width 13 height 13
click at [381, 517] on icon "button" at bounding box center [384, 520] width 7 height 8
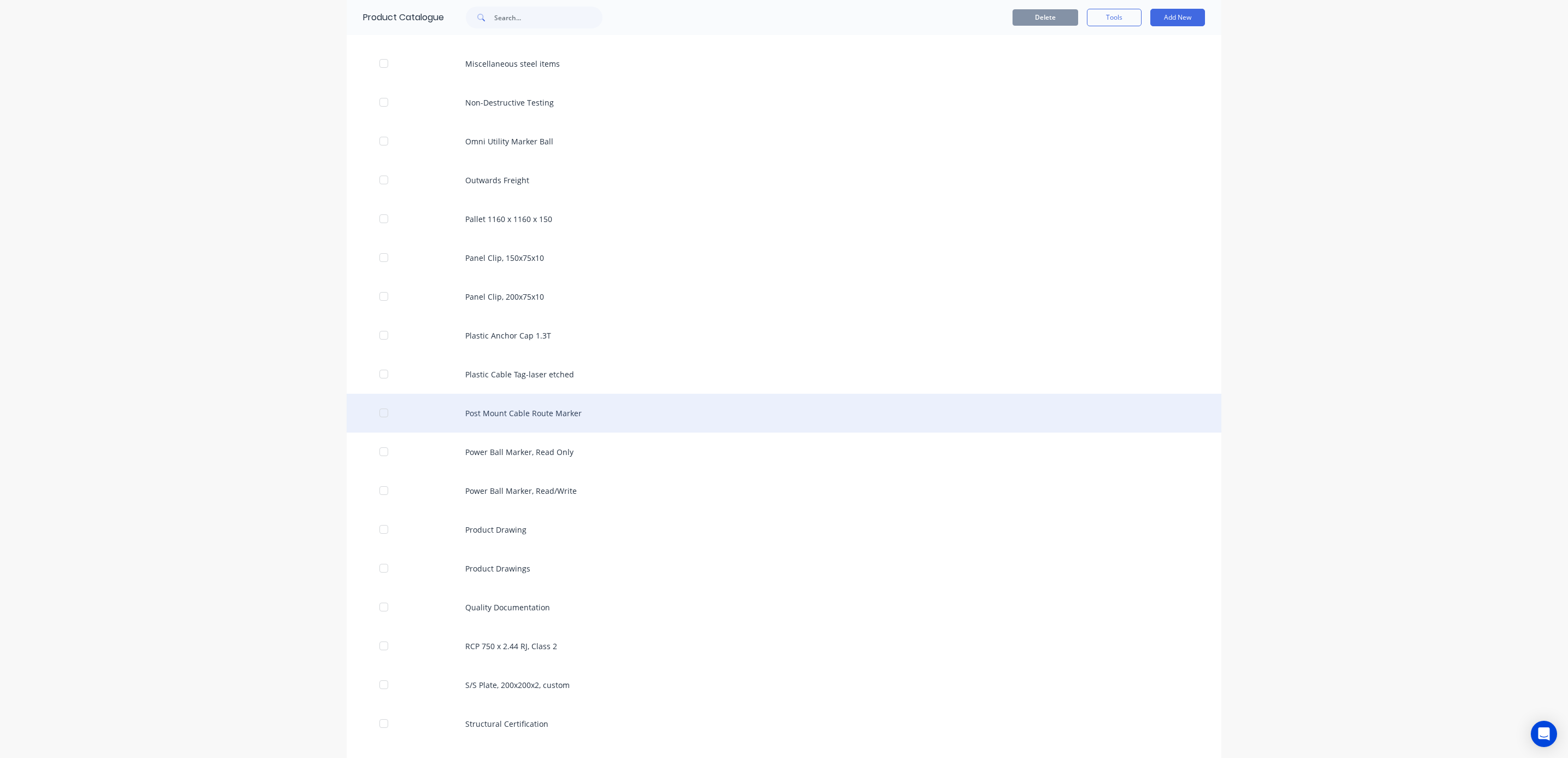
scroll to position [2133, 0]
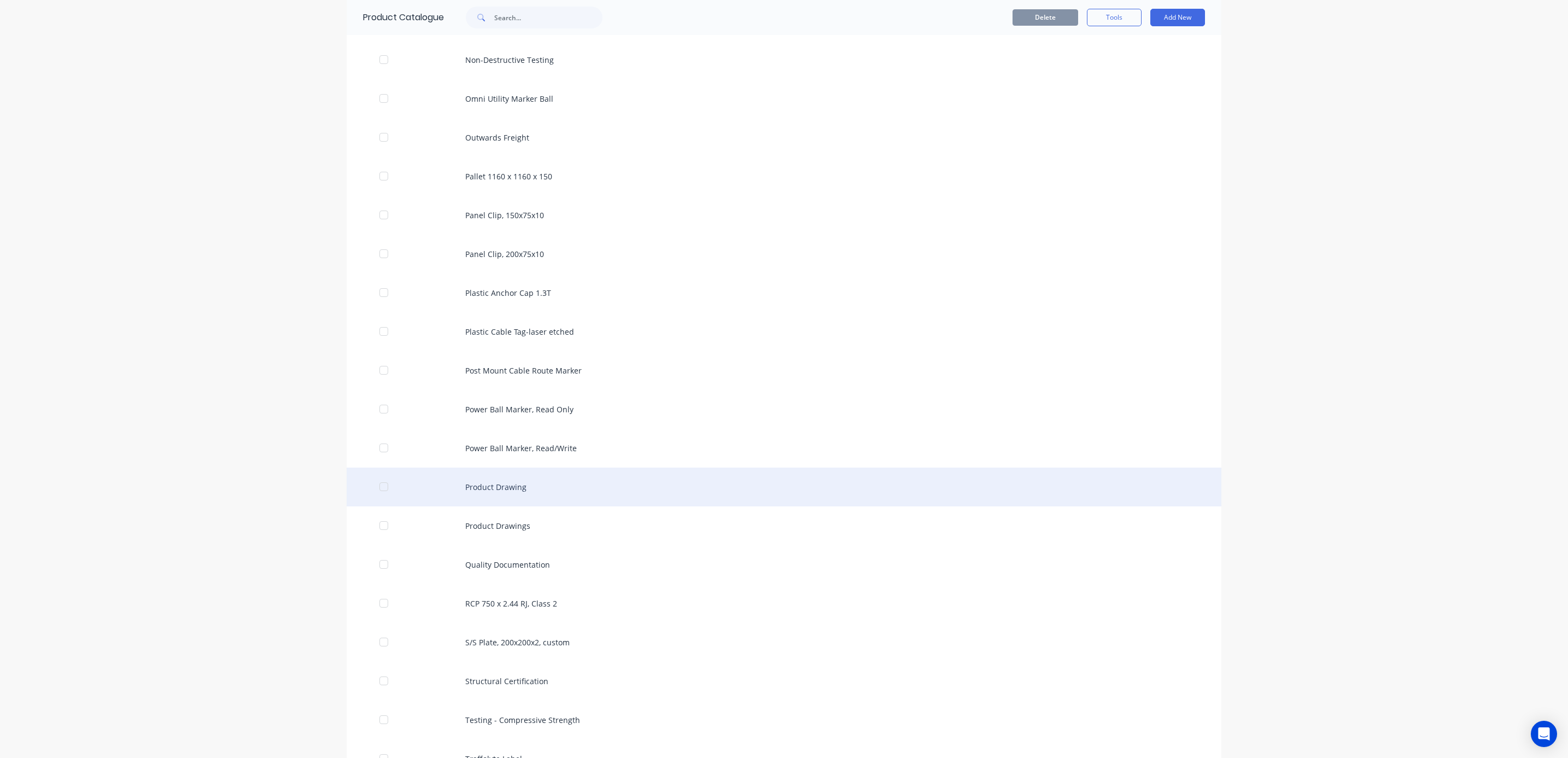
click at [414, 493] on div "Product Drawing" at bounding box center [784, 487] width 875 height 39
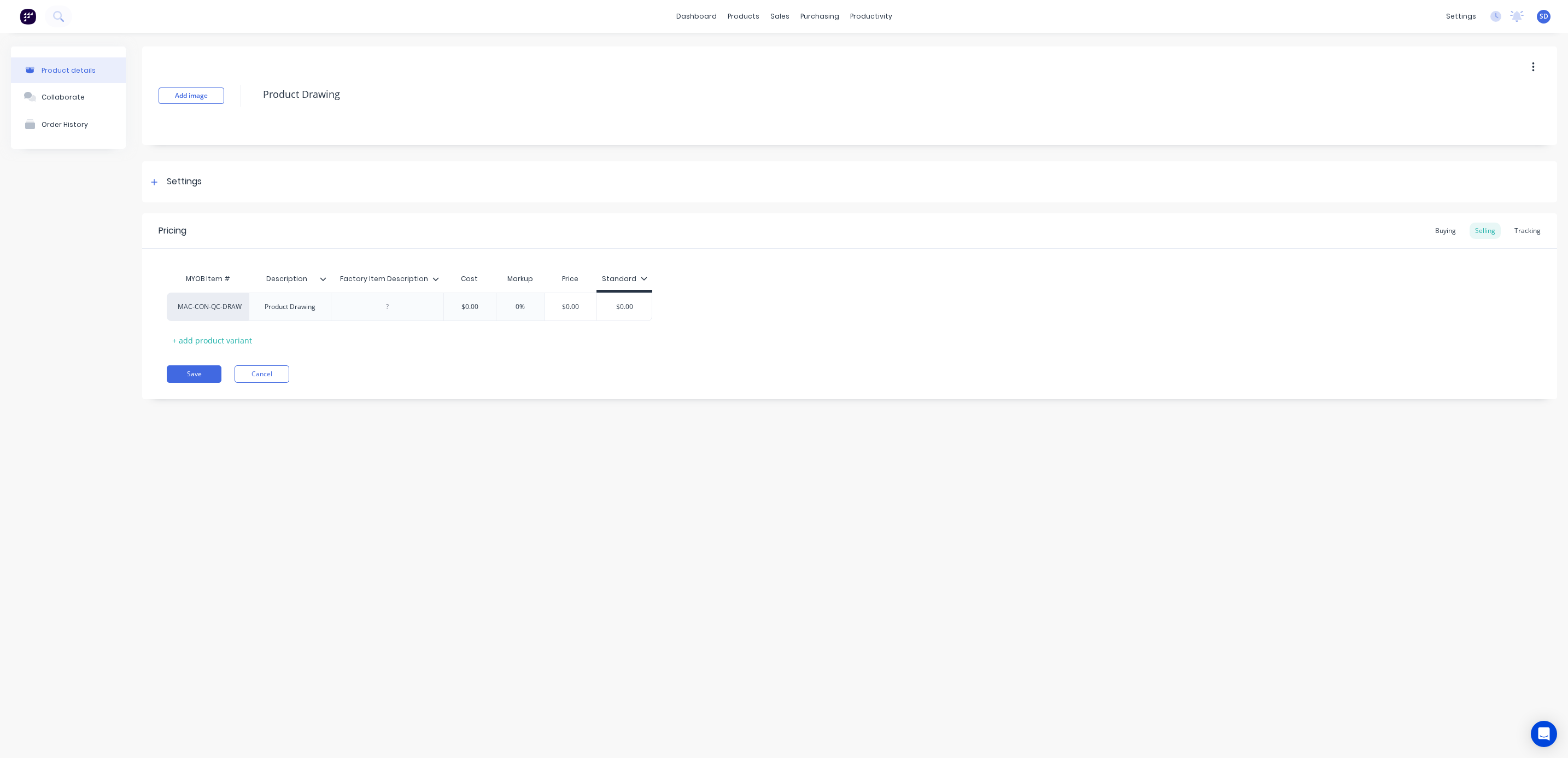
click at [1535, 71] on button "button" at bounding box center [1533, 67] width 26 height 19
click at [1474, 123] on div "Delete" at bounding box center [1494, 118] width 84 height 16
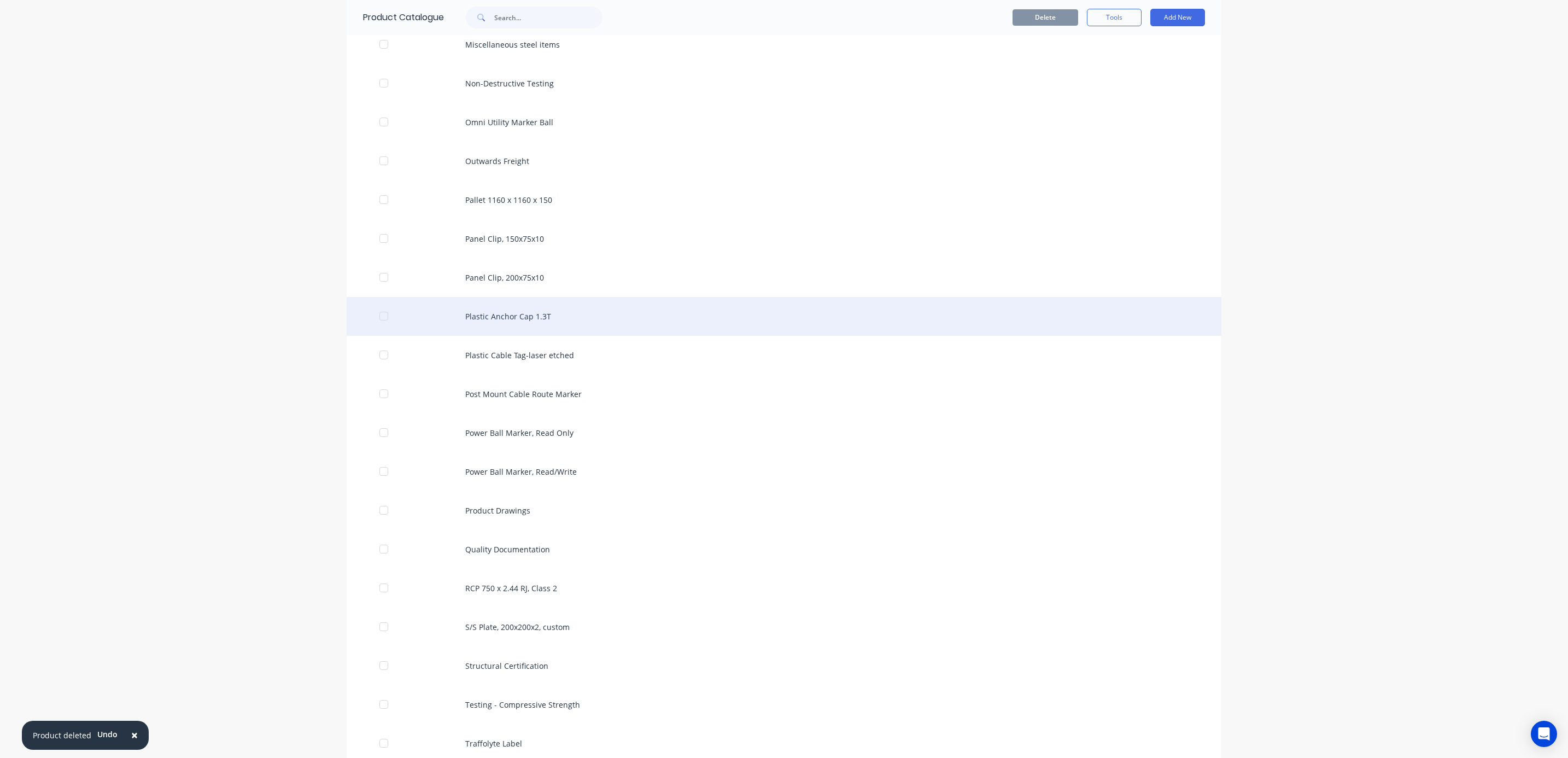
scroll to position [2133, 0]
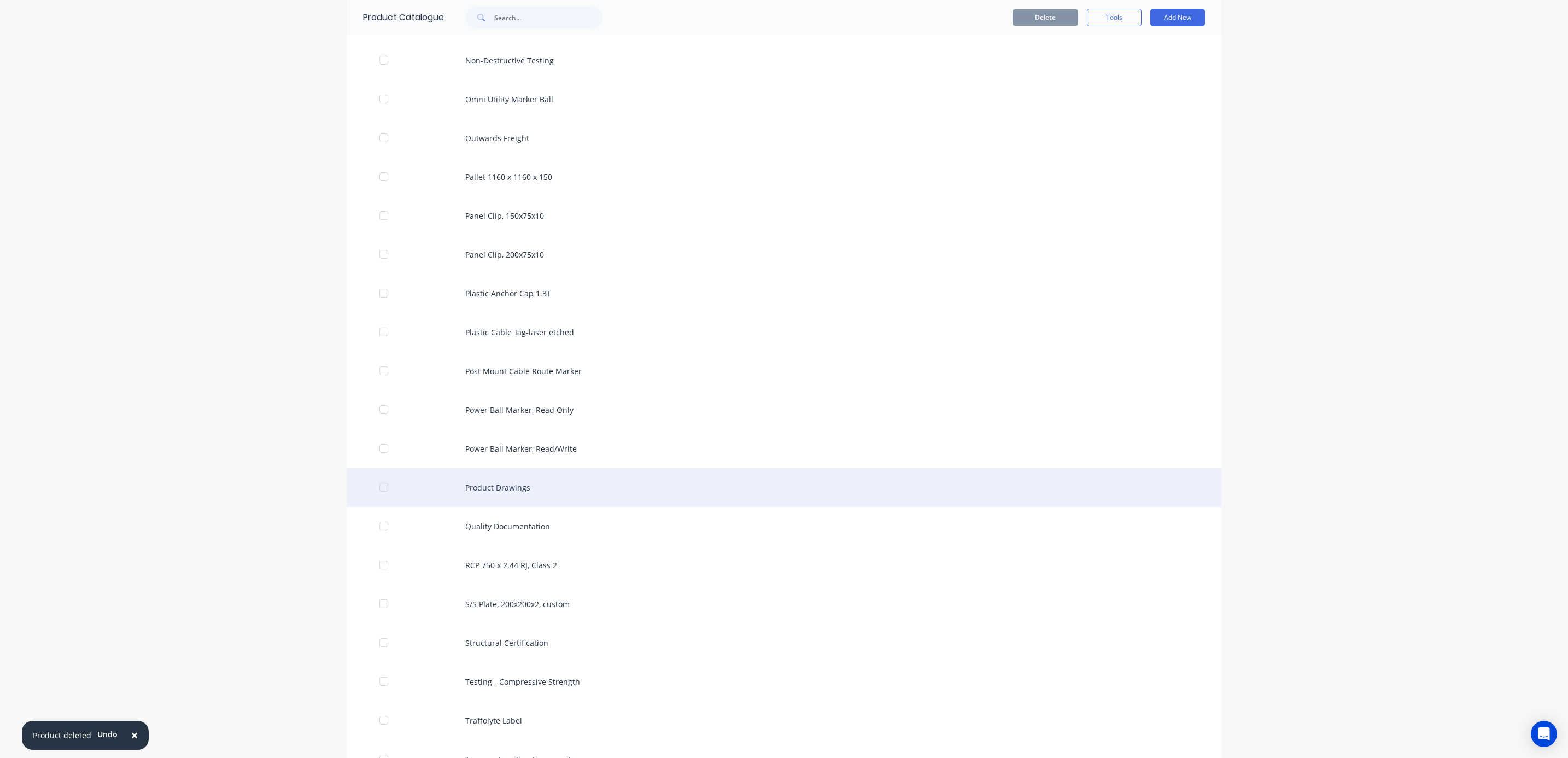
click at [509, 499] on div "Product Drawings" at bounding box center [784, 487] width 875 height 39
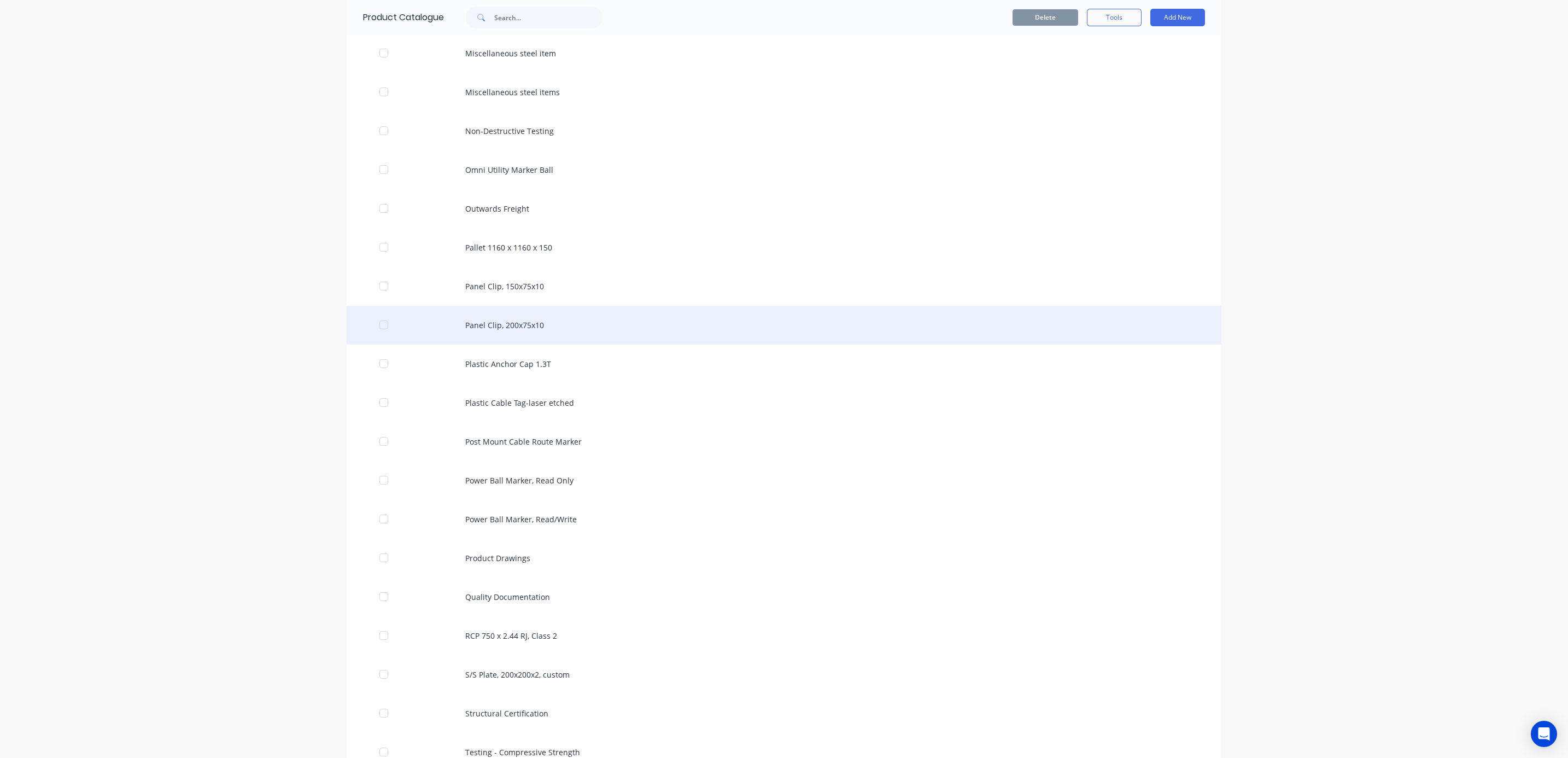
scroll to position [2133, 0]
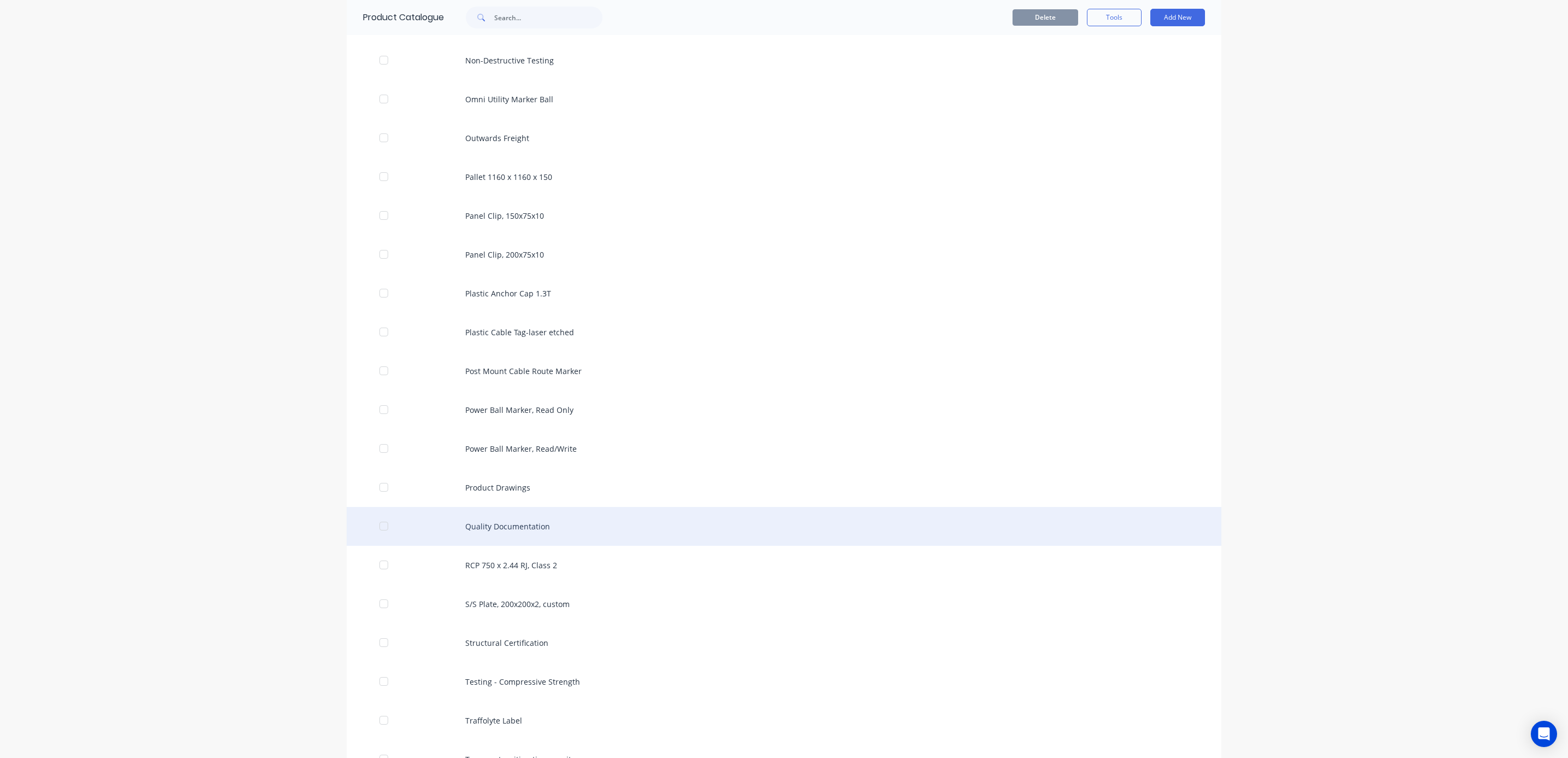
click at [512, 536] on div "Quality Documentation" at bounding box center [784, 526] width 875 height 39
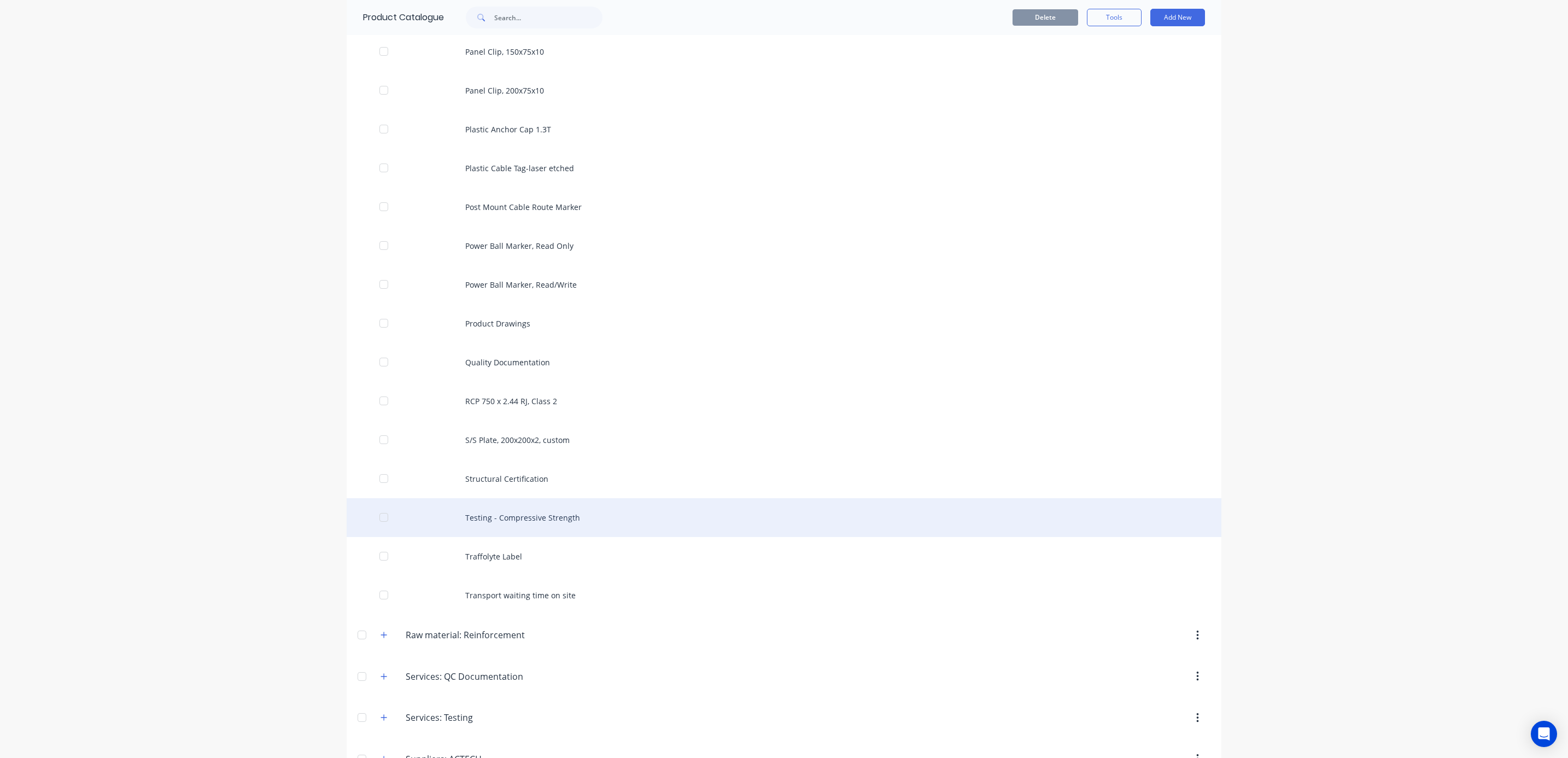
click at [583, 522] on div "Testing - Compressive Strength" at bounding box center [784, 518] width 875 height 39
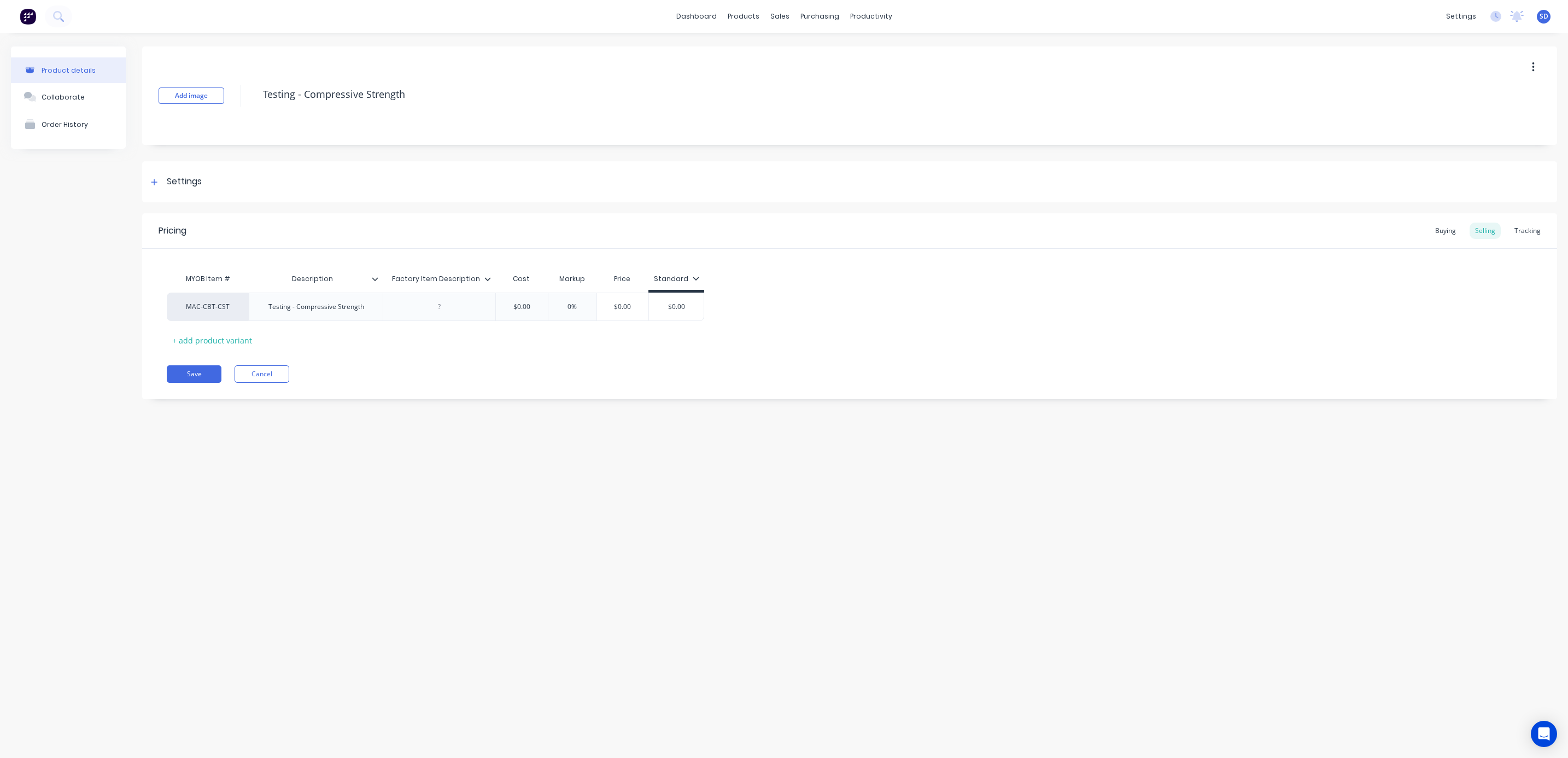
click at [1532, 69] on icon "button" at bounding box center [1533, 68] width 2 height 12
click at [1475, 114] on div "Delete" at bounding box center [1494, 118] width 84 height 16
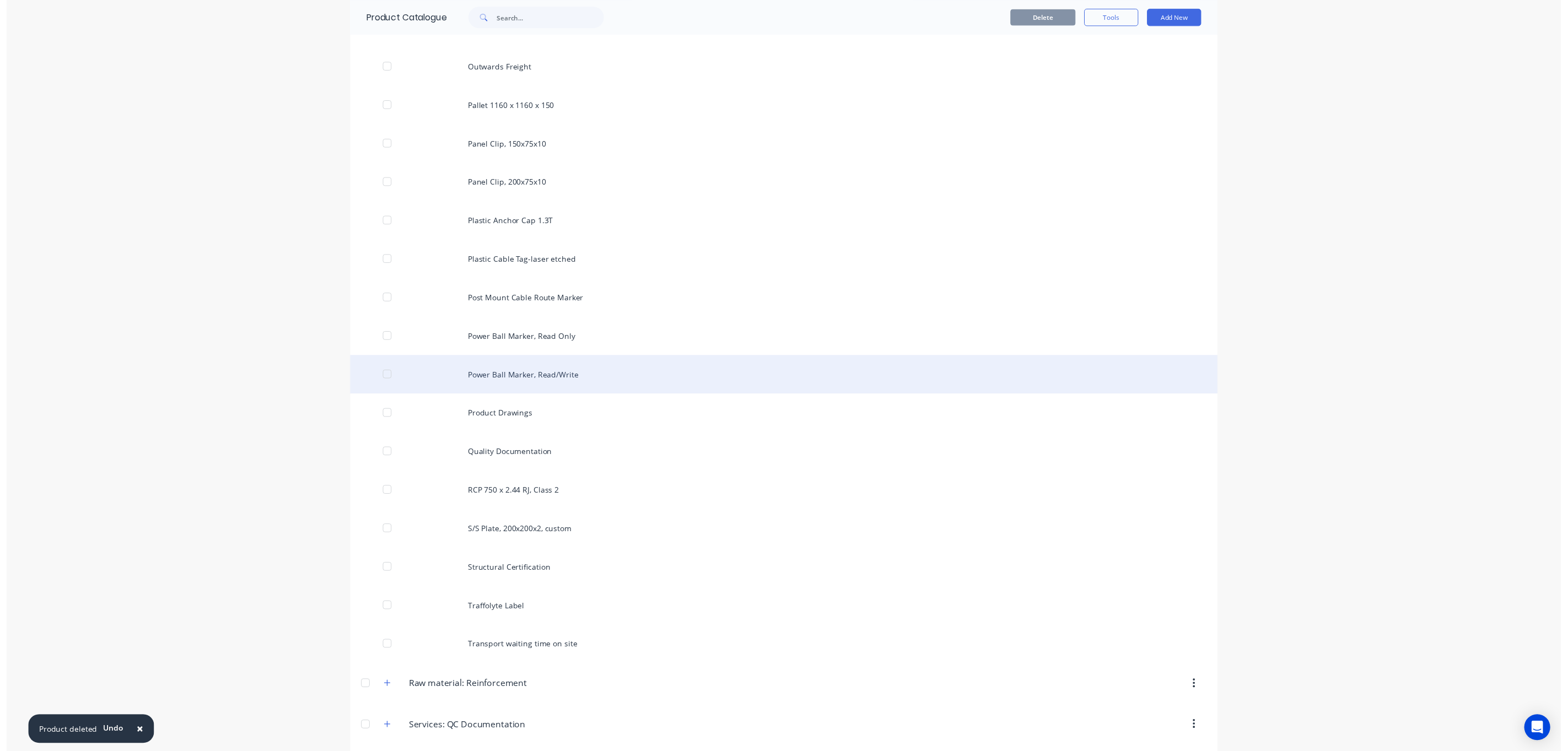
scroll to position [2361, 0]
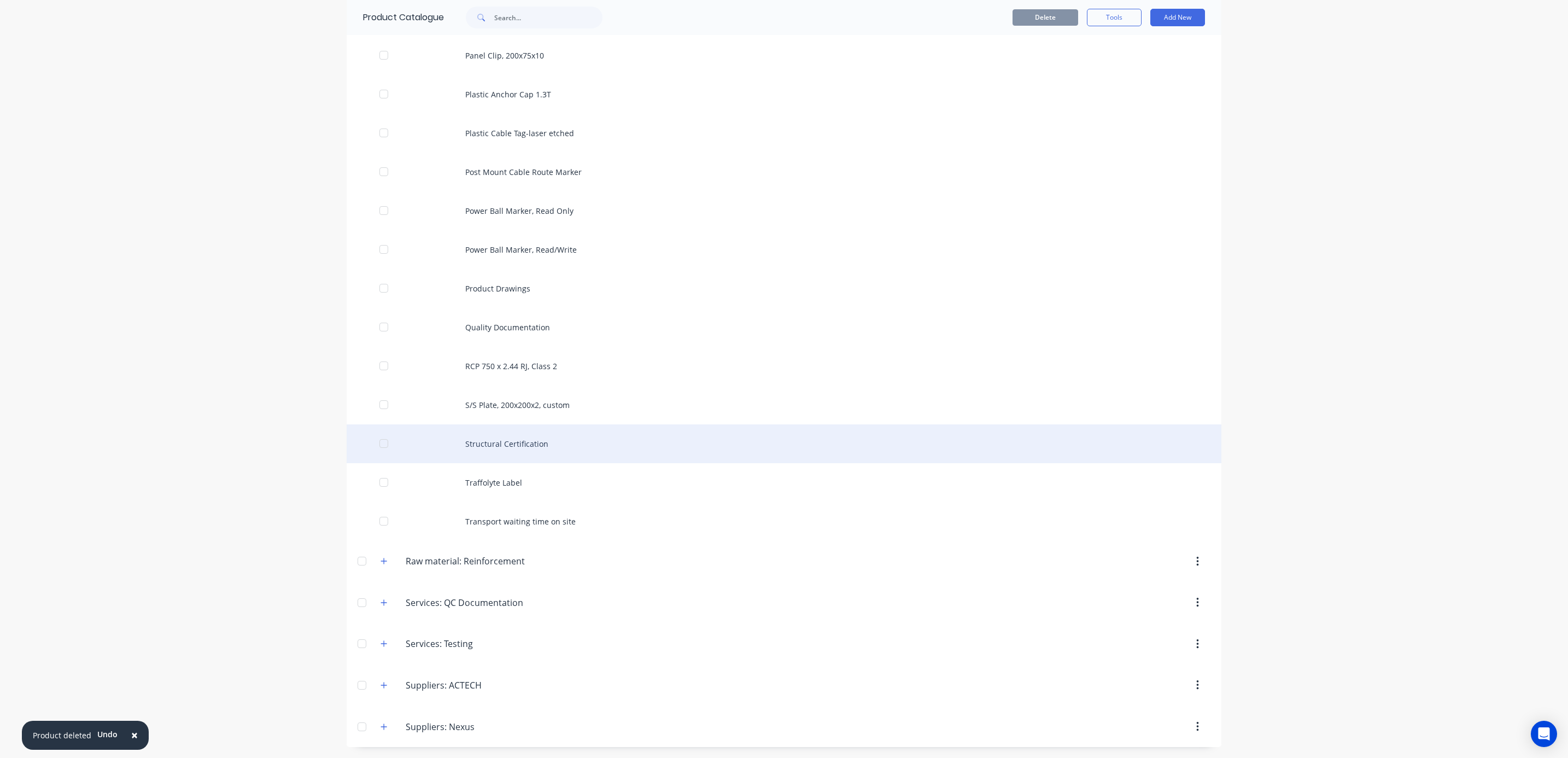
click at [515, 443] on div "Structural Certification" at bounding box center [784, 444] width 875 height 39
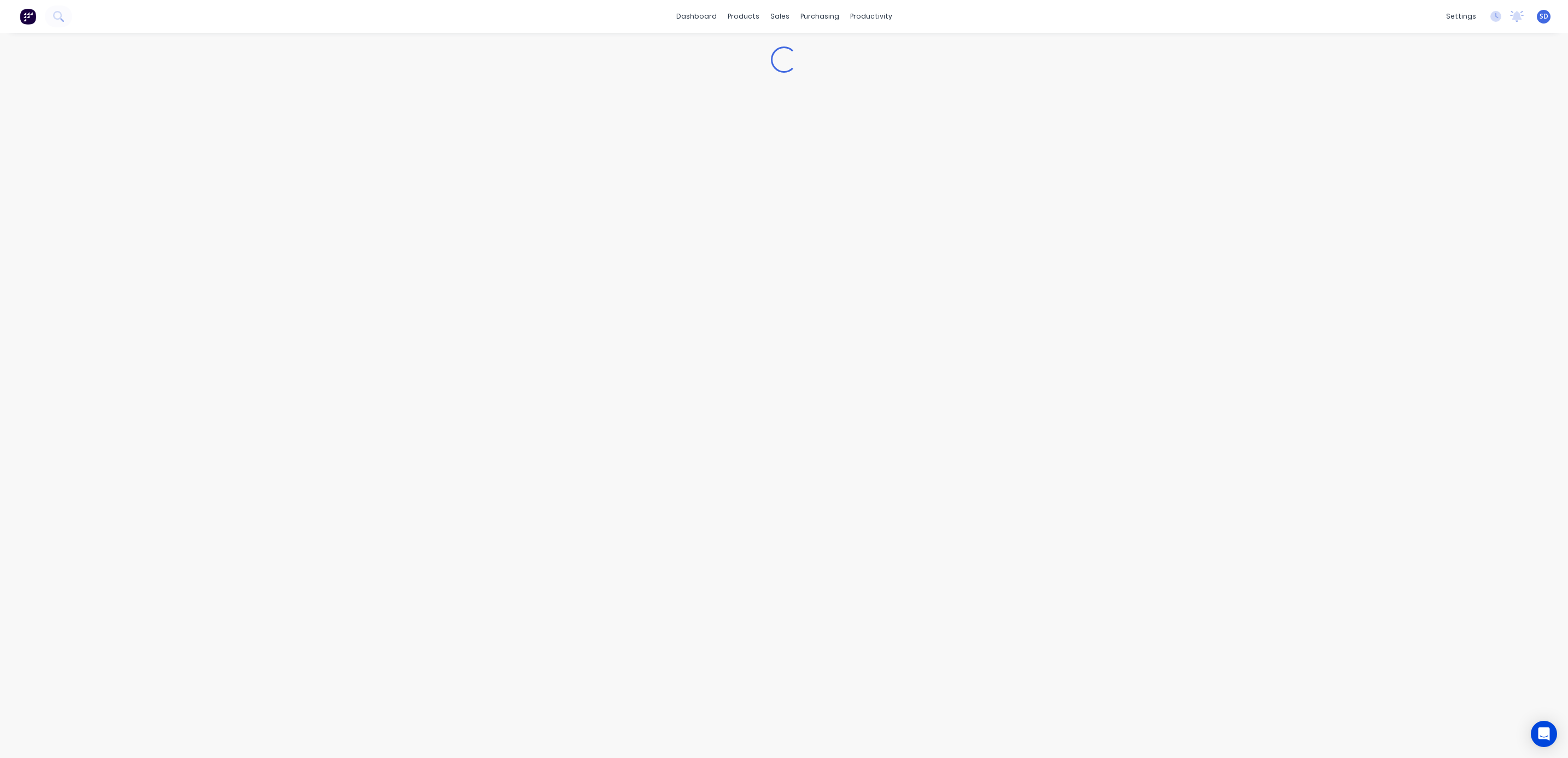
type textarea "x"
click at [856, 15] on div "productivity" at bounding box center [871, 16] width 53 height 16
click at [879, 48] on div "Workflow" at bounding box center [890, 52] width 33 height 10
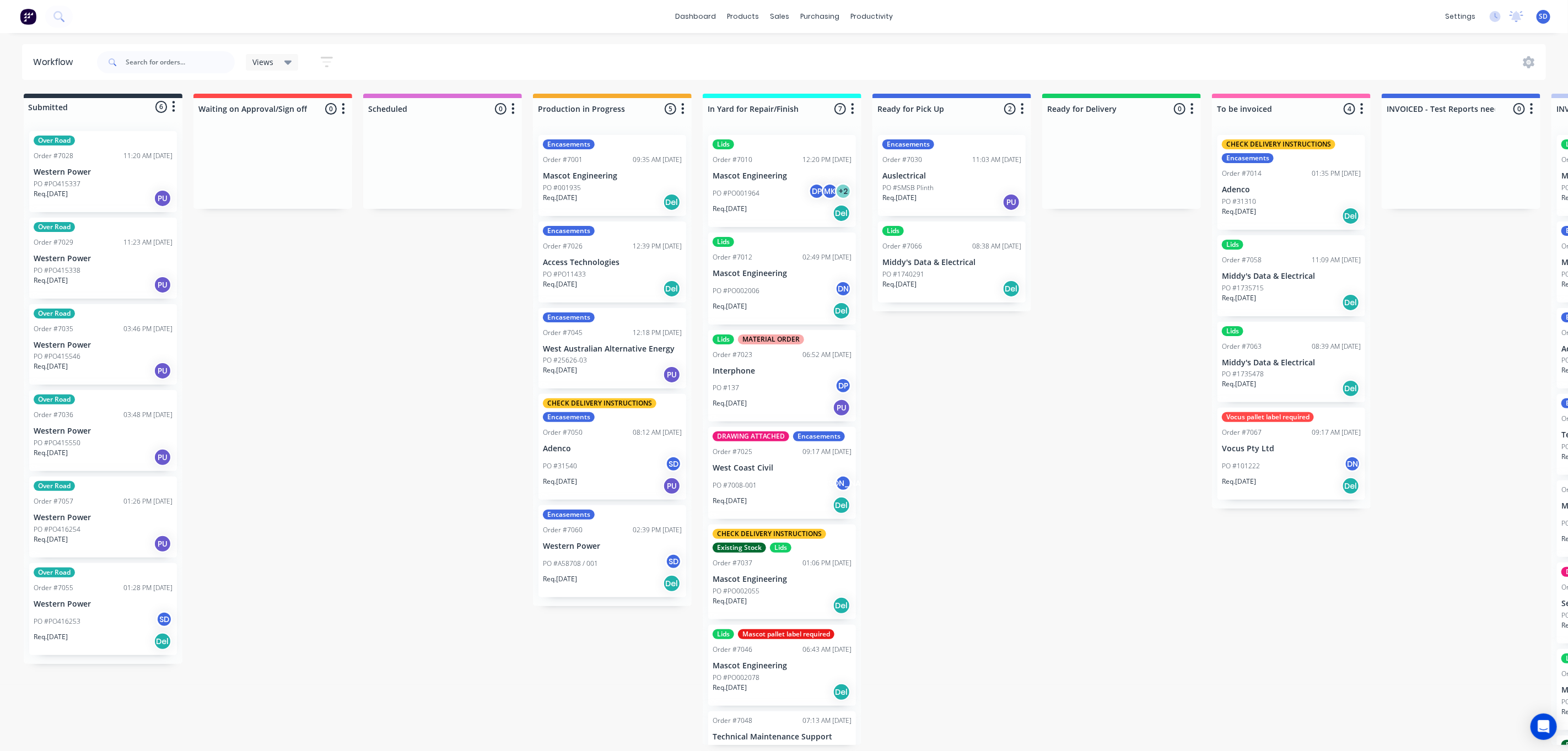
scroll to position [28, 0]
